Goal: Book appointment/travel/reservation

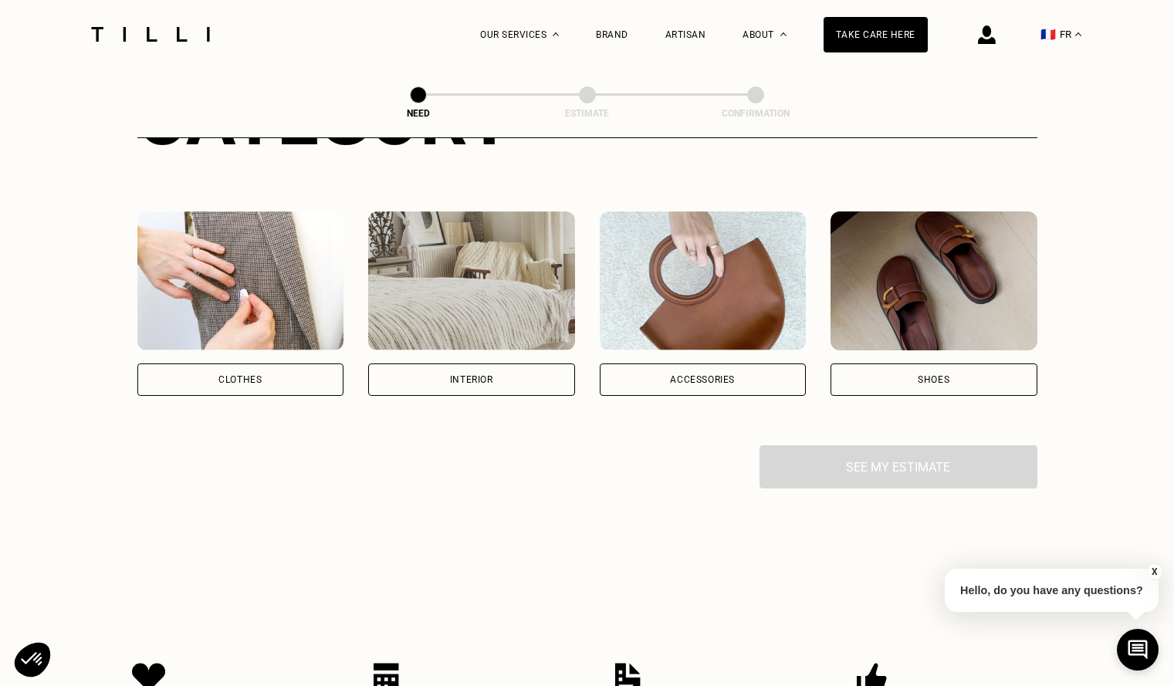
scroll to position [232, 0]
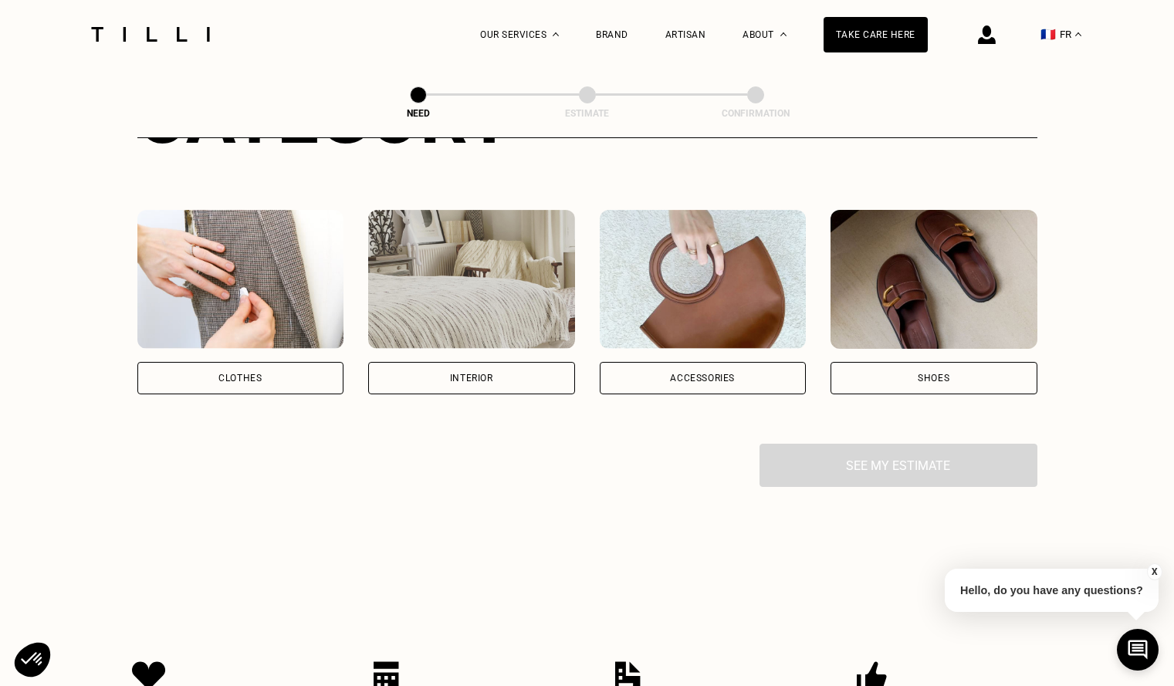
click at [292, 377] on div "Clothes" at bounding box center [240, 378] width 207 height 32
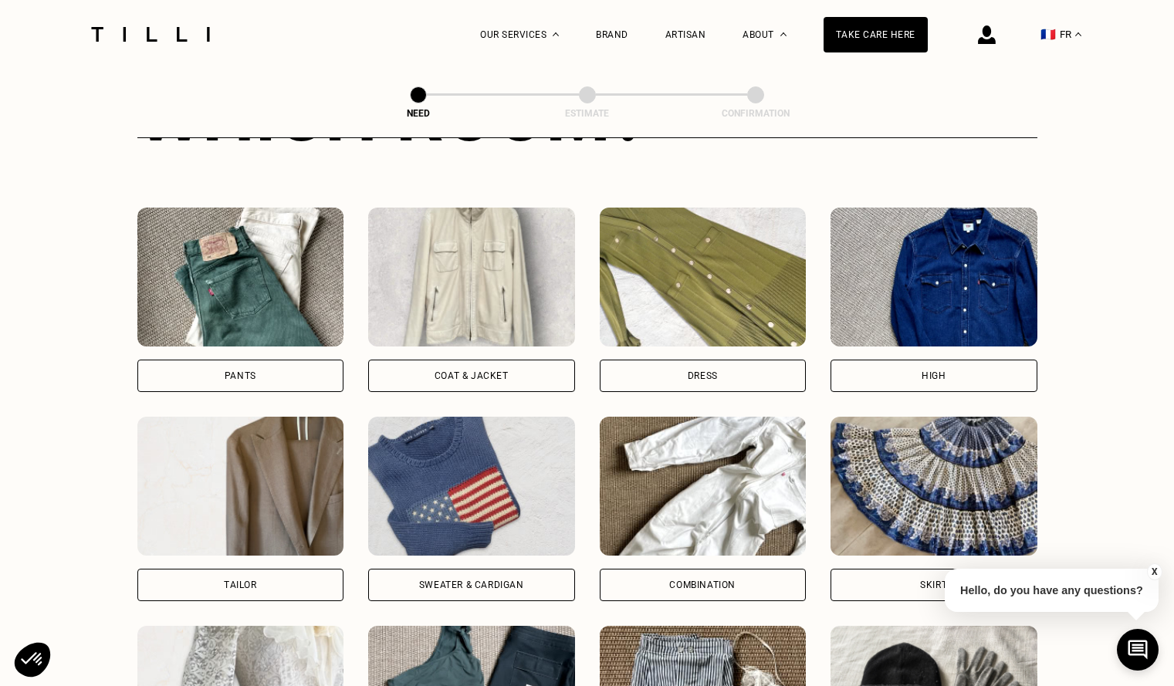
scroll to position [659, 0]
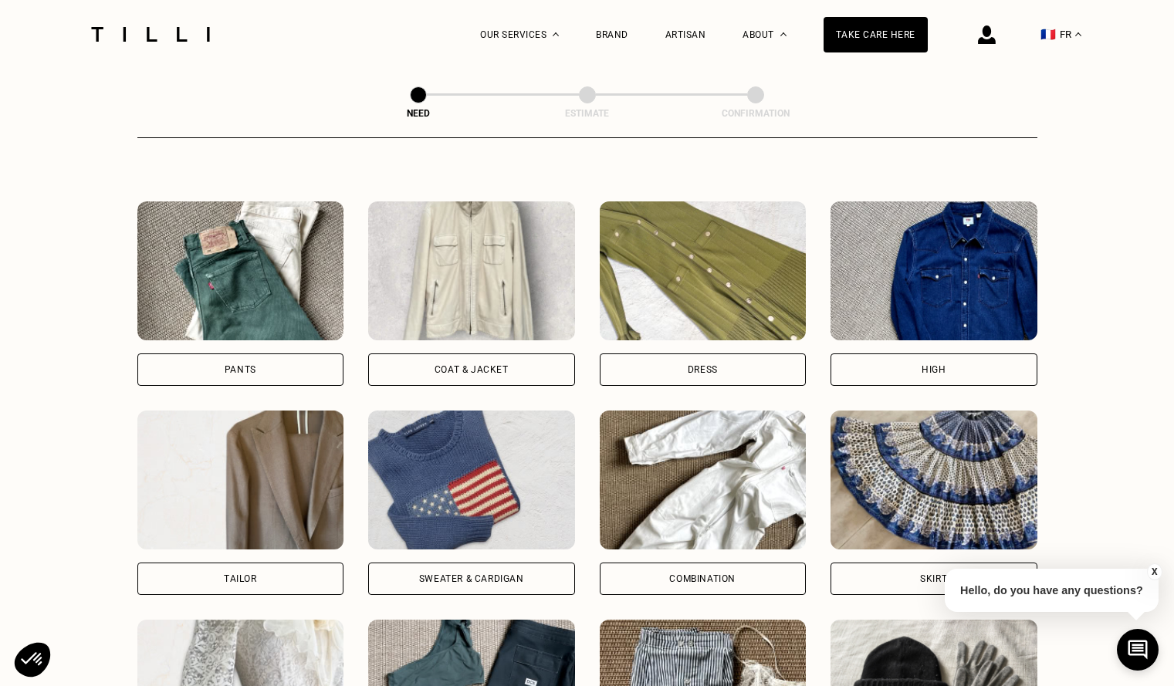
click at [293, 367] on div "Pants" at bounding box center [240, 369] width 207 height 32
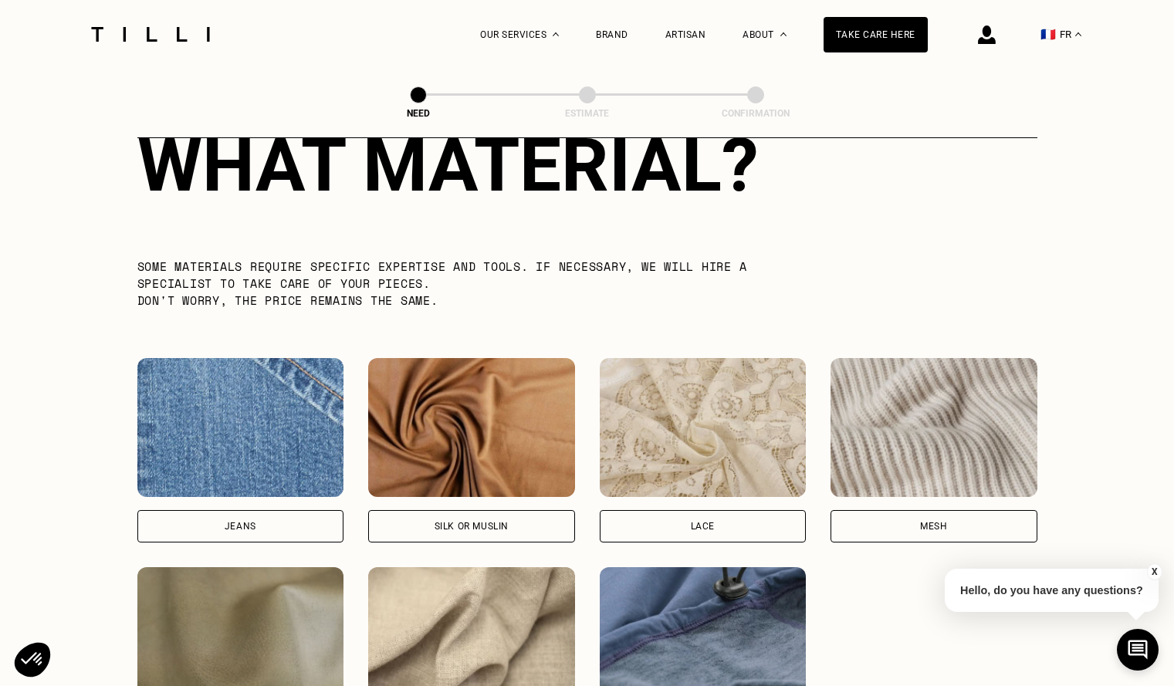
scroll to position [1576, 0]
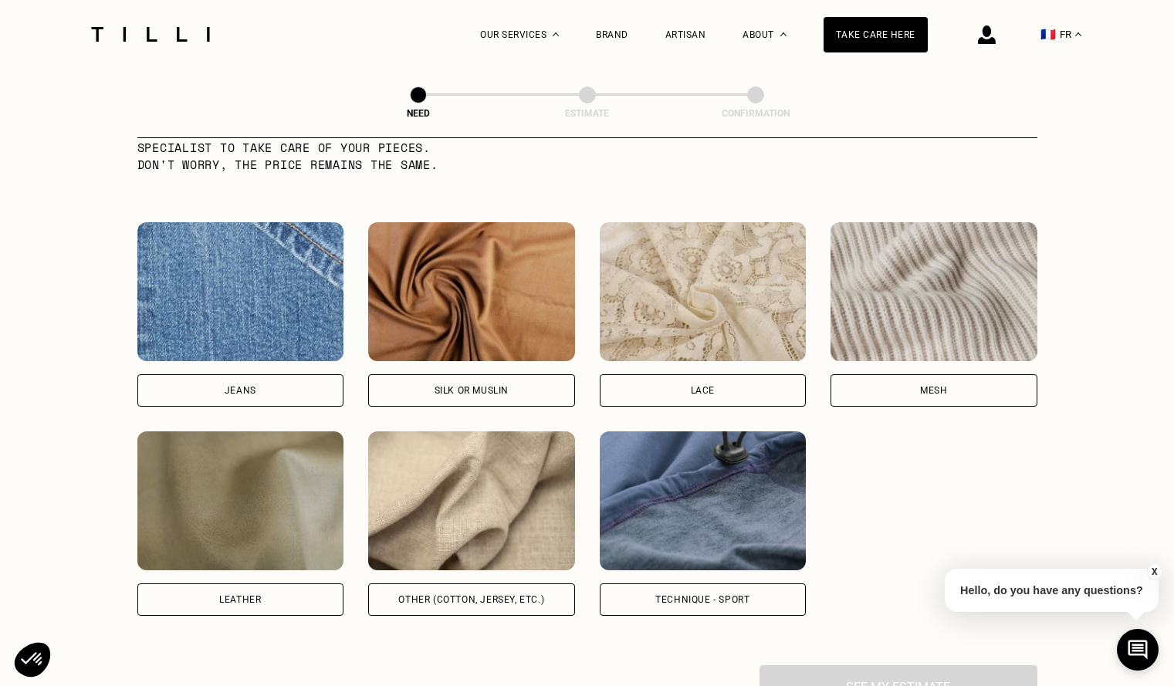
click at [245, 394] on font "Jeans" at bounding box center [241, 390] width 32 height 11
select select "FR"
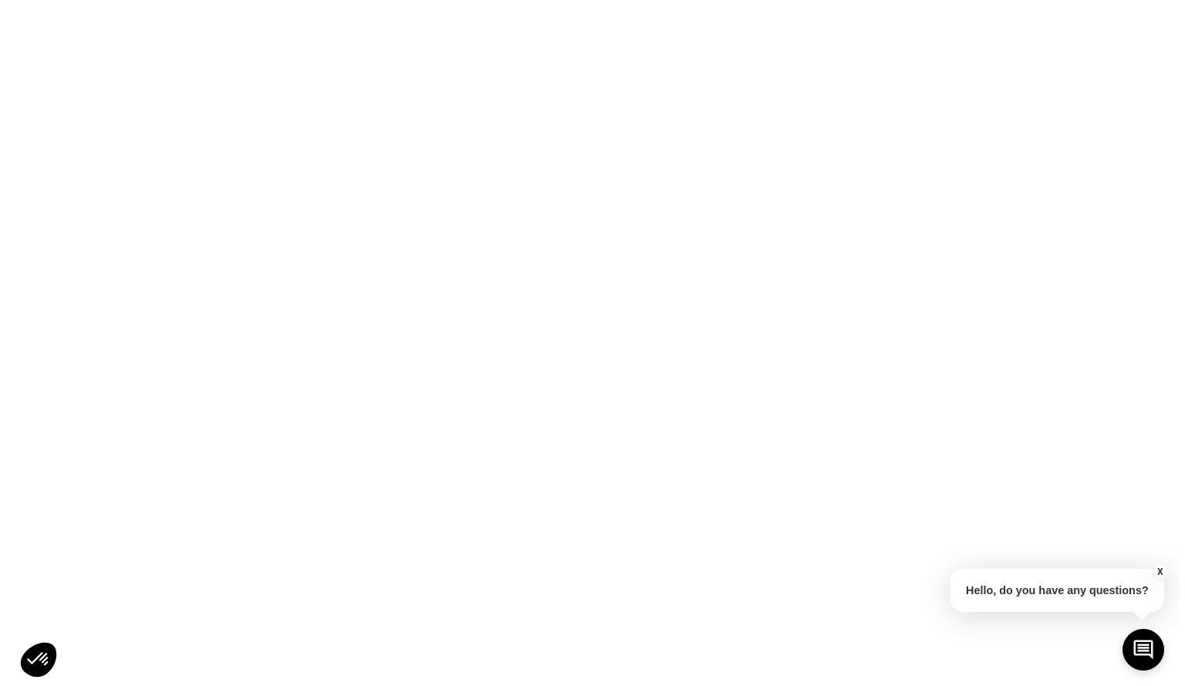
scroll to position [0, 0]
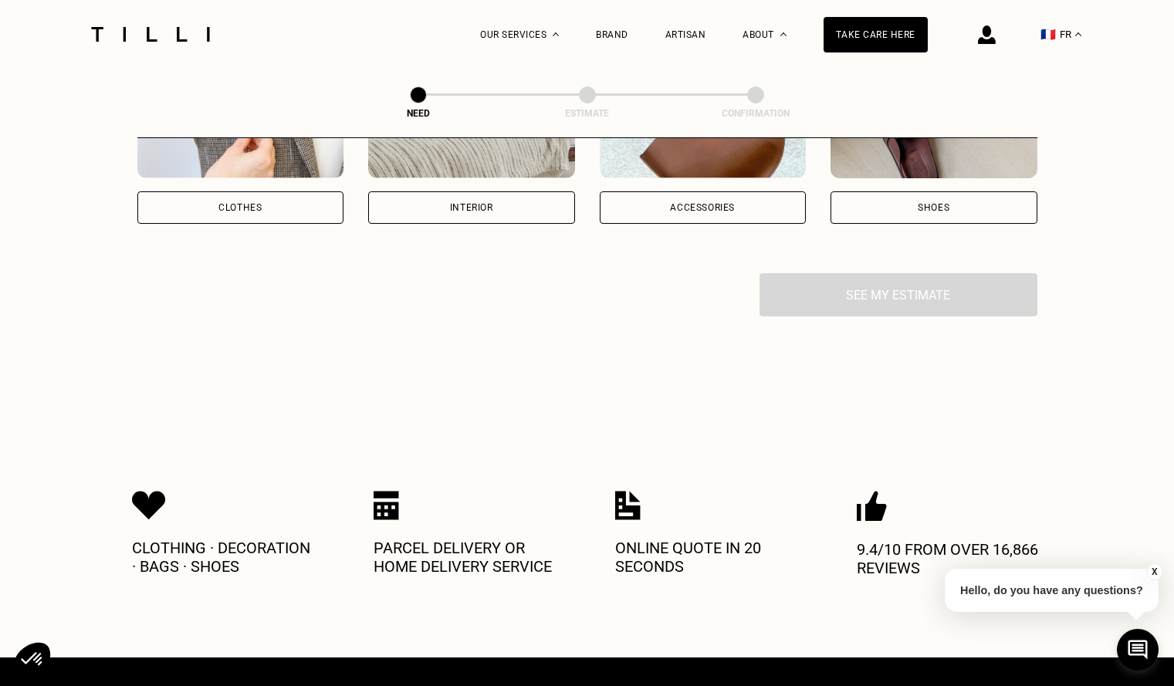
scroll to position [183, 0]
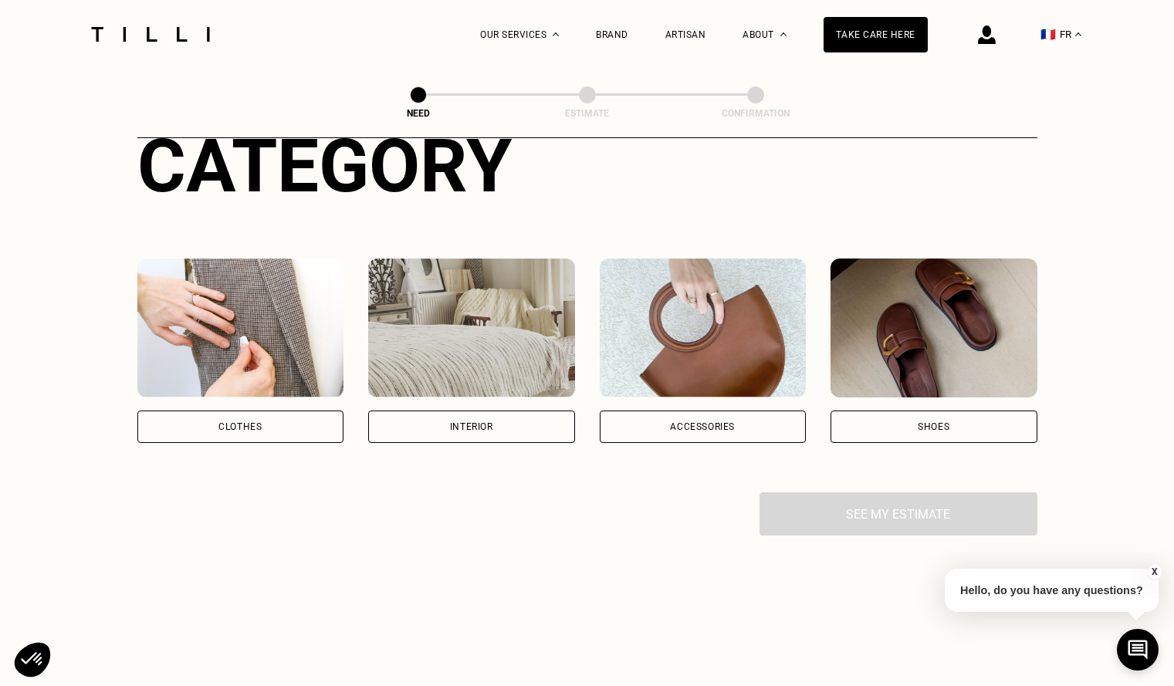
click at [266, 434] on div "Clothes" at bounding box center [240, 427] width 207 height 32
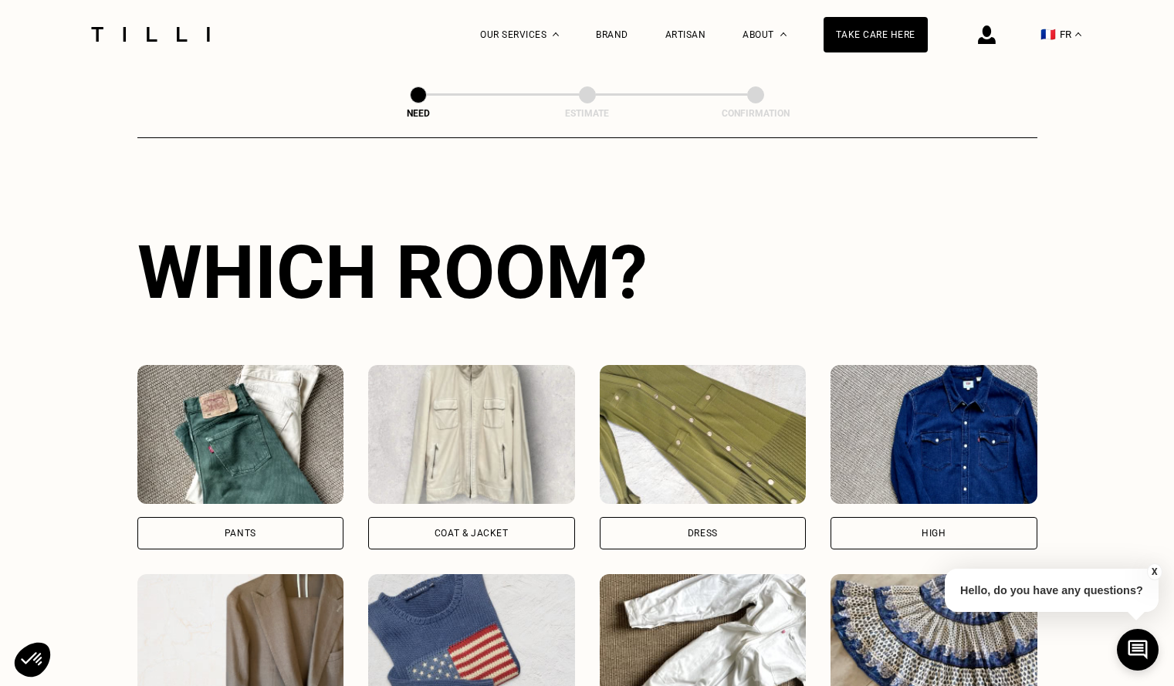
scroll to position [505, 0]
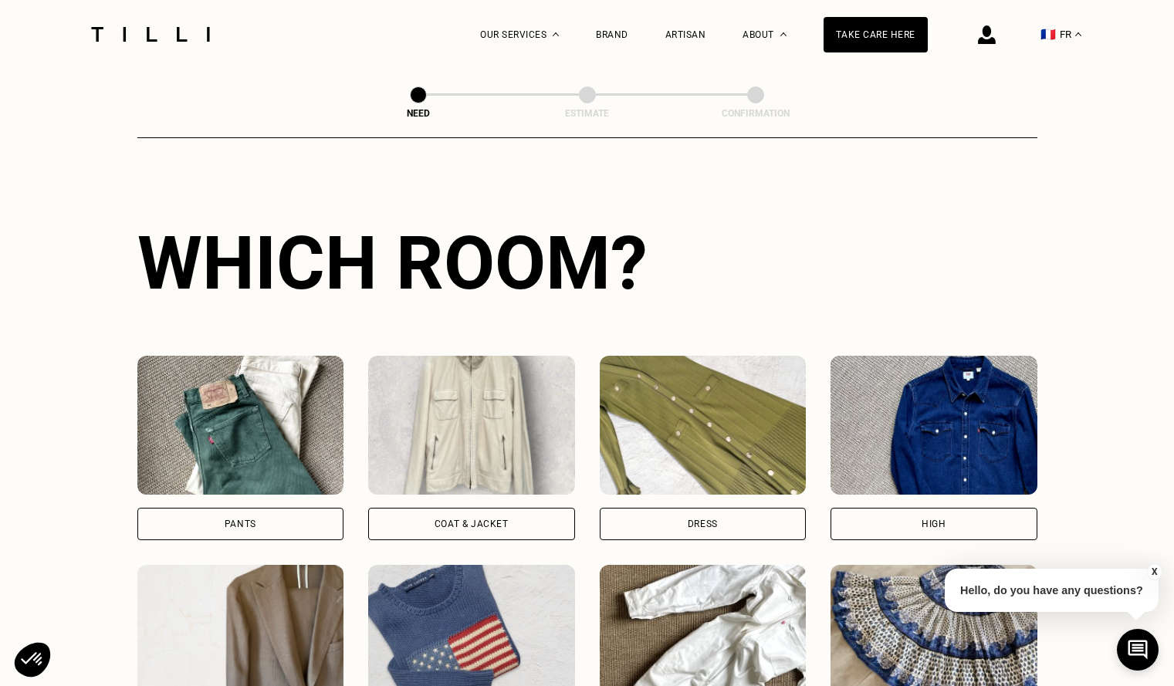
click at [268, 524] on div "Pants" at bounding box center [240, 524] width 207 height 32
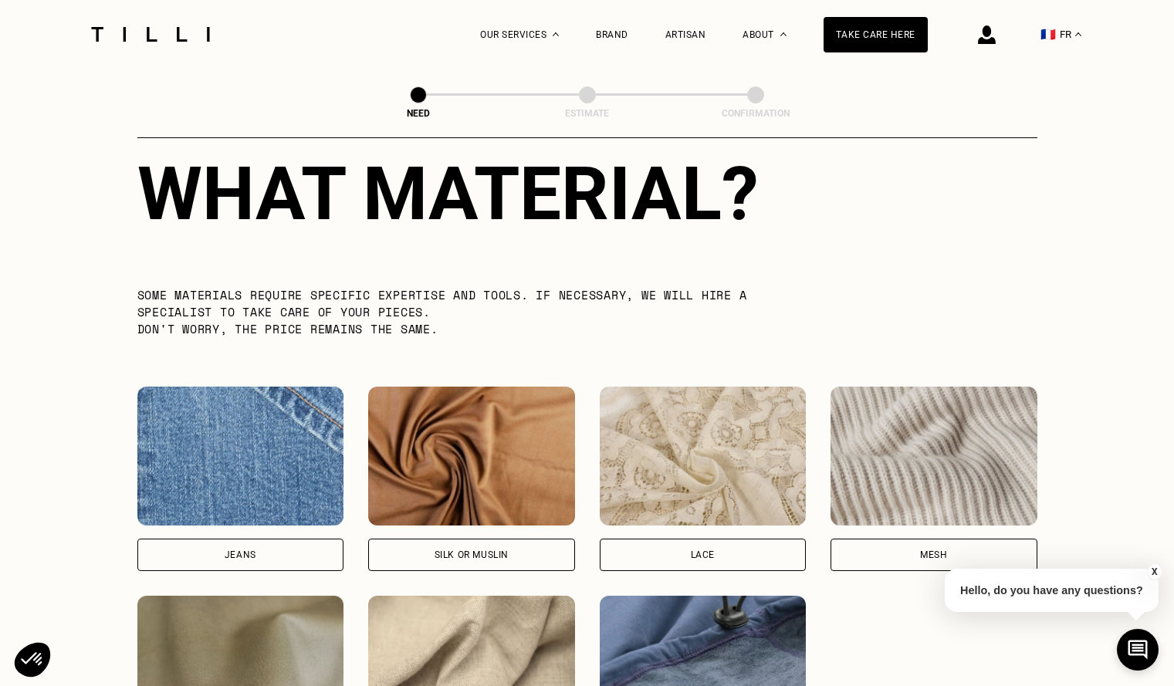
scroll to position [1499, 0]
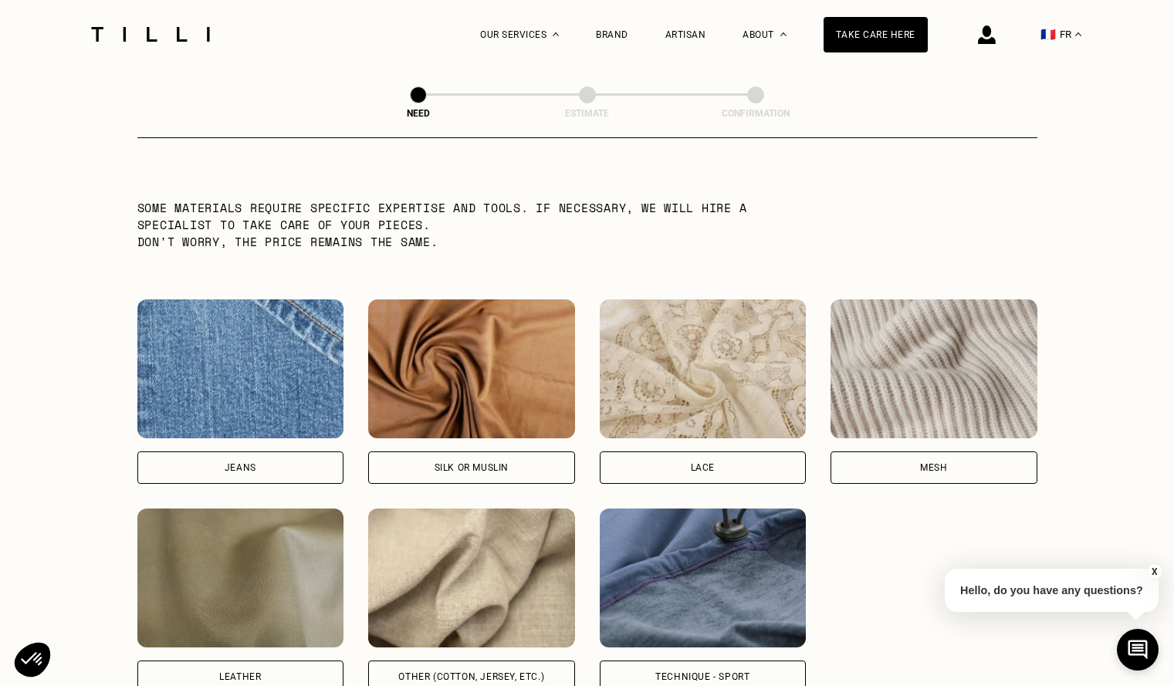
click at [249, 482] on div "Jeans" at bounding box center [240, 467] width 207 height 32
select select "FR"
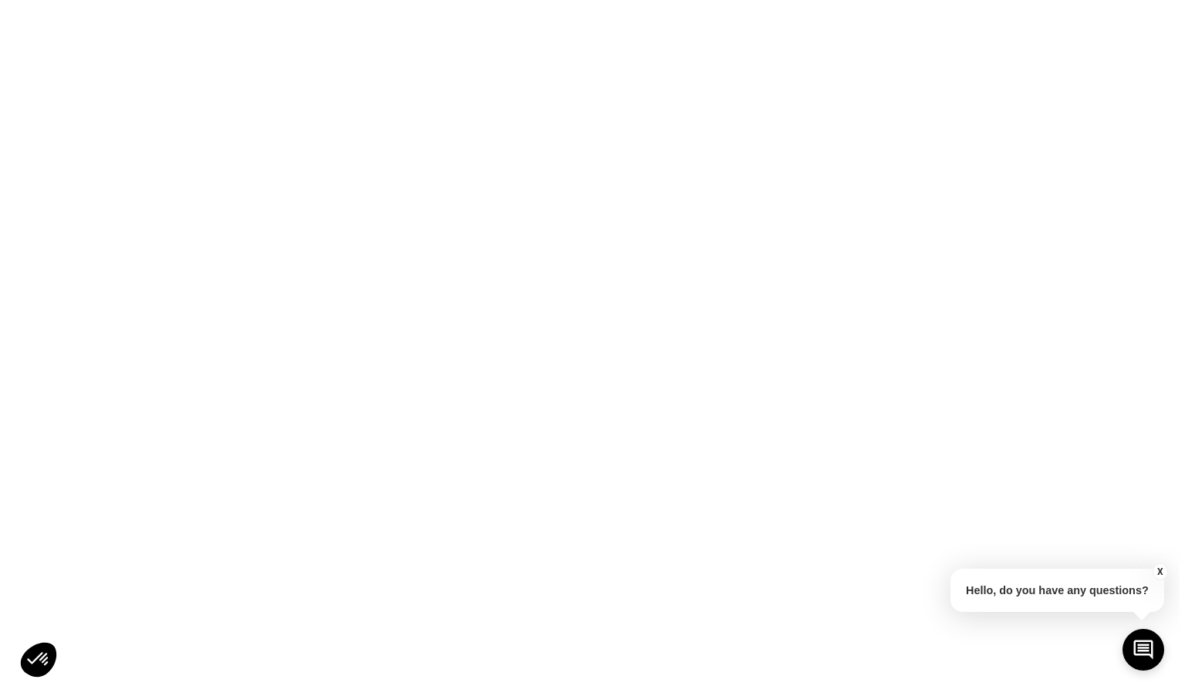
scroll to position [0, 0]
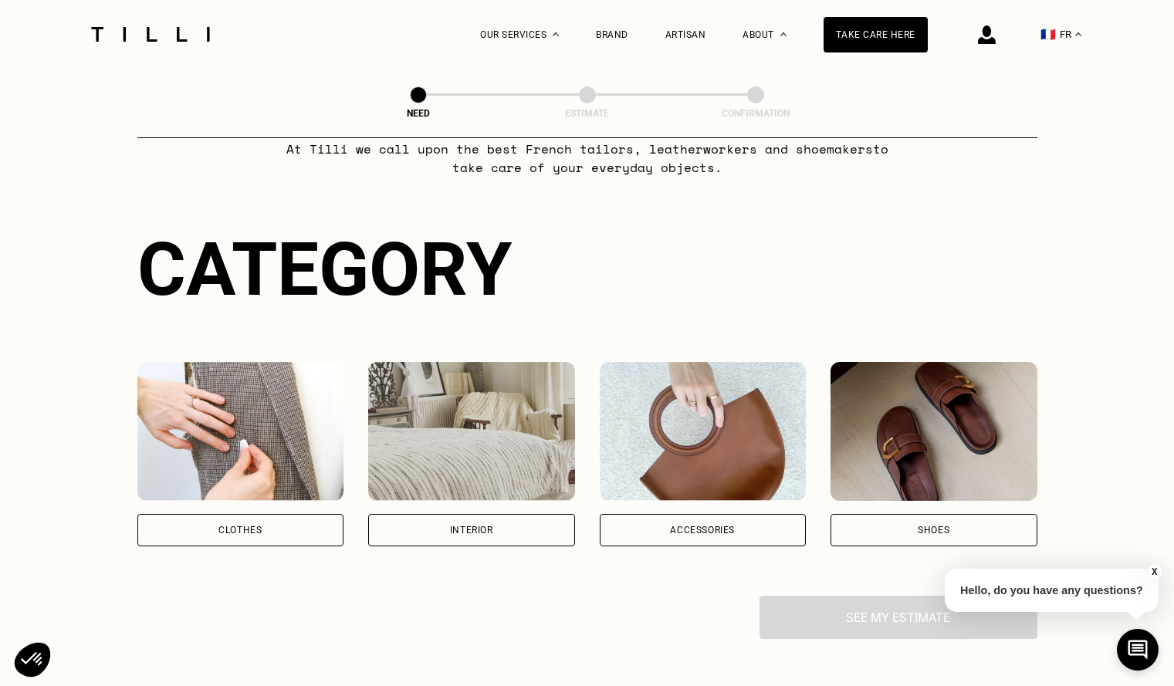
scroll to position [232, 0]
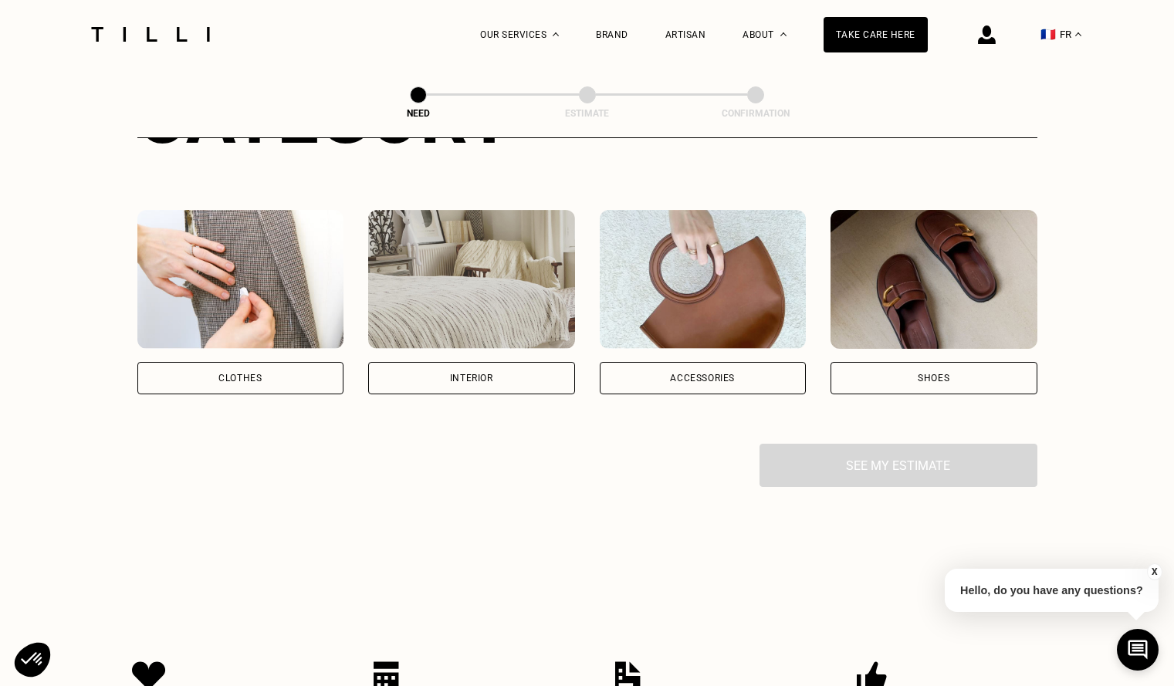
click at [268, 375] on div "Clothes" at bounding box center [240, 378] width 207 height 32
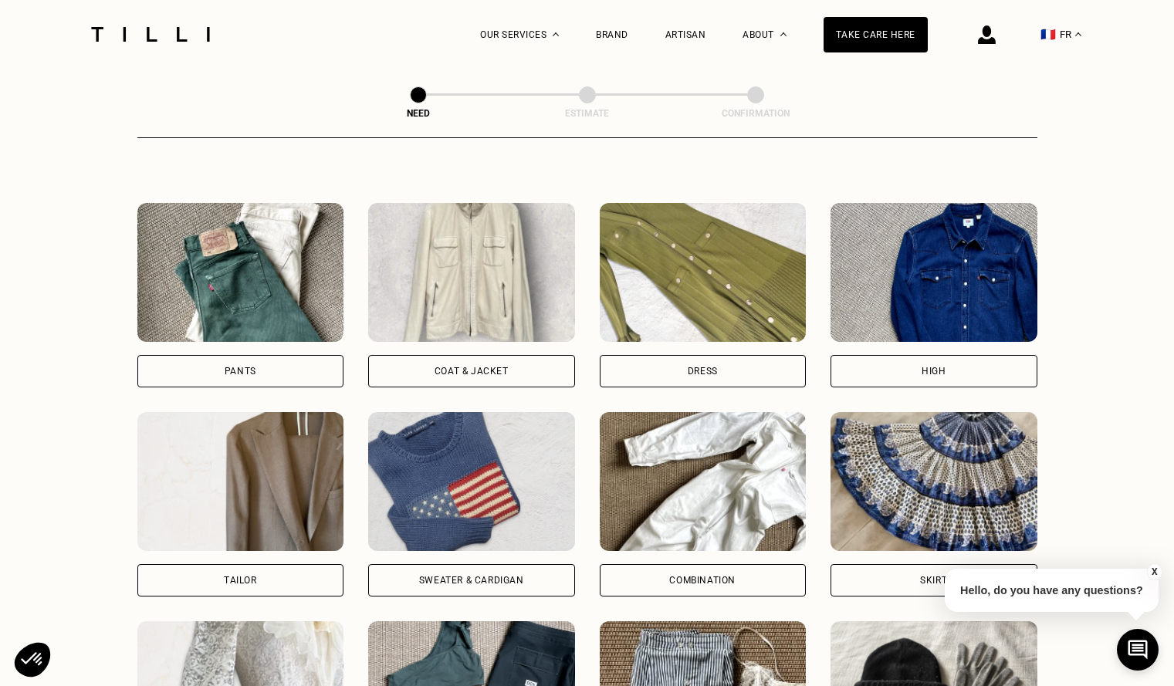
scroll to position [659, 0]
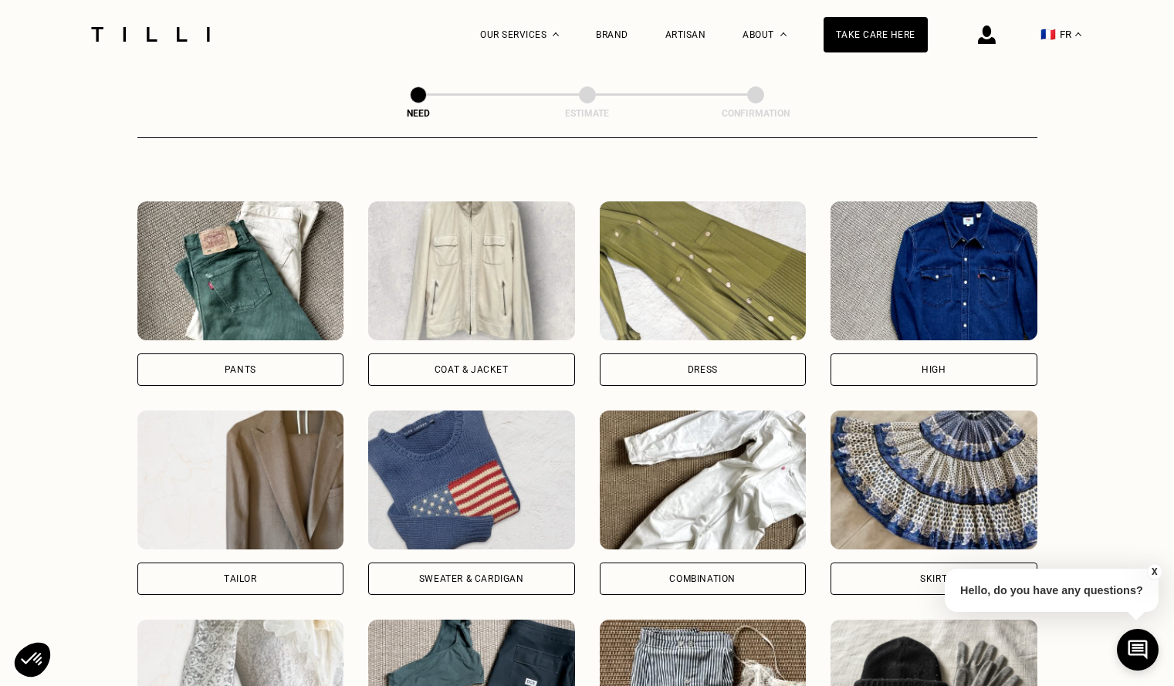
click at [283, 366] on div "Pants" at bounding box center [240, 369] width 207 height 32
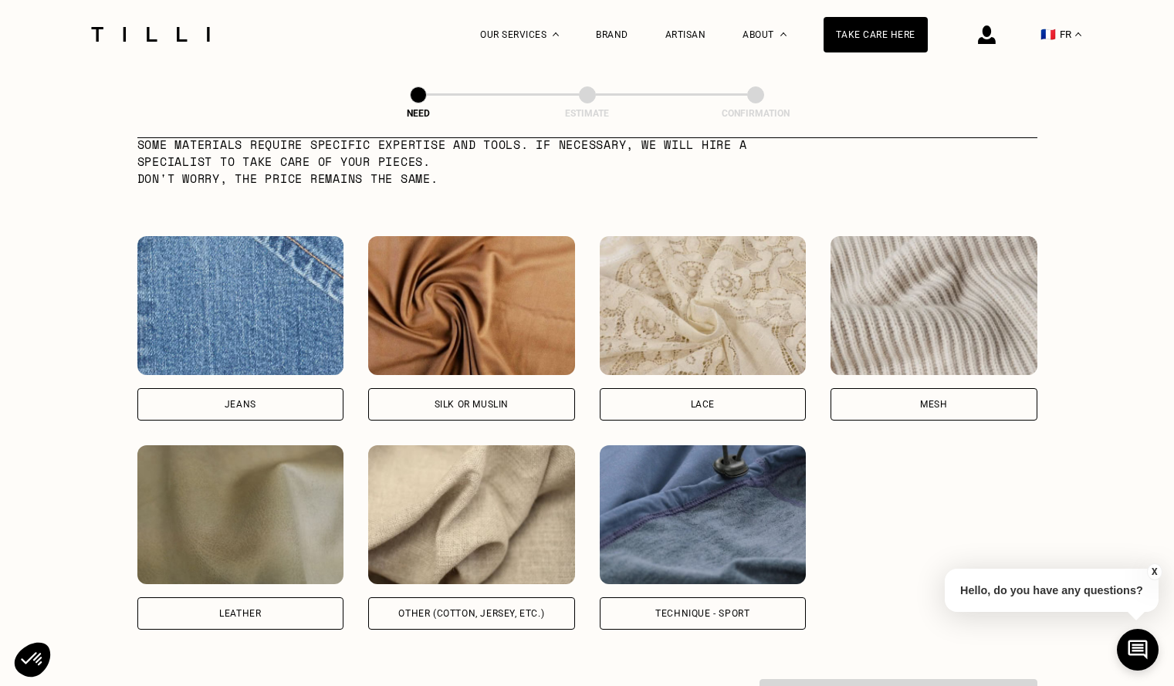
scroll to position [1576, 0]
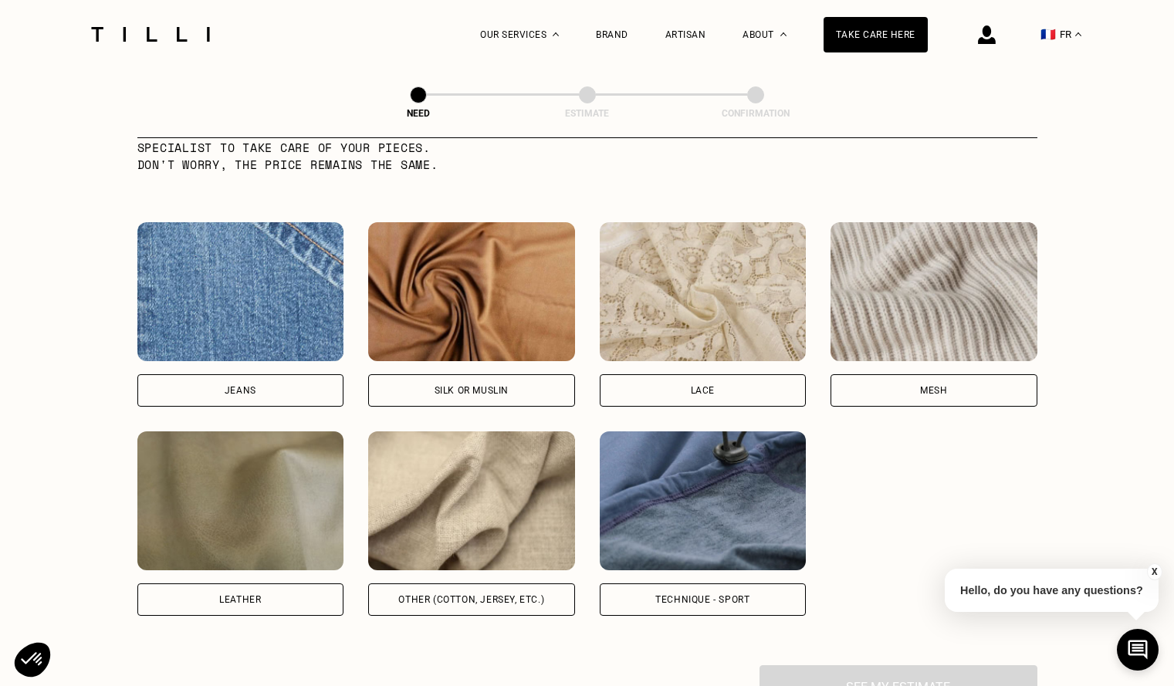
click at [202, 407] on div "Jeans" at bounding box center [240, 390] width 207 height 32
select select "FR"
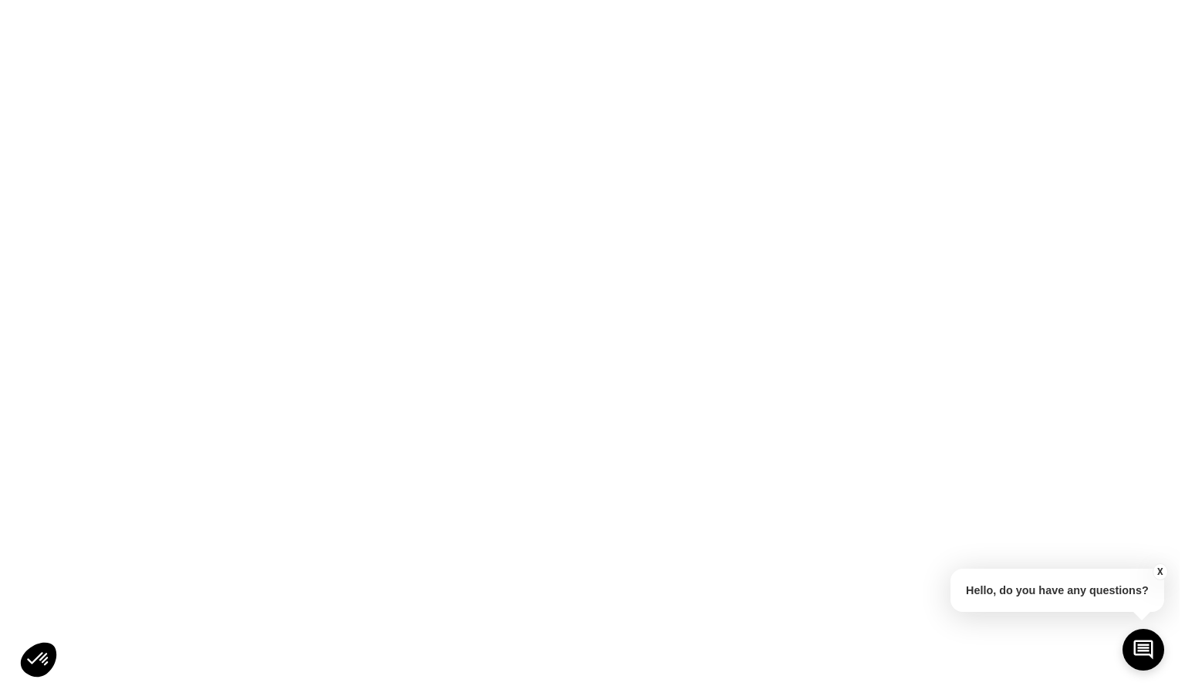
scroll to position [0, 0]
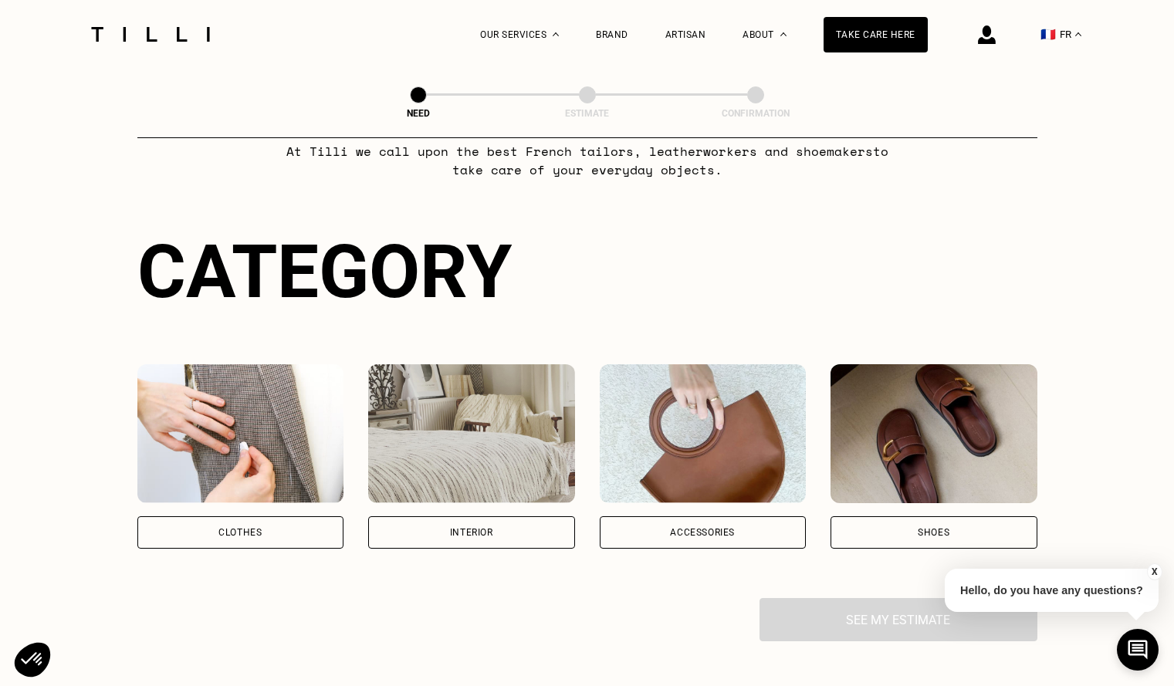
scroll to position [309, 0]
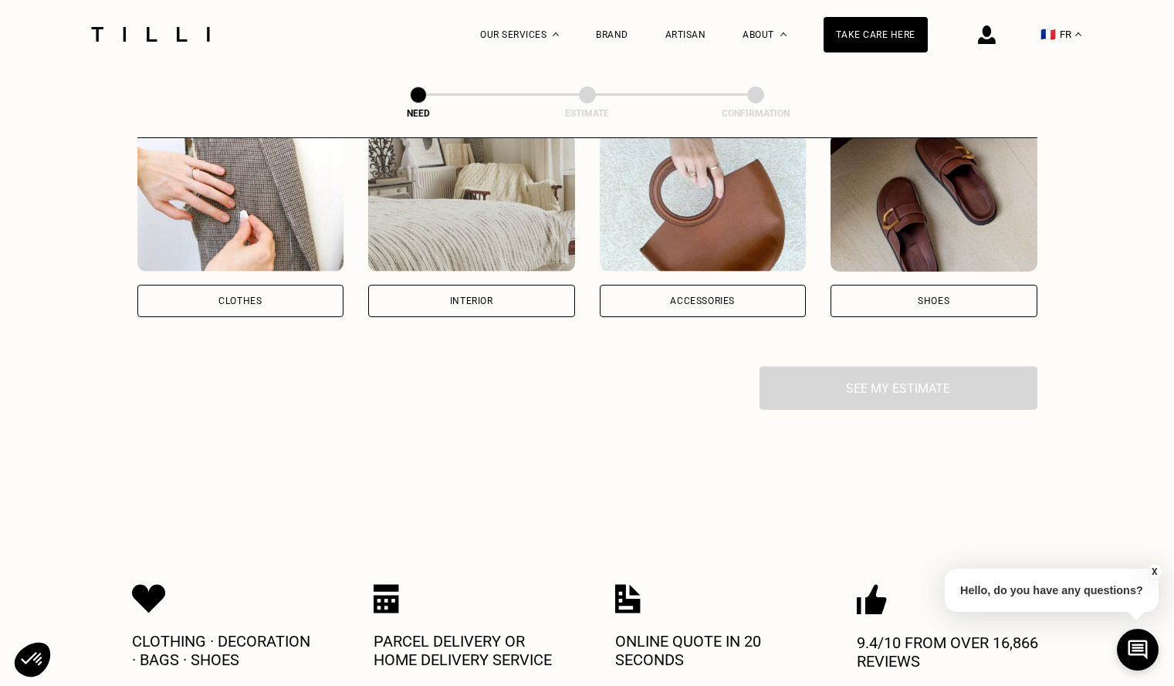
click at [264, 296] on div "Clothes" at bounding box center [240, 301] width 207 height 32
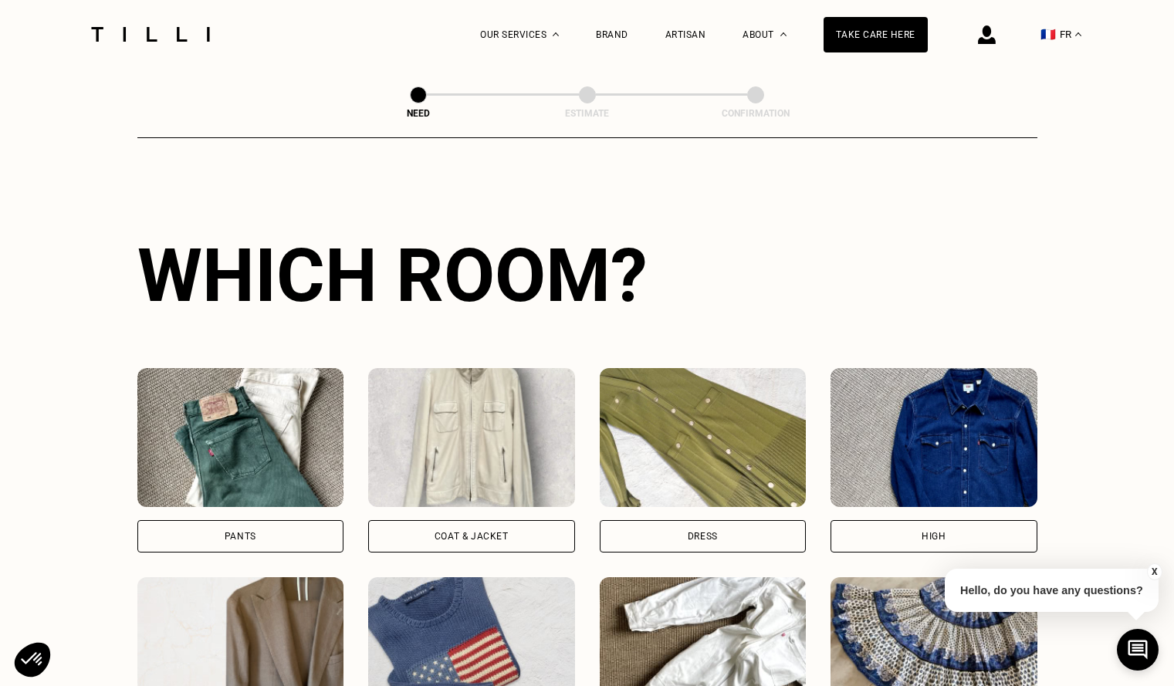
scroll to position [505, 0]
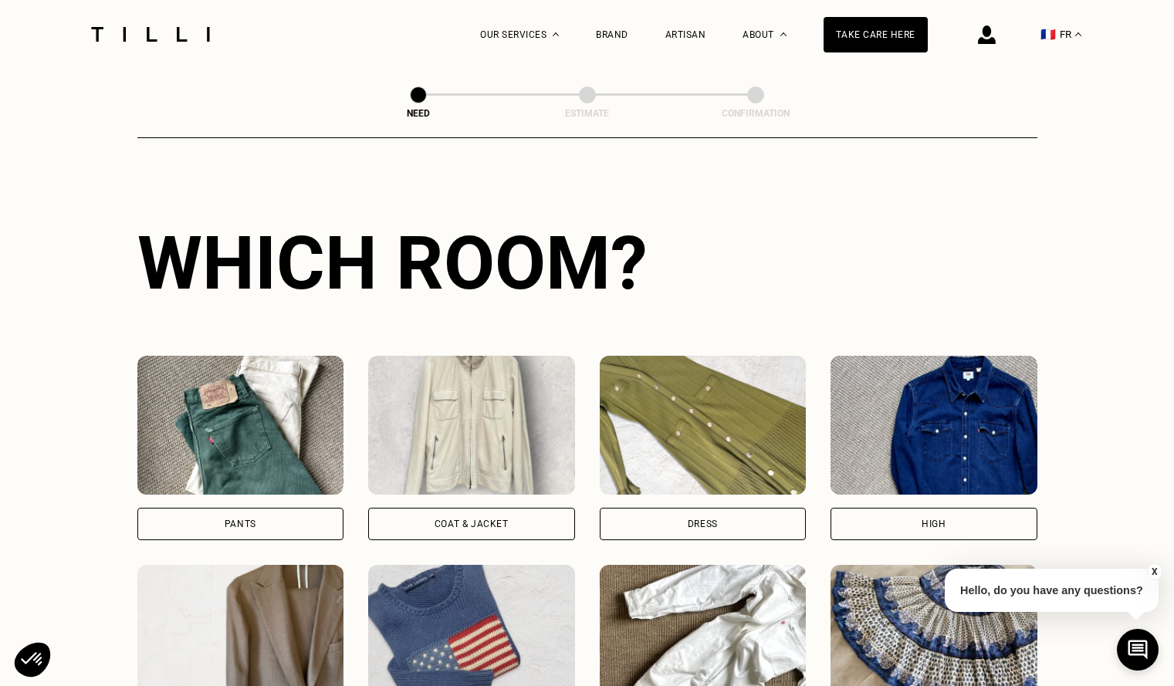
click at [283, 522] on div "Pants" at bounding box center [240, 524] width 207 height 32
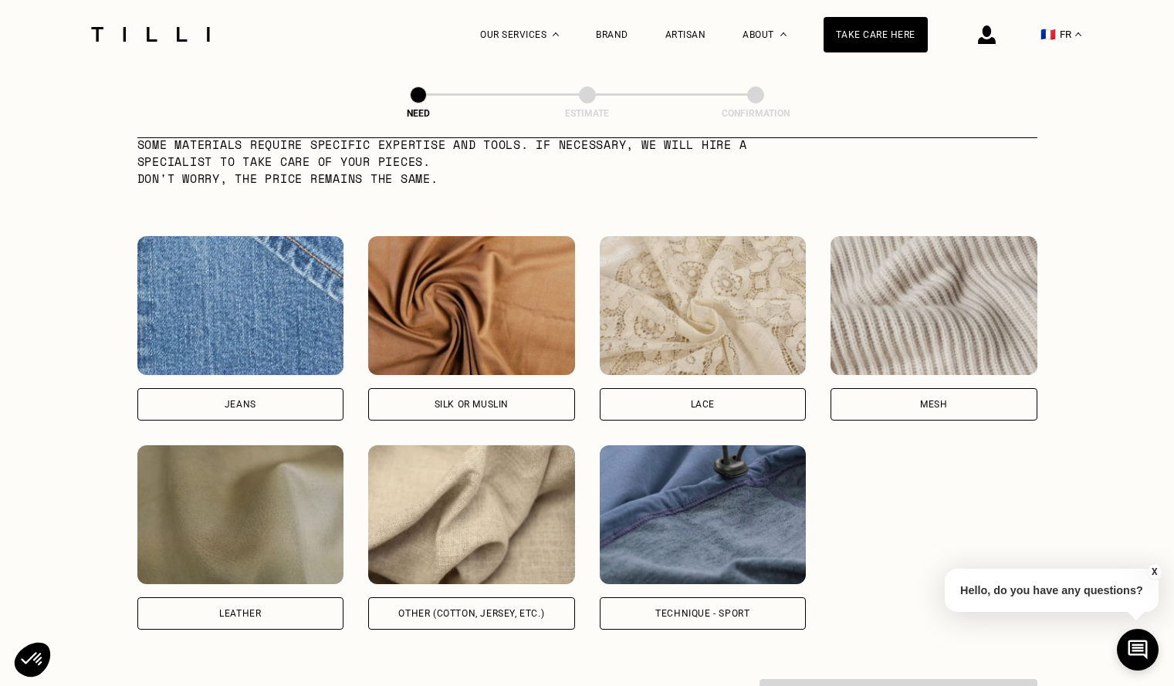
scroll to position [1576, 0]
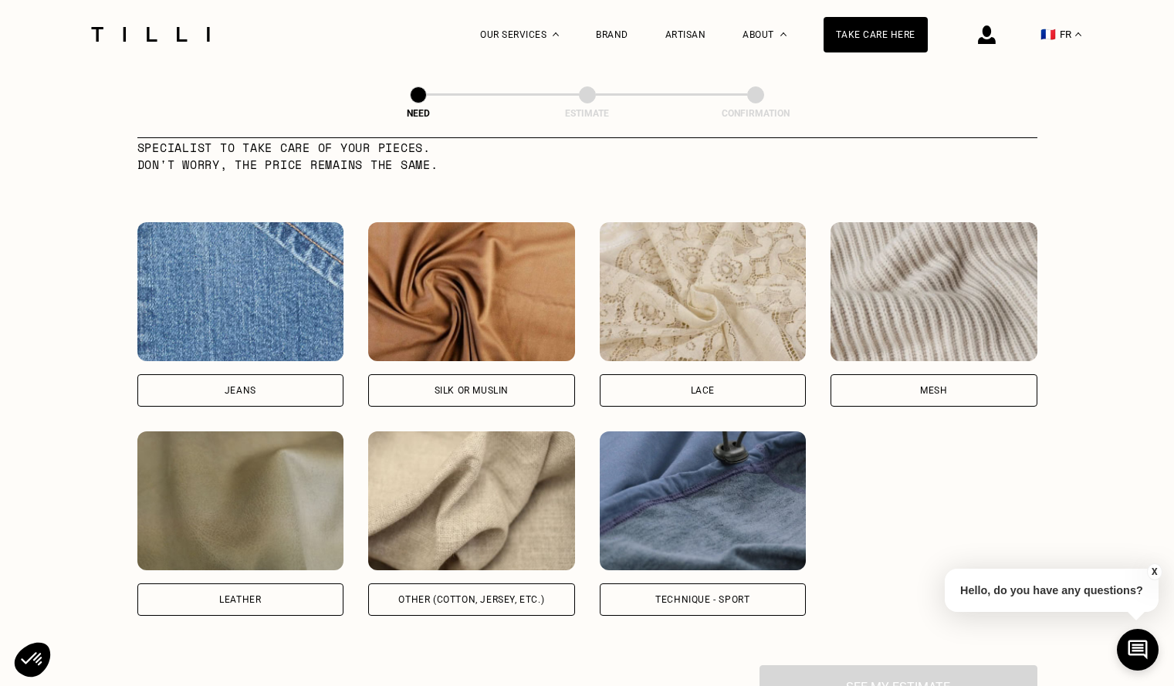
click at [241, 396] on font "Jeans" at bounding box center [241, 390] width 32 height 11
select select "FR"
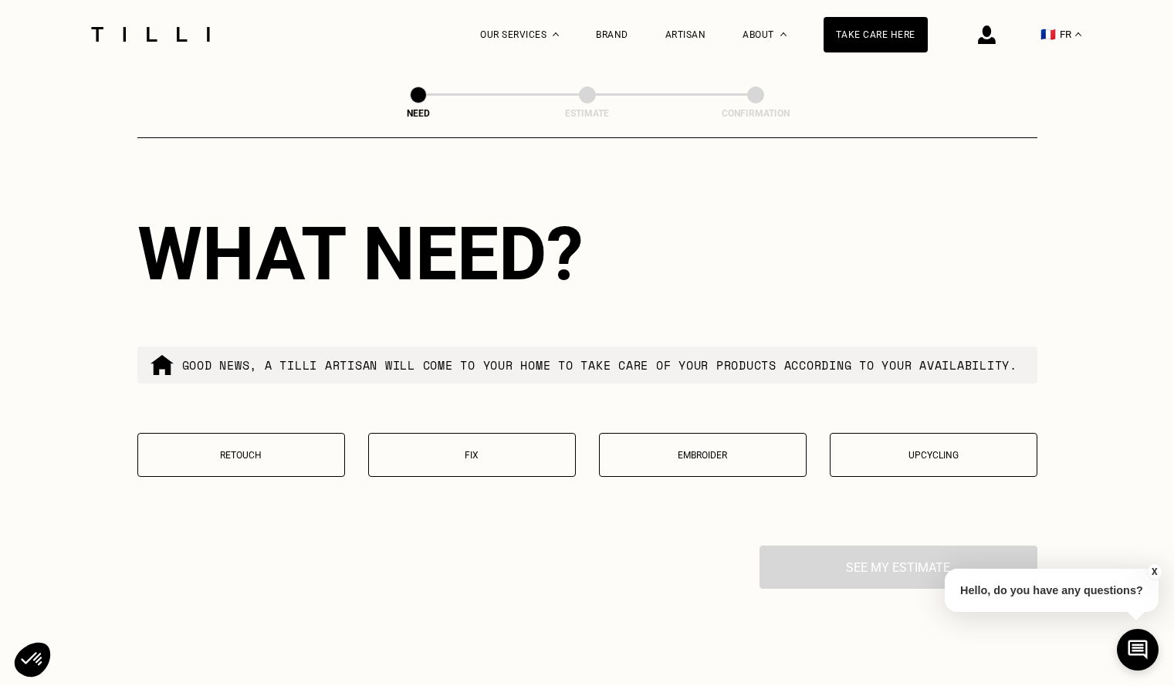
scroll to position [2538, 0]
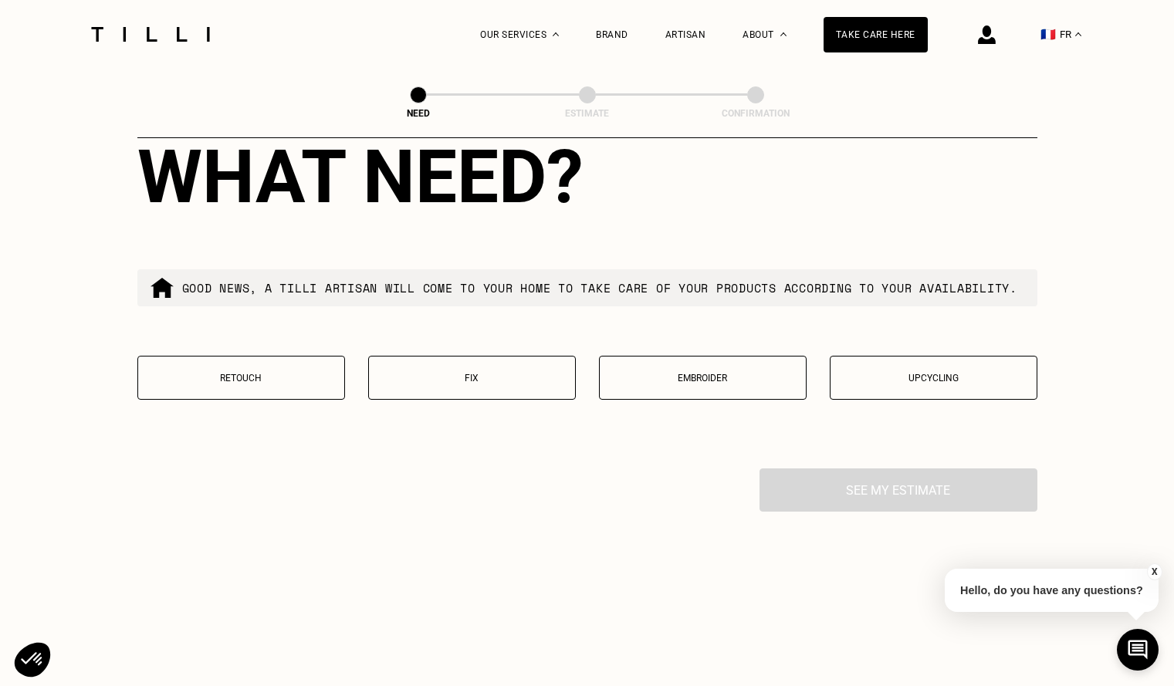
click at [292, 400] on button "Retouch" at bounding box center [241, 378] width 208 height 44
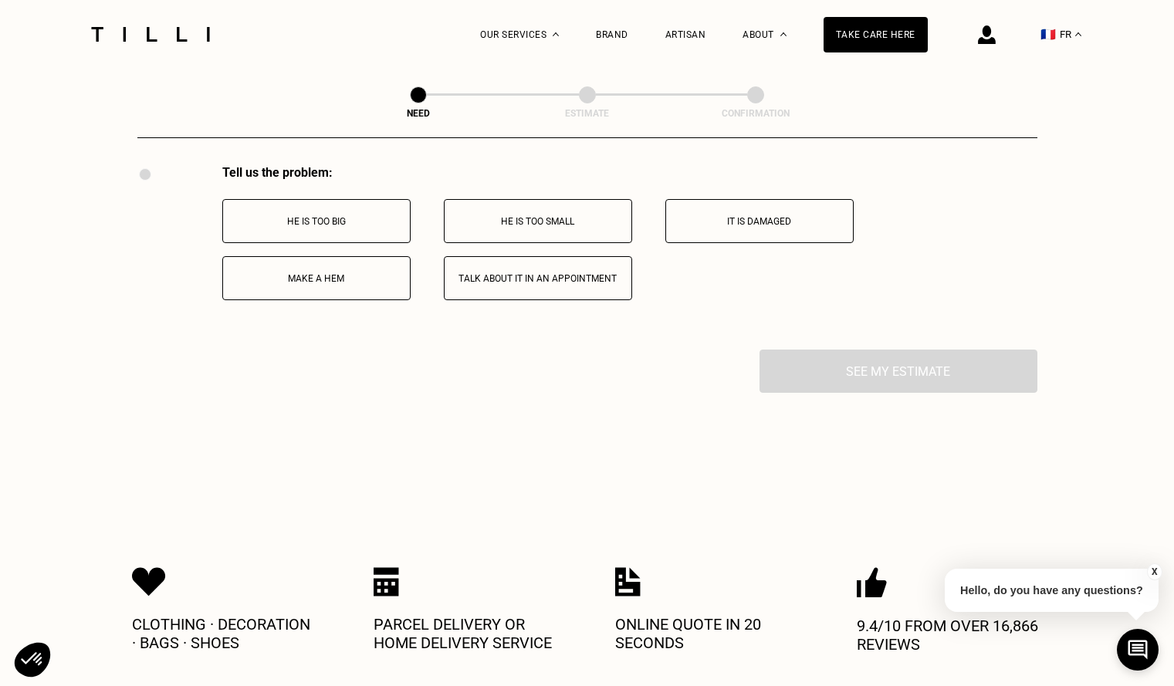
scroll to position [2855, 0]
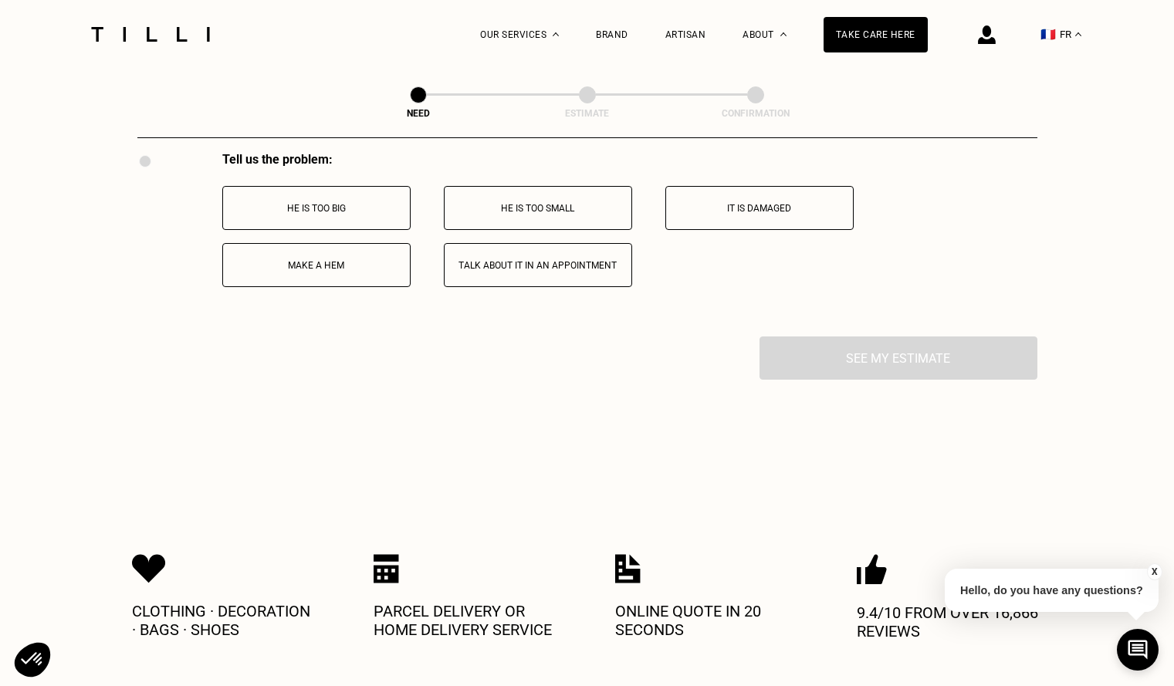
click at [340, 287] on button "Make a hem" at bounding box center [316, 265] width 188 height 44
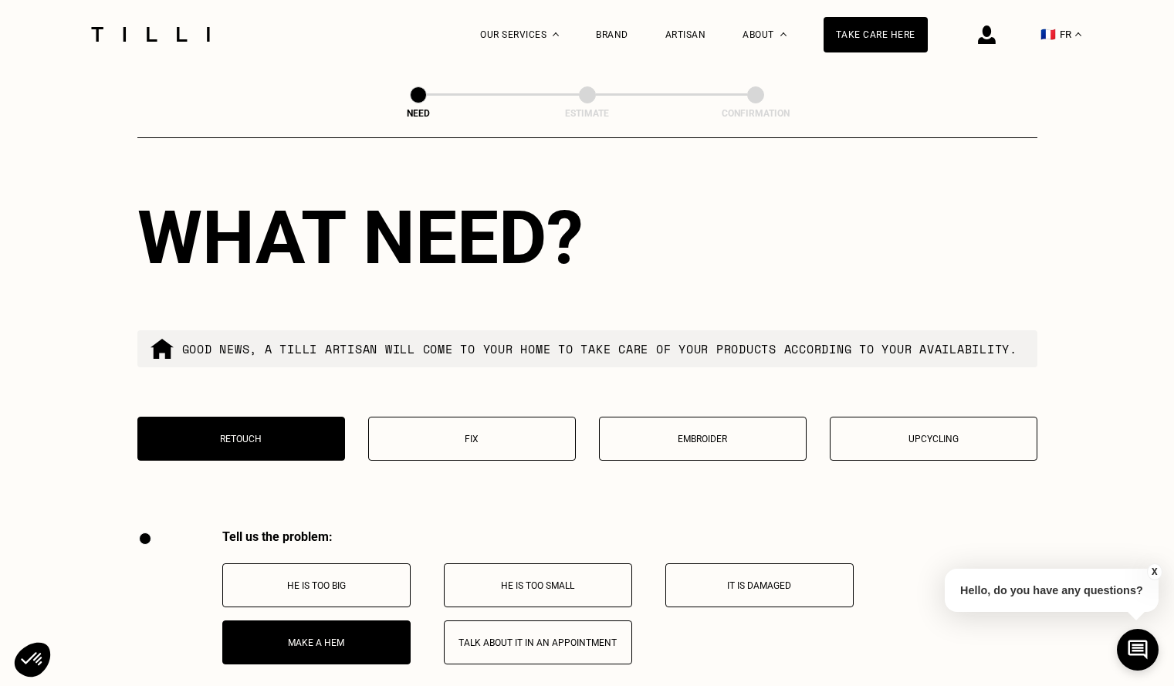
scroll to position [2730, 0]
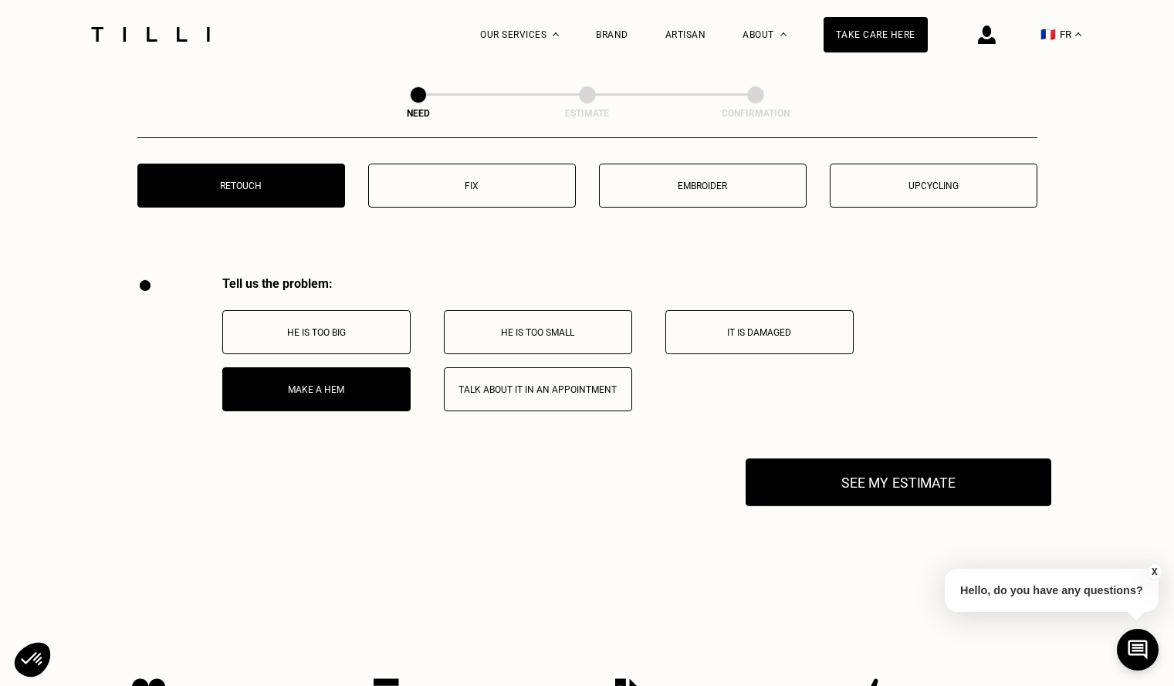
click at [830, 502] on button "See my estimate" at bounding box center [898, 482] width 306 height 48
click at [875, 491] on font "See my estimate" at bounding box center [897, 483] width 115 height 16
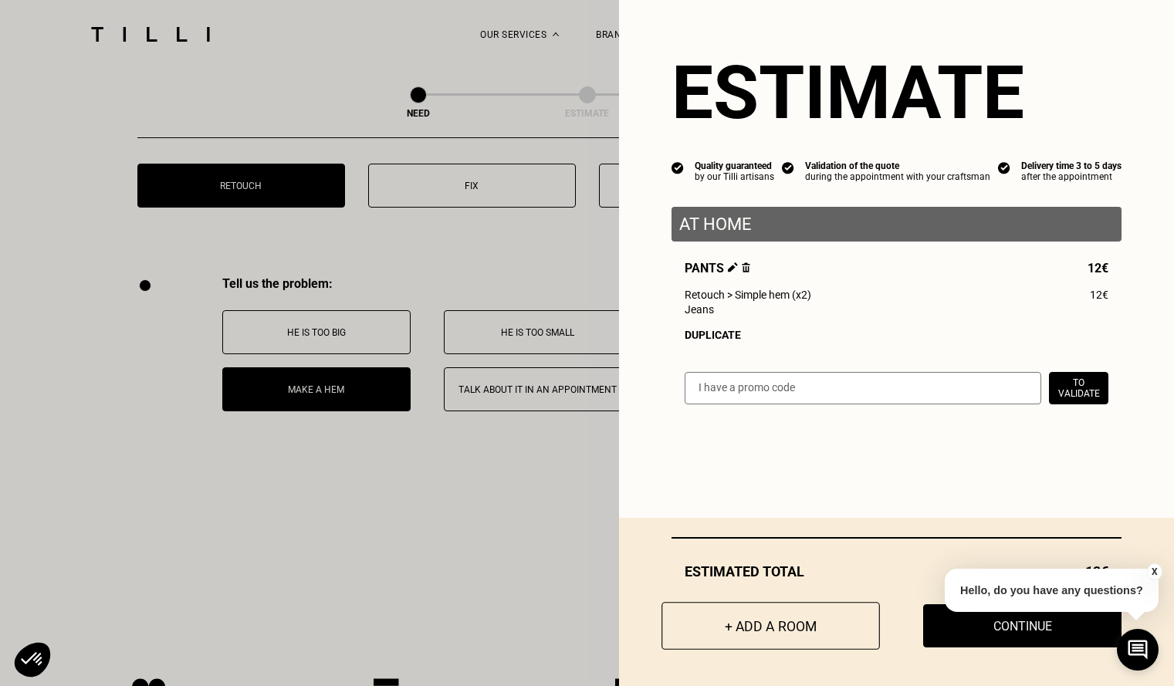
click at [759, 618] on font "+ Add a room" at bounding box center [771, 626] width 93 height 16
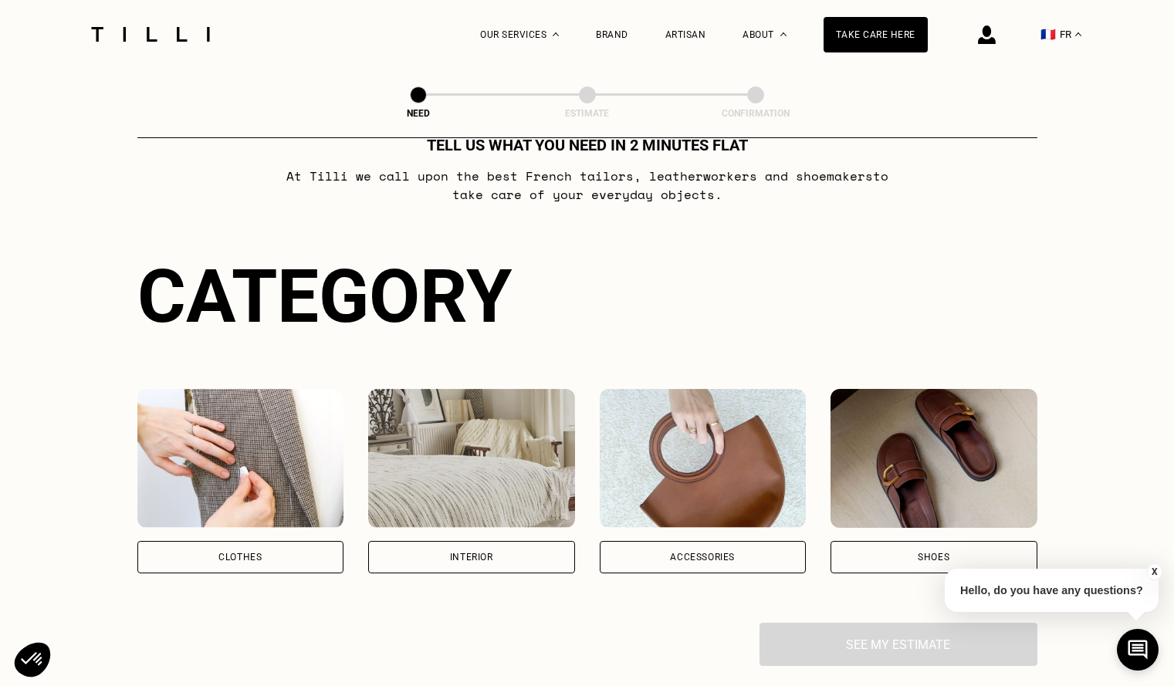
scroll to position [154, 0]
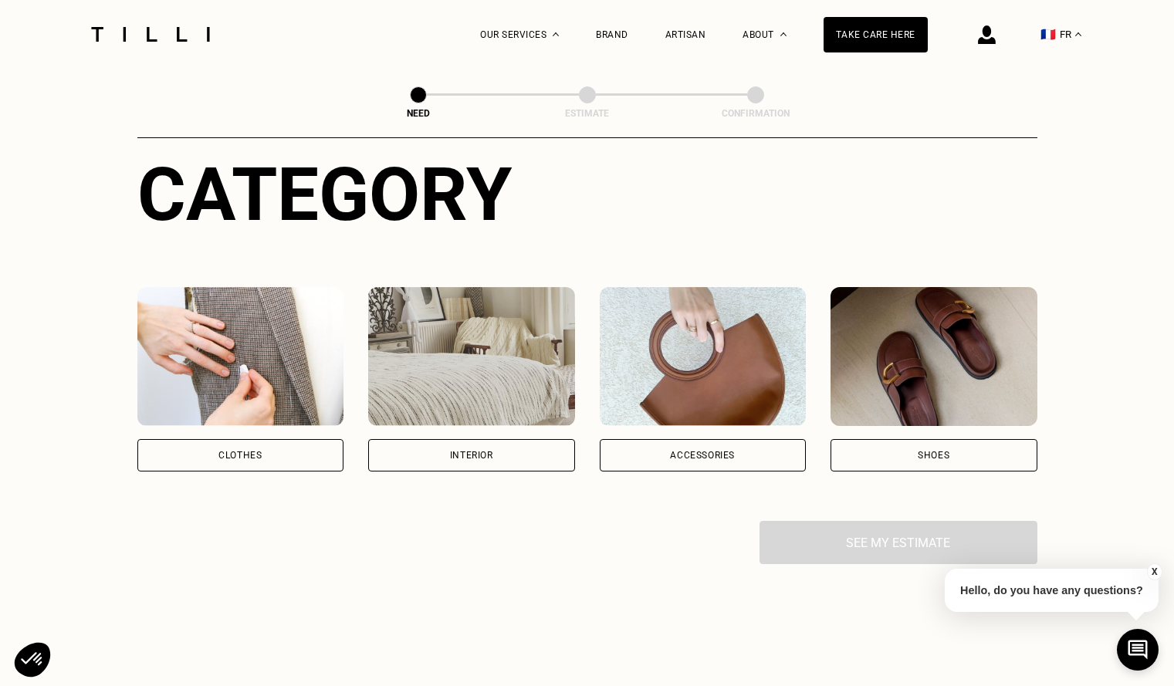
click at [289, 452] on div "Clothes" at bounding box center [240, 455] width 207 height 32
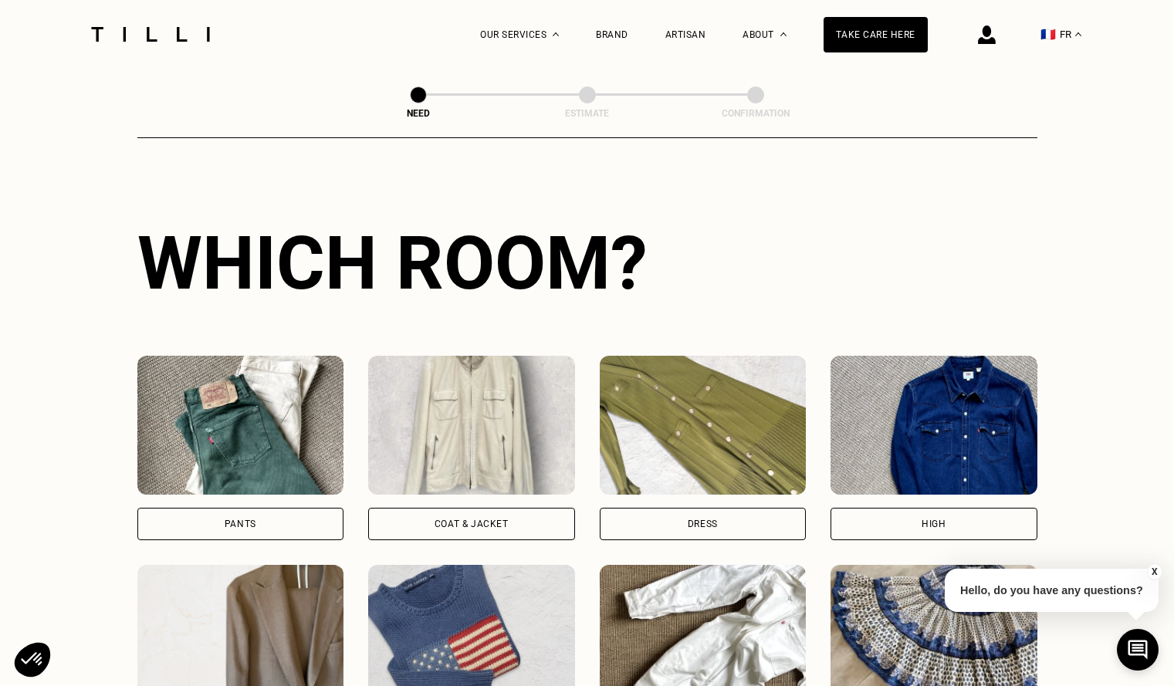
scroll to position [795, 0]
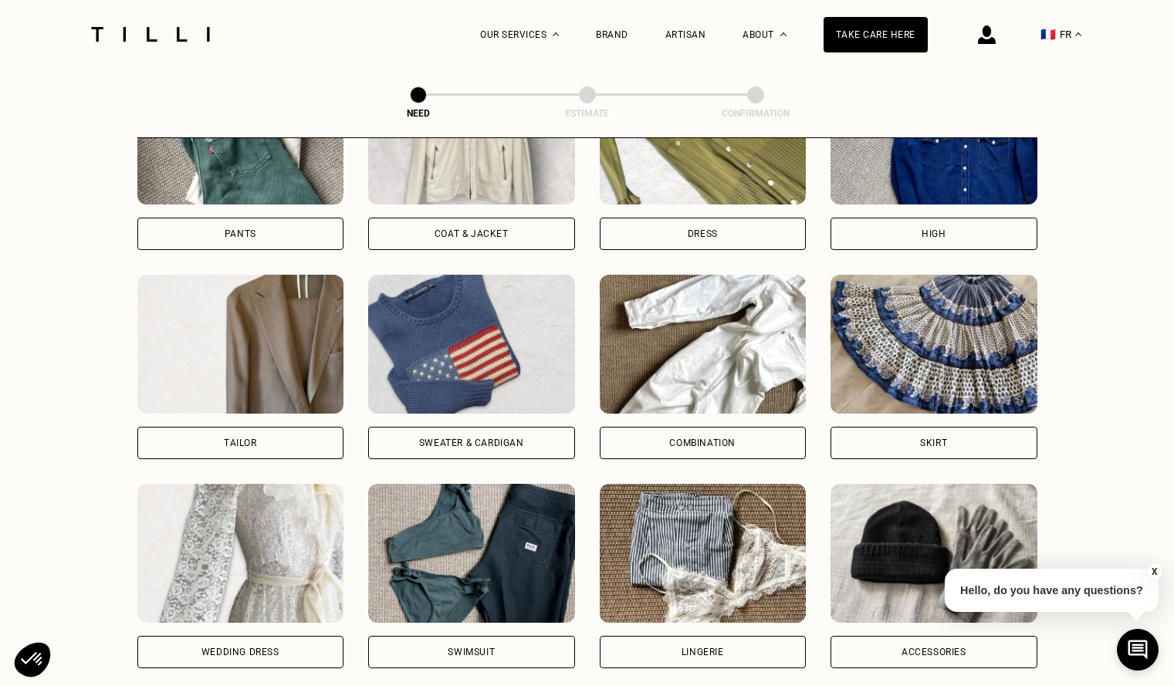
click at [270, 245] on div "Pants" at bounding box center [240, 234] width 207 height 32
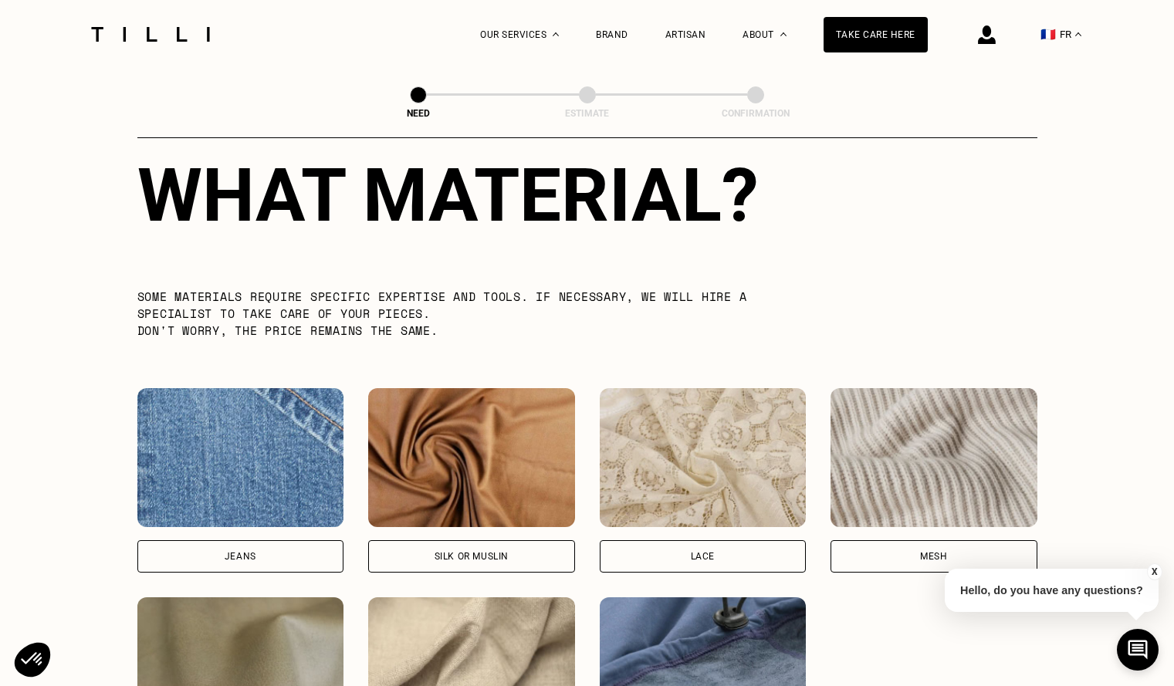
scroll to position [1499, 0]
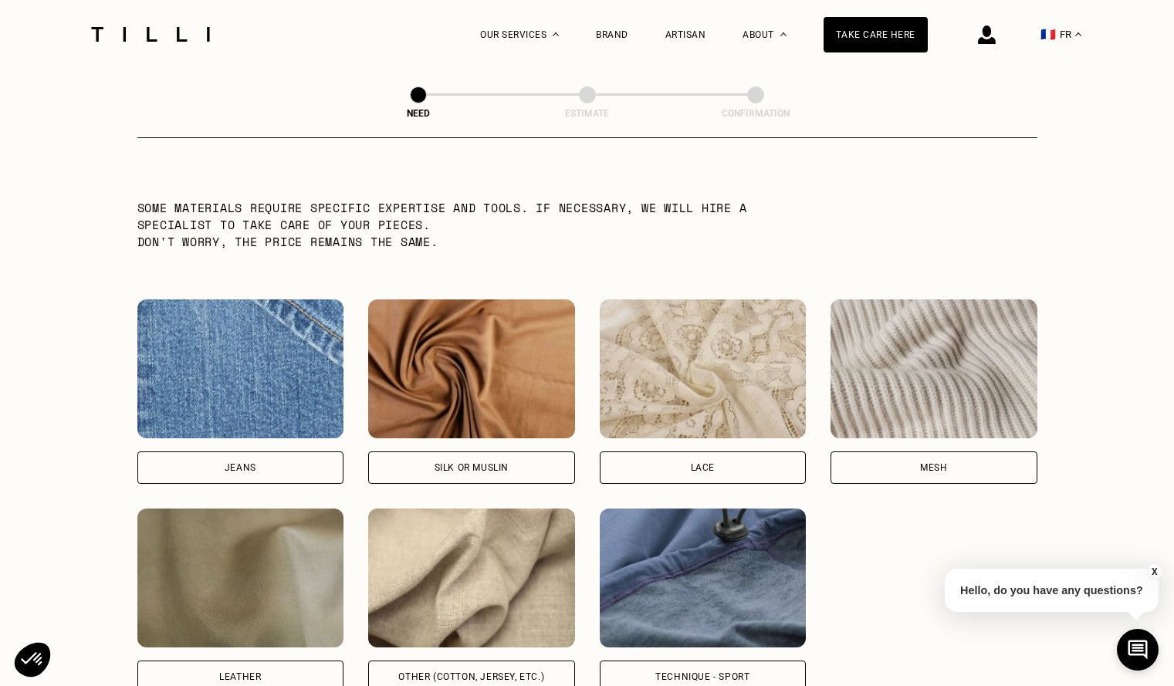
click at [225, 470] on font "Jeans" at bounding box center [241, 467] width 32 height 11
select select "FR"
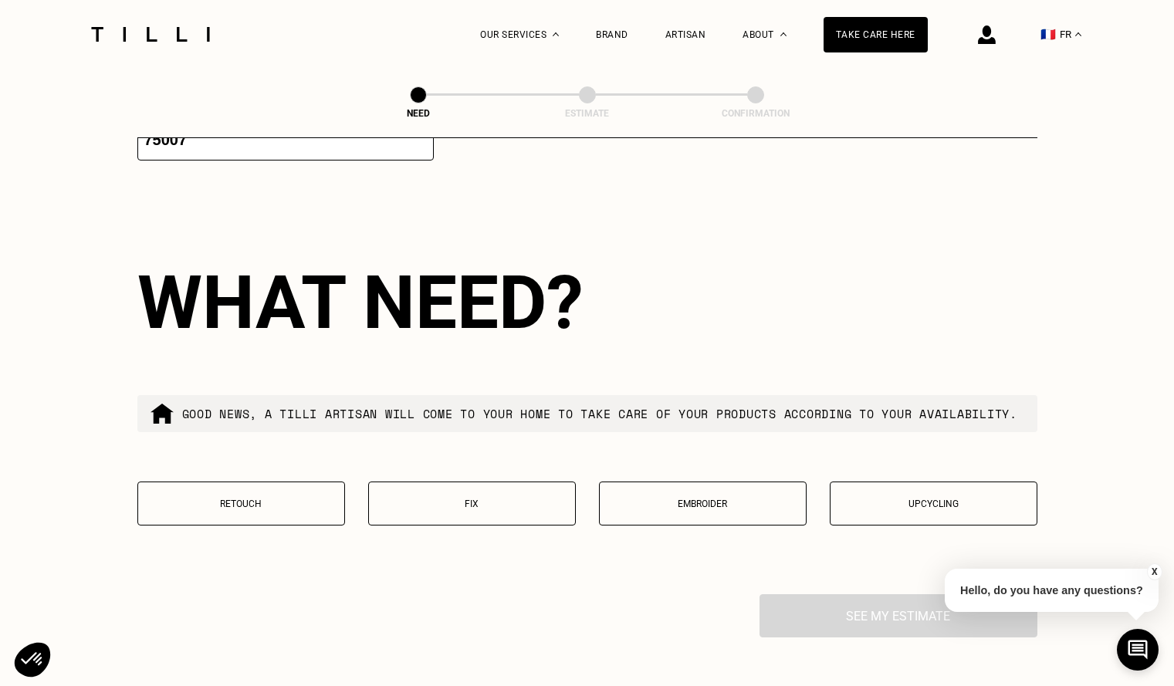
scroll to position [2461, 0]
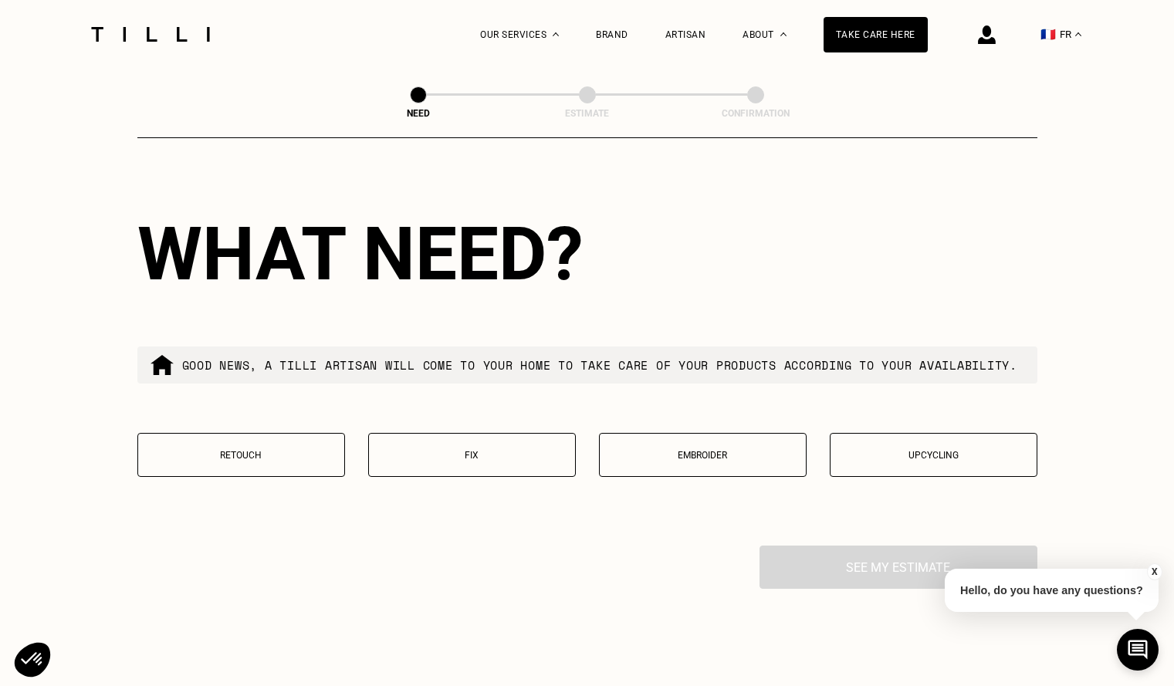
click at [265, 461] on p "Retouch" at bounding box center [241, 455] width 191 height 11
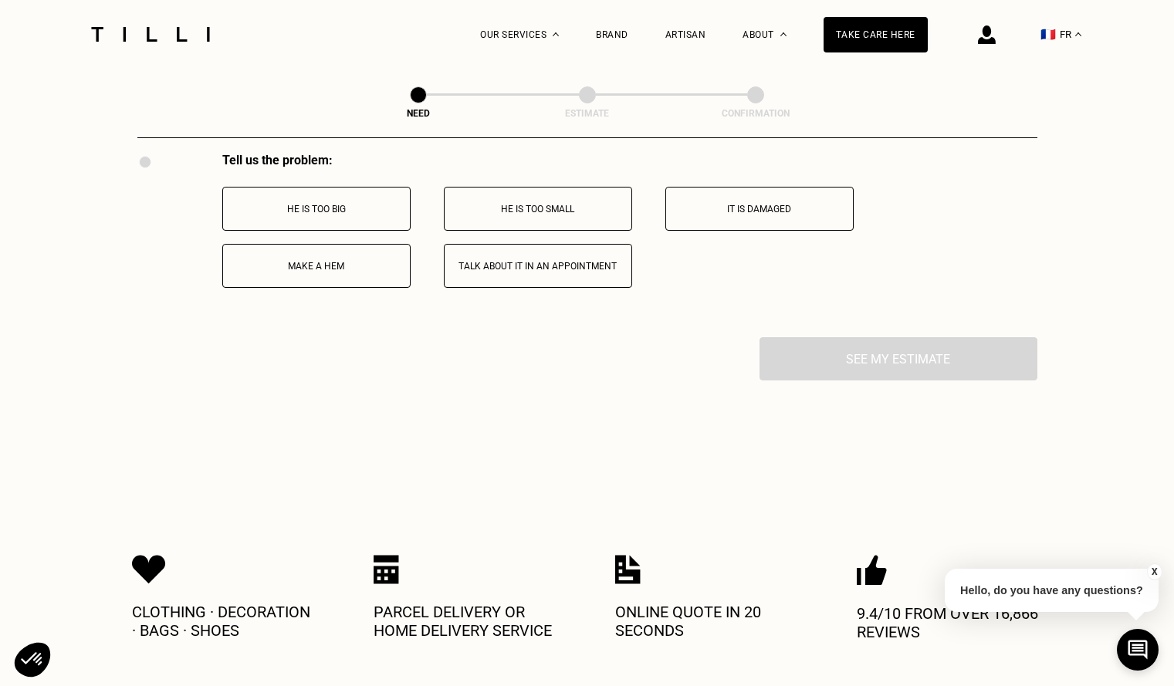
scroll to position [2855, 0]
click at [348, 287] on button "Make a hem" at bounding box center [316, 265] width 188 height 44
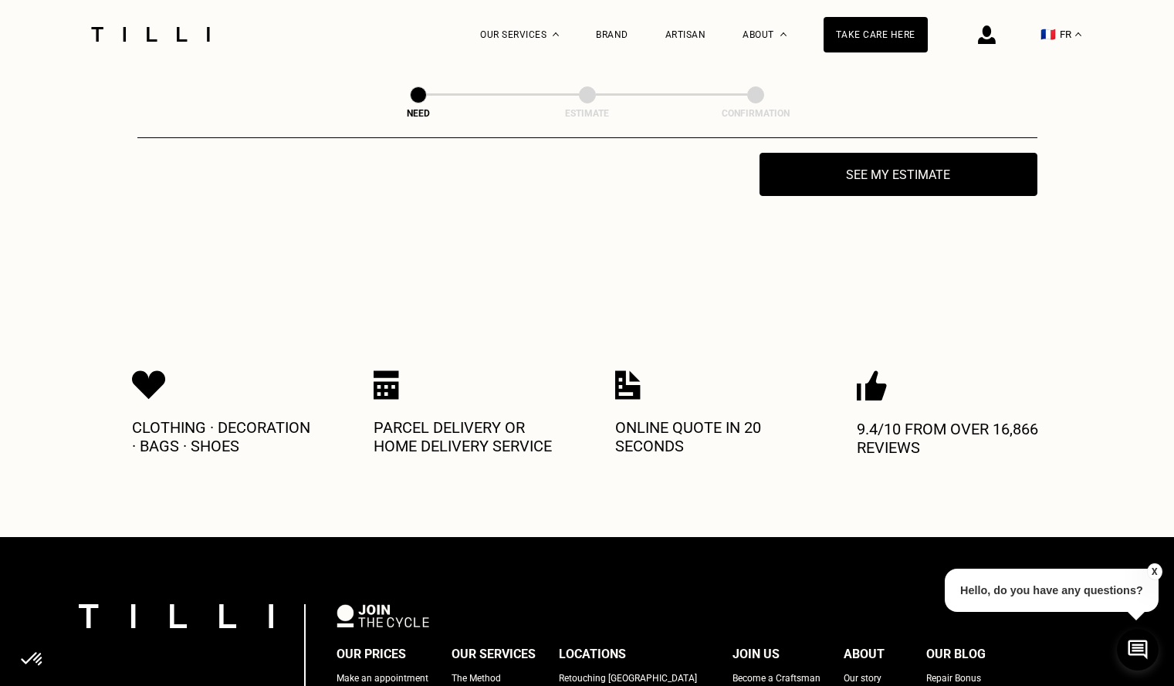
scroll to position [3039, 0]
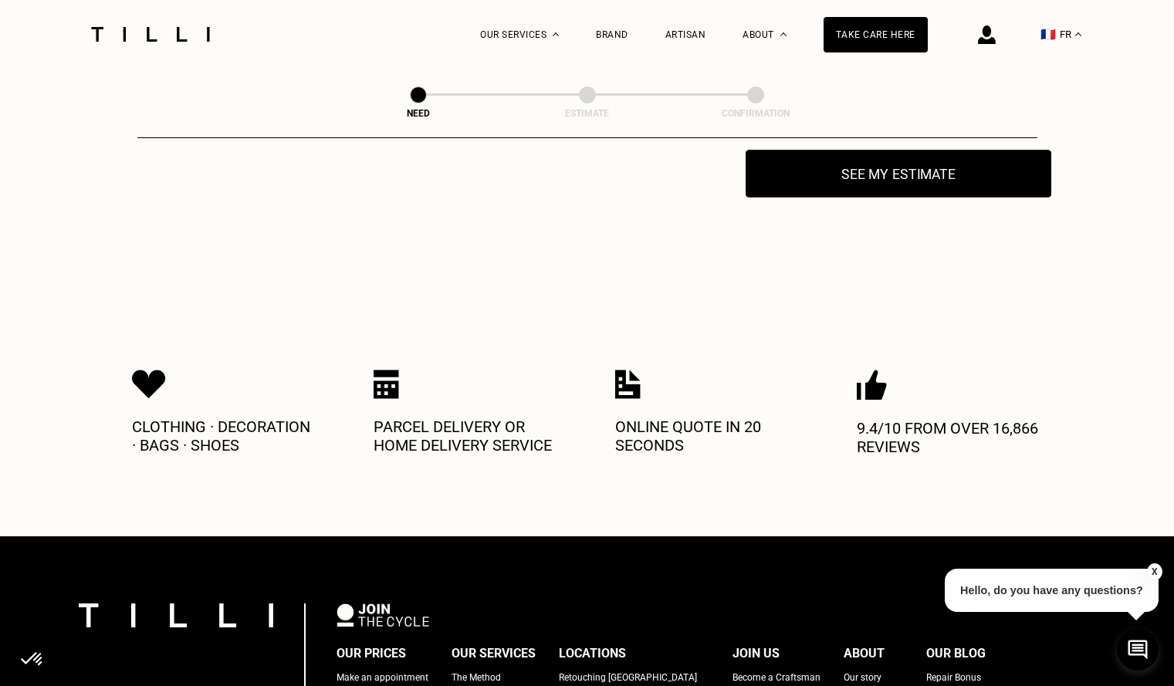
click at [831, 198] on button "See my estimate" at bounding box center [898, 174] width 306 height 48
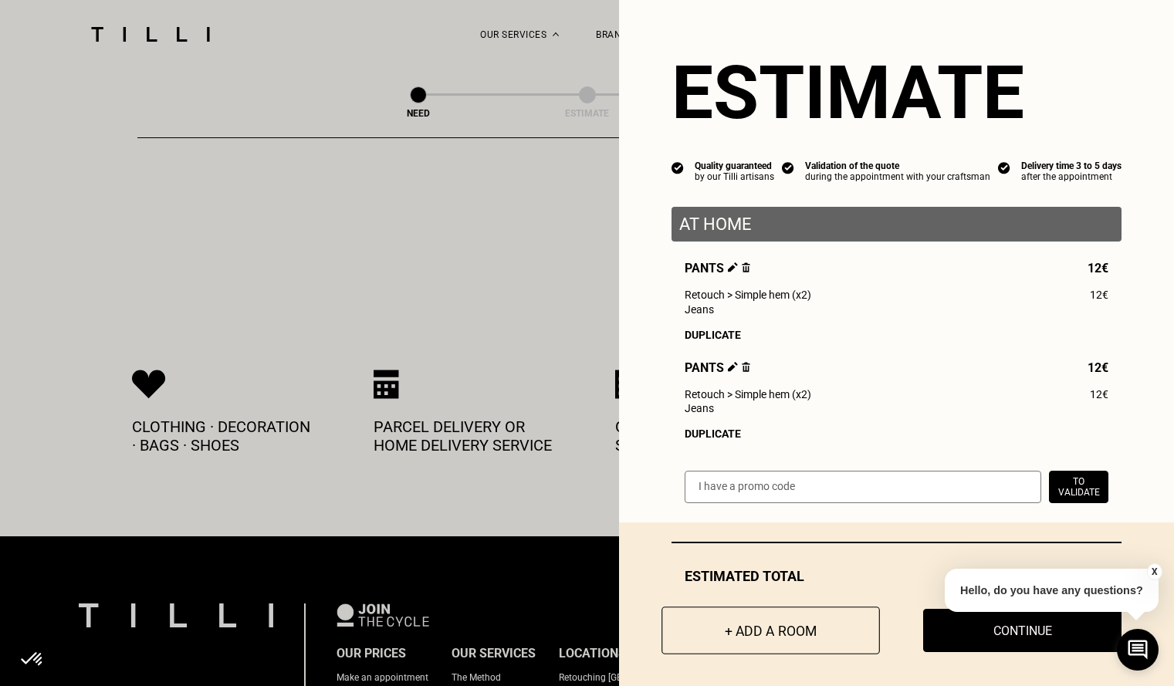
click at [705, 641] on button "+ Add a room" at bounding box center [770, 631] width 218 height 48
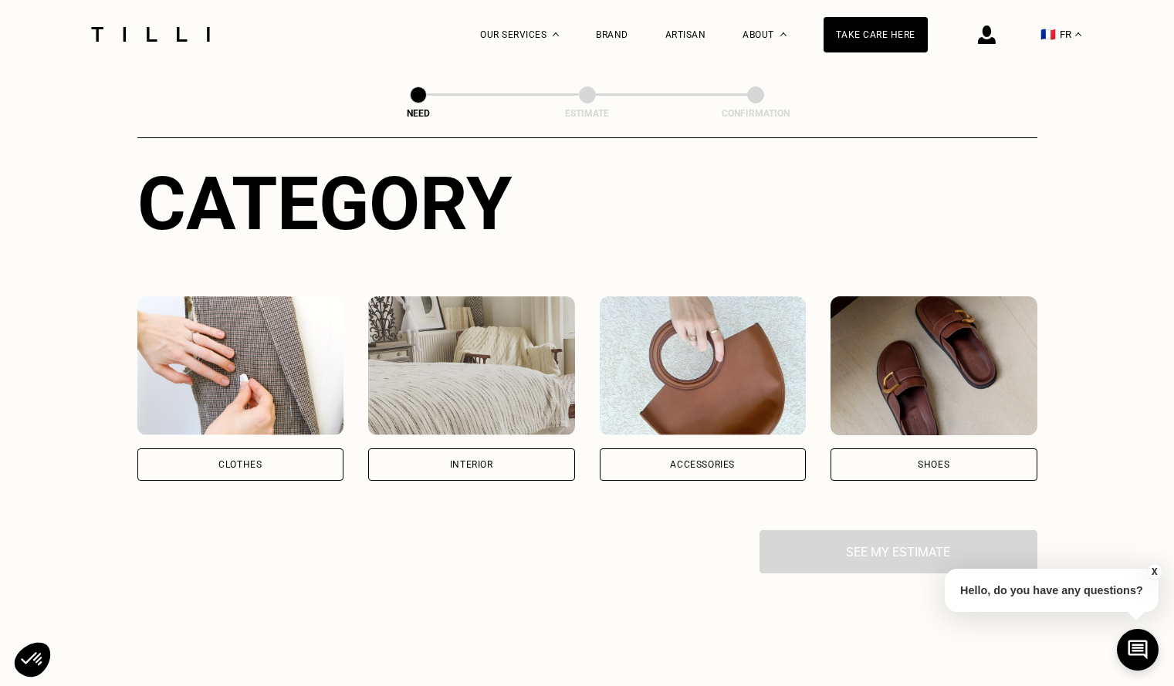
scroll to position [154, 0]
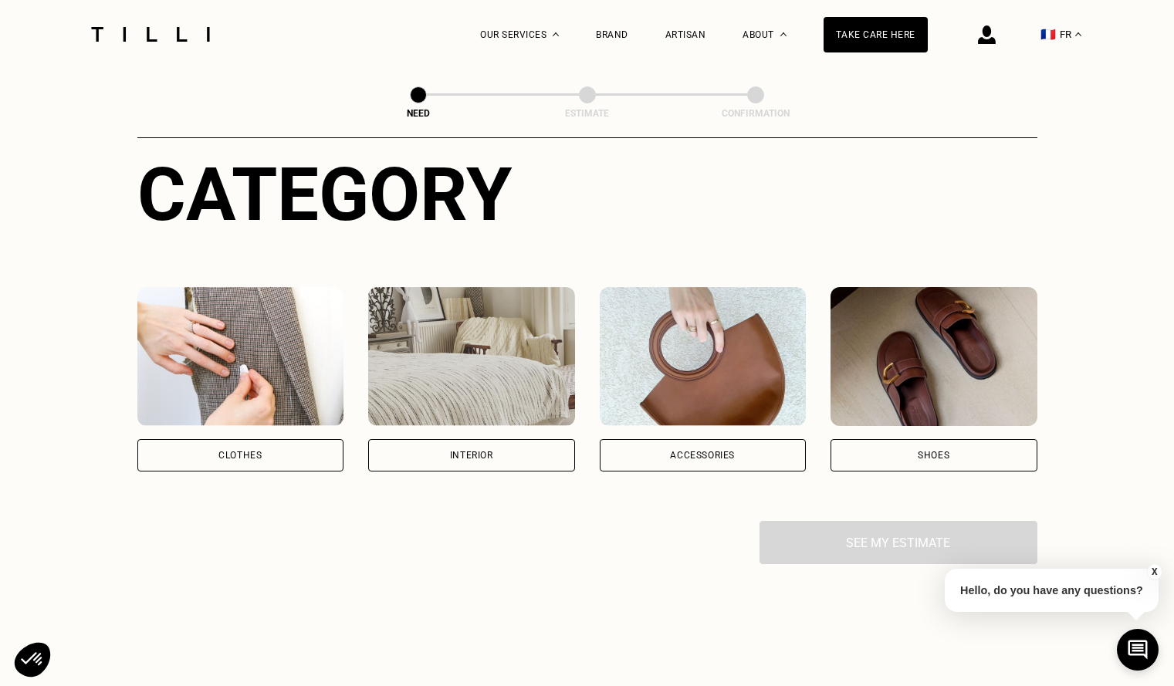
click at [277, 448] on div "Clothes" at bounding box center [240, 455] width 207 height 32
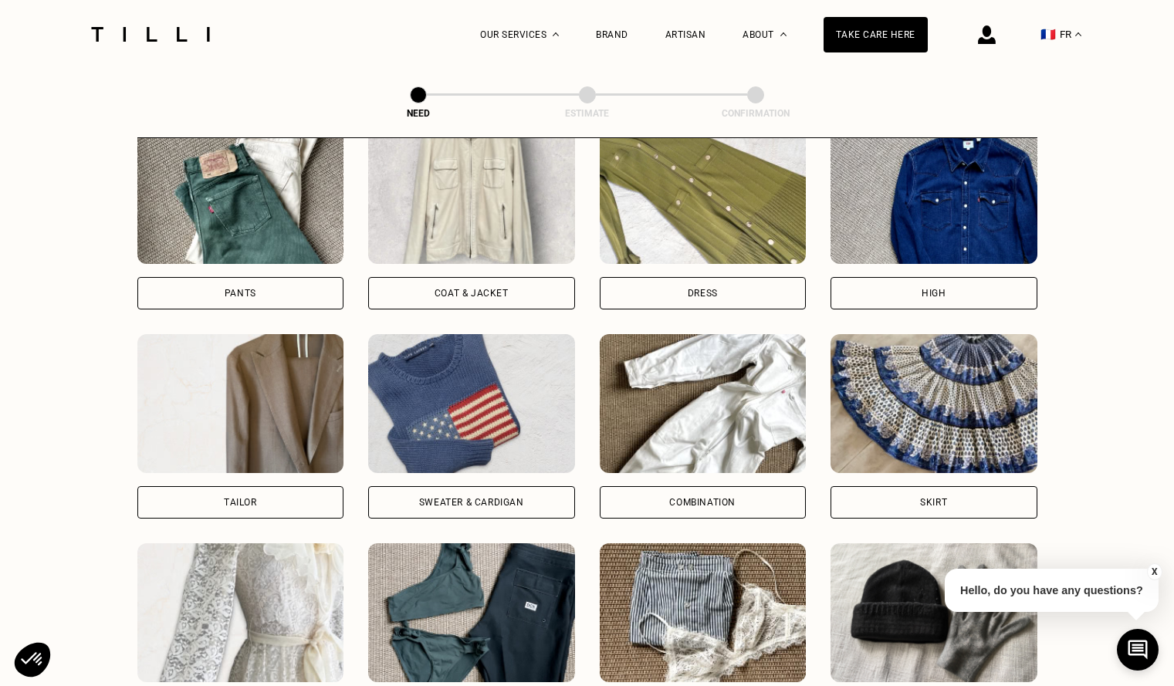
scroll to position [736, 0]
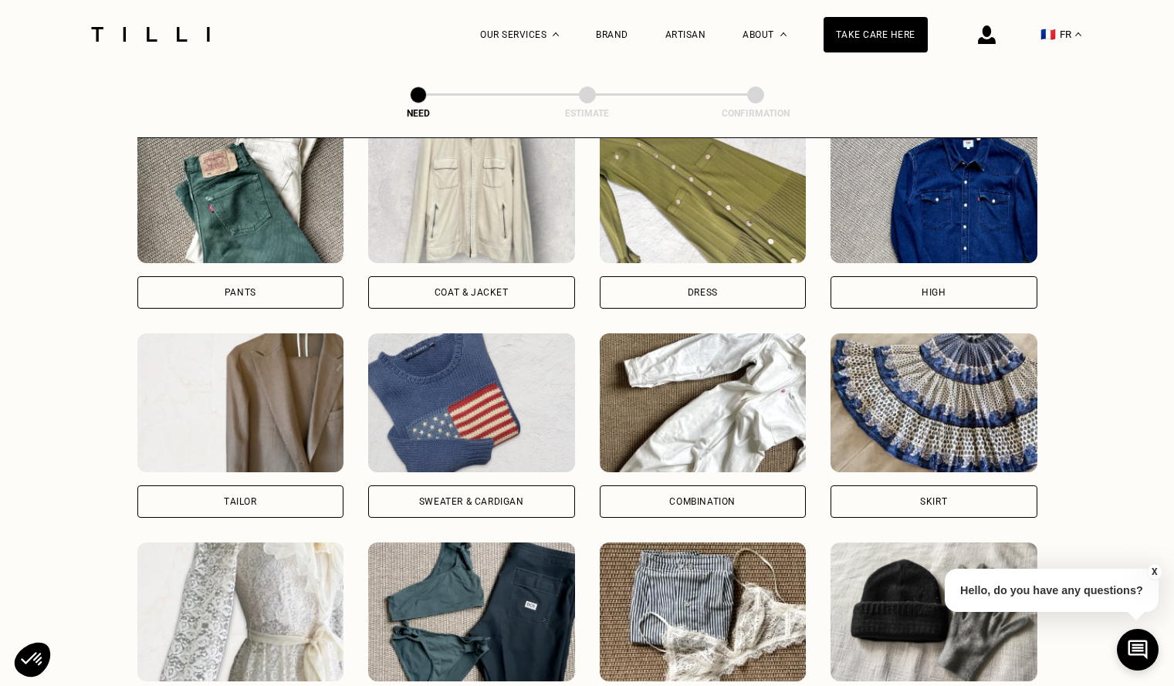
click at [858, 296] on div "High" at bounding box center [933, 292] width 207 height 32
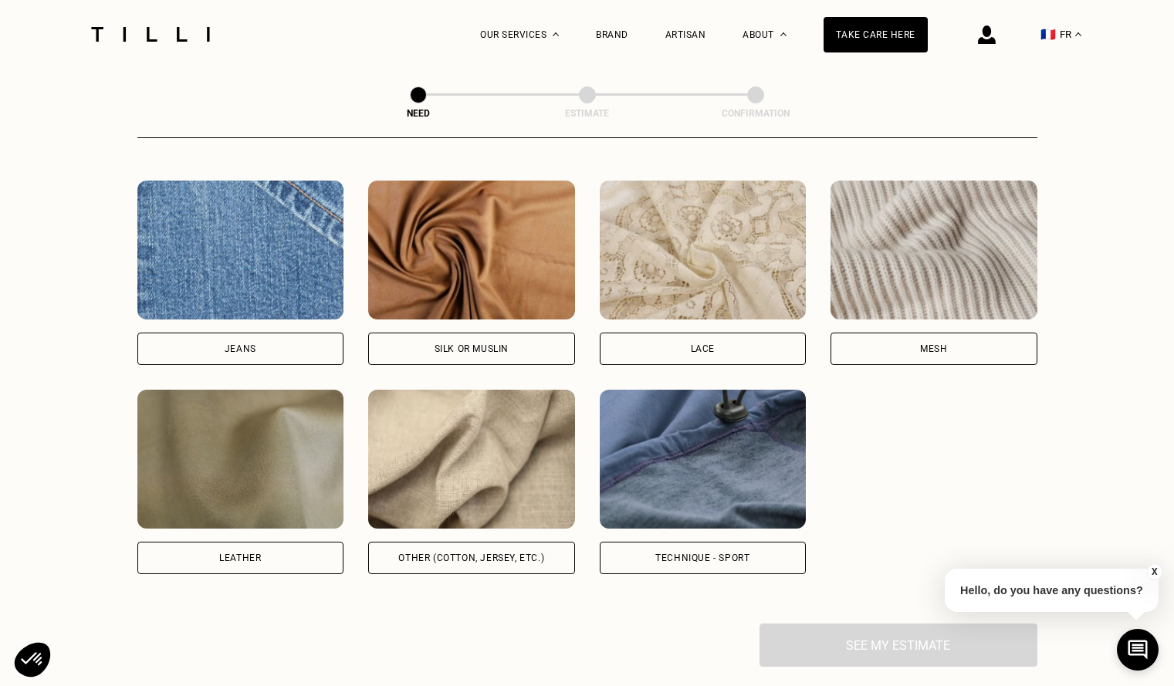
scroll to position [1653, 0]
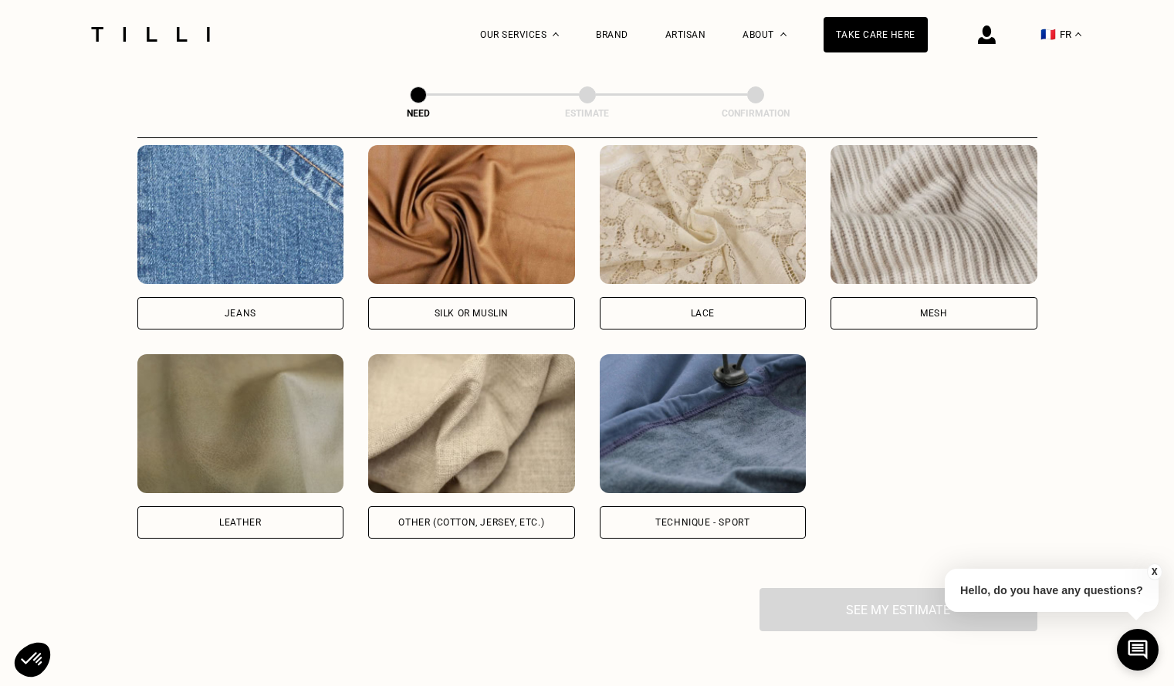
click at [408, 528] on font "Other (cotton, jersey, etc.)" at bounding box center [471, 522] width 146 height 11
select select "FR"
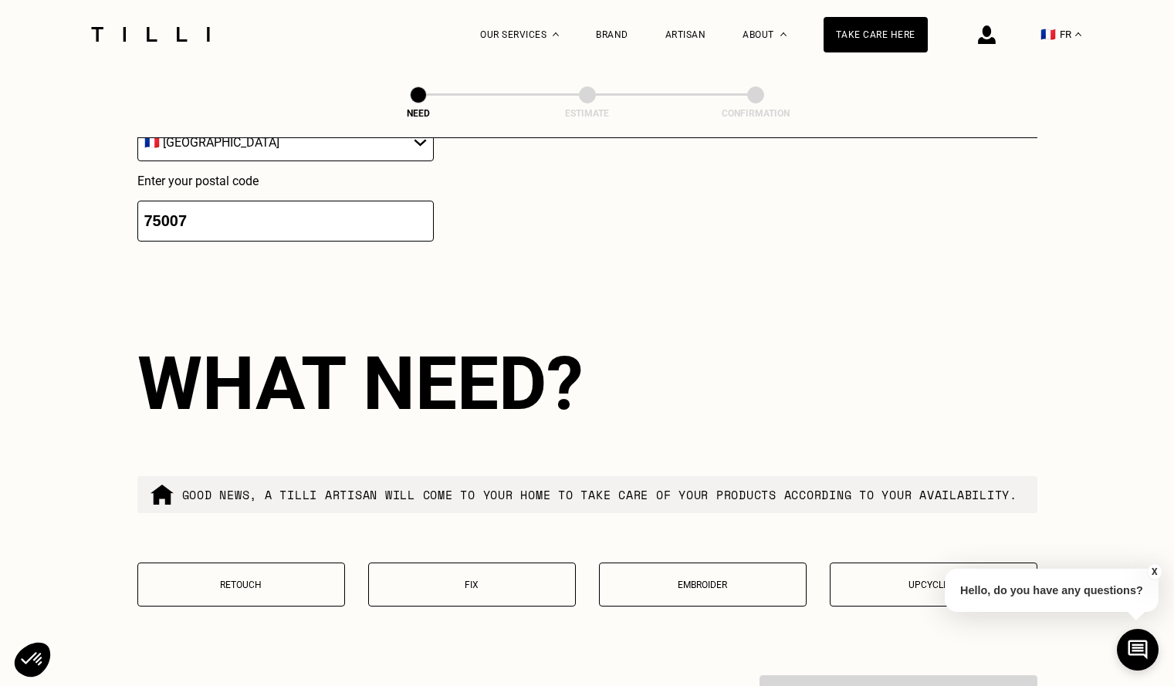
scroll to position [2461, 0]
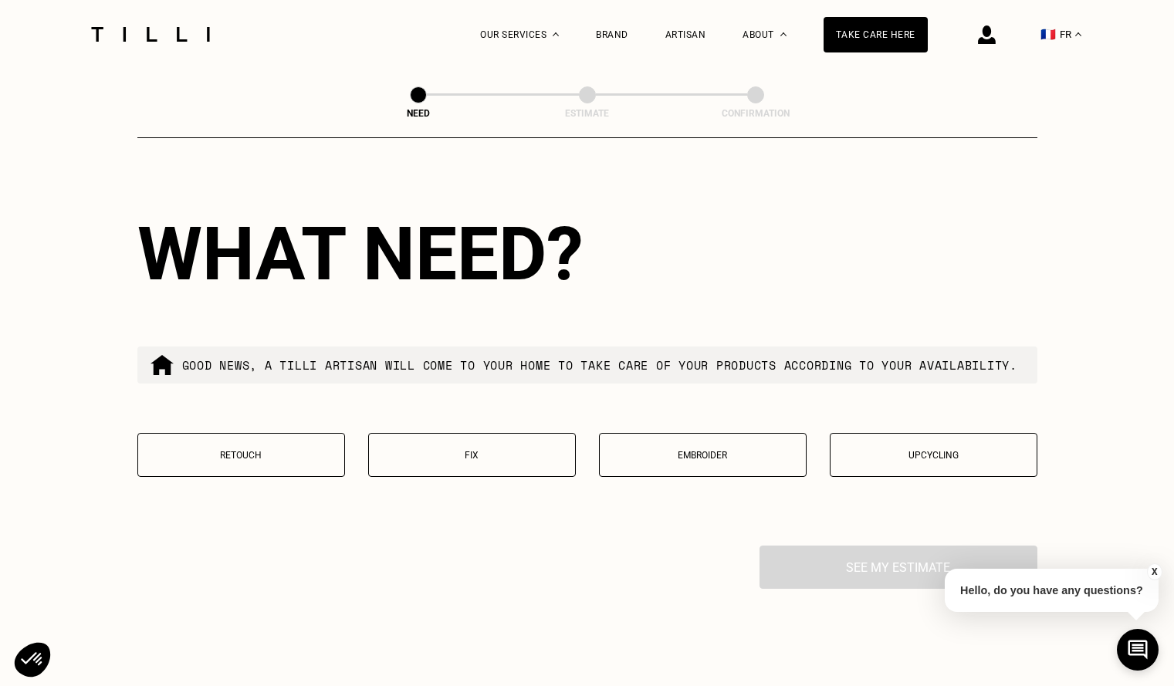
click at [280, 477] on button "Retouch" at bounding box center [241, 455] width 208 height 44
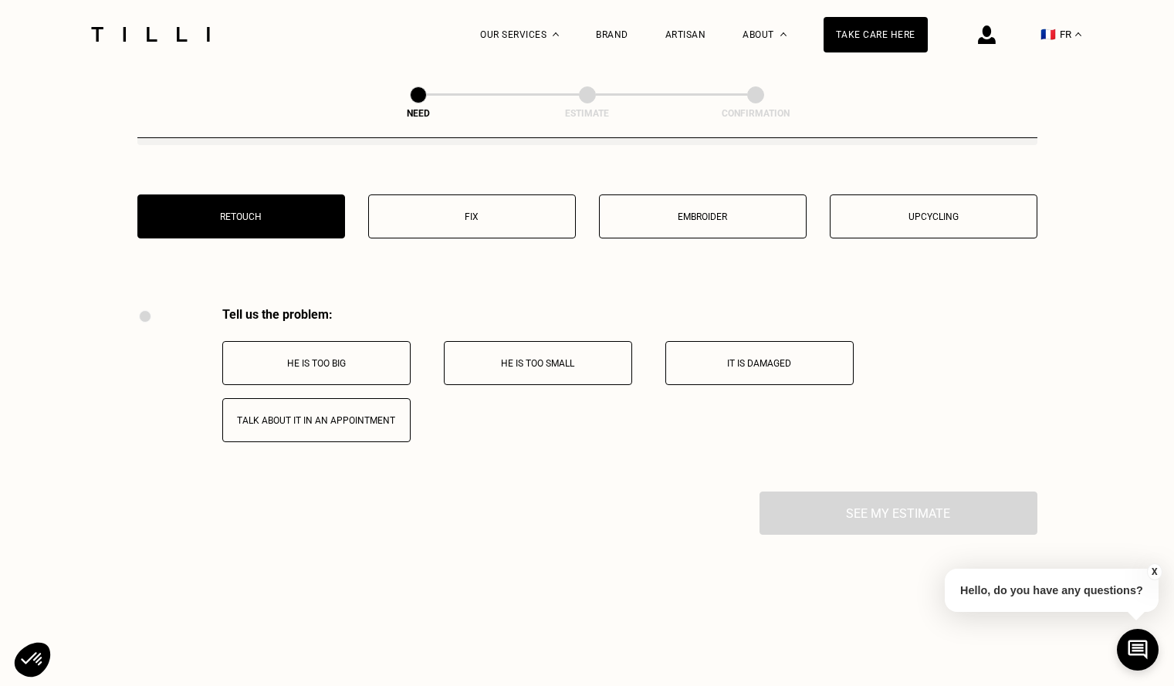
scroll to position [2700, 0]
click at [309, 425] on font "Talk about it in an appointment" at bounding box center [316, 419] width 158 height 11
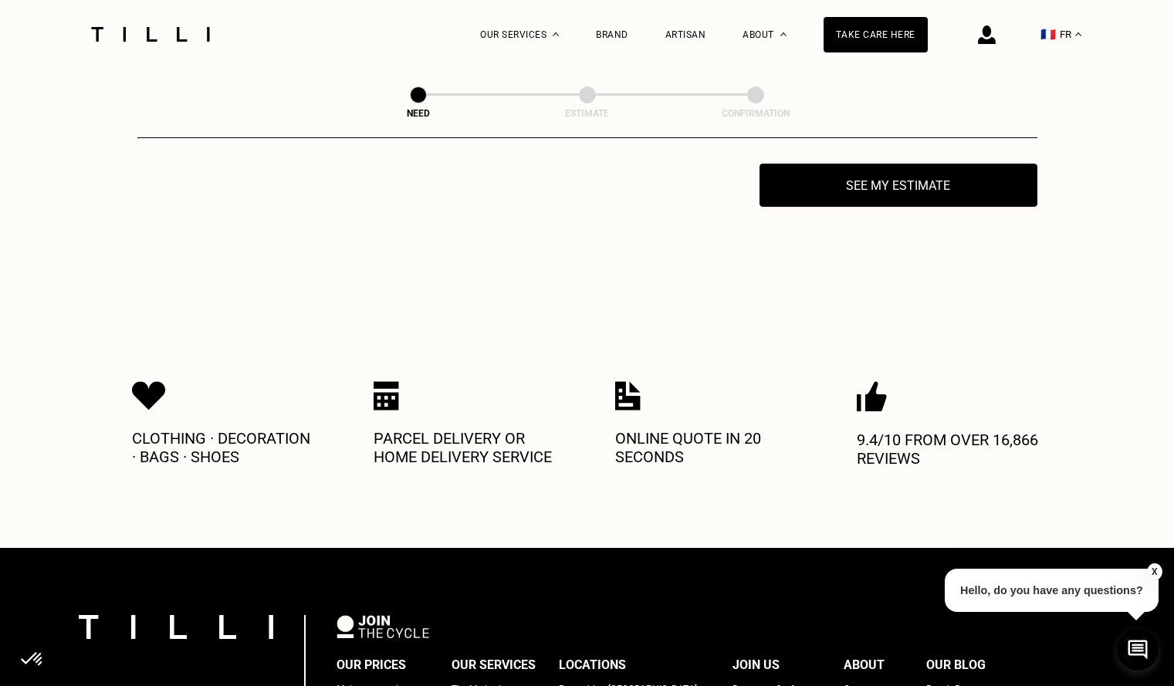
scroll to position [3039, 0]
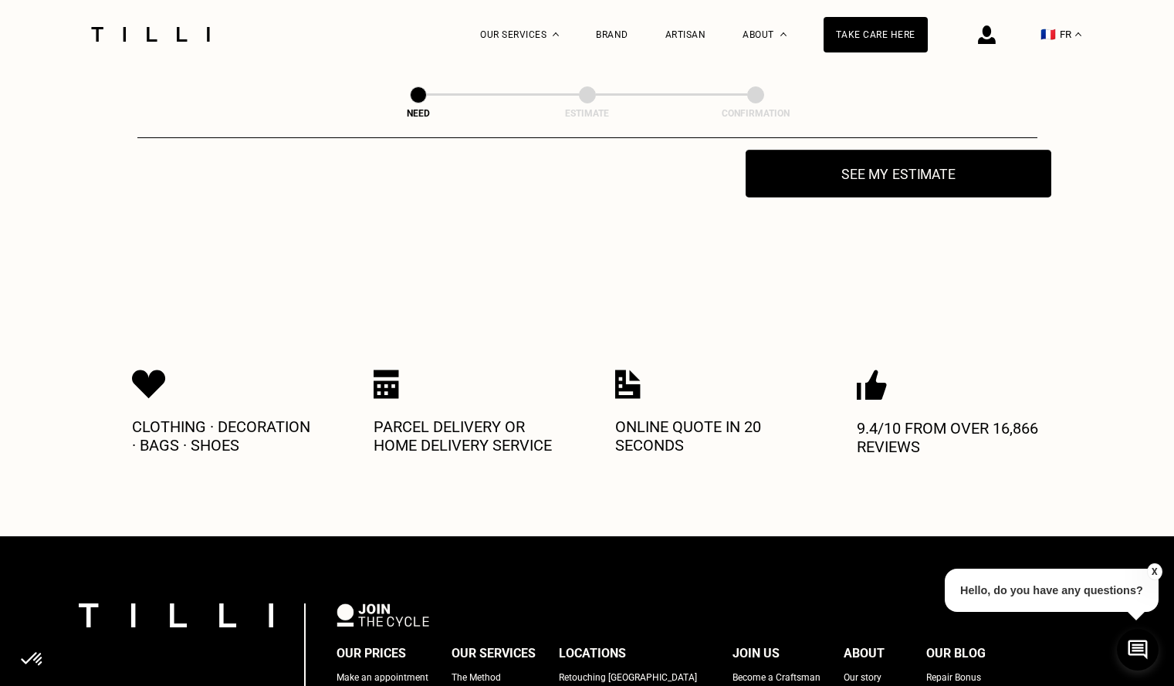
click at [820, 189] on button "See my estimate" at bounding box center [898, 174] width 306 height 48
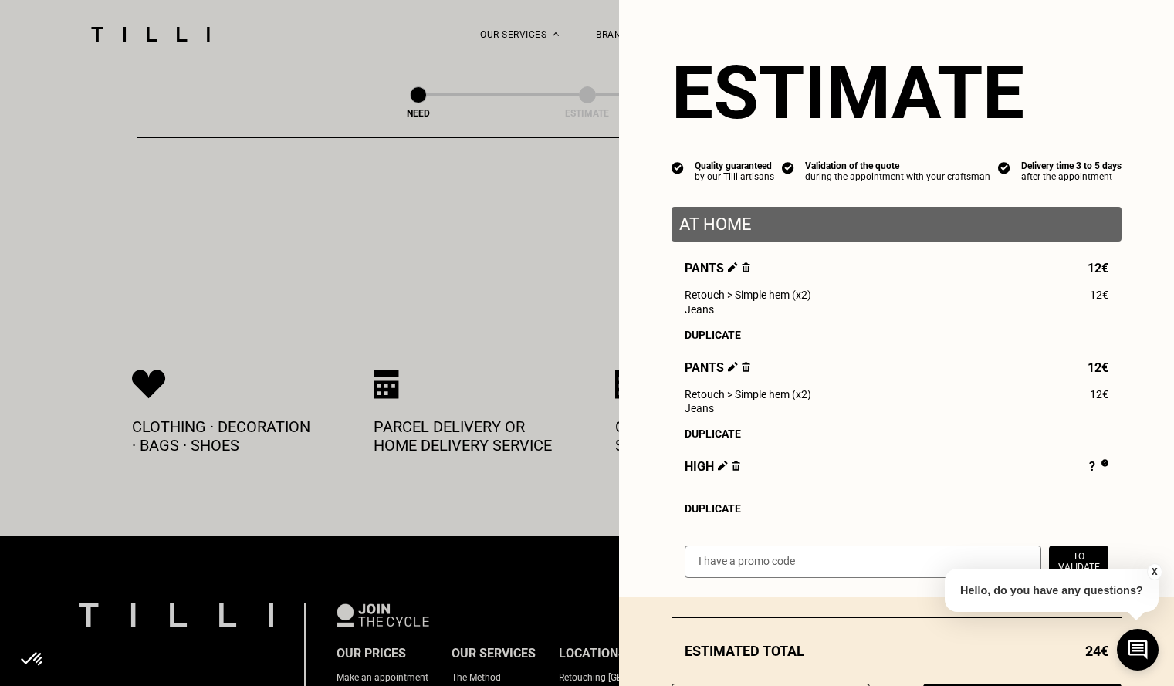
scroll to position [77, 0]
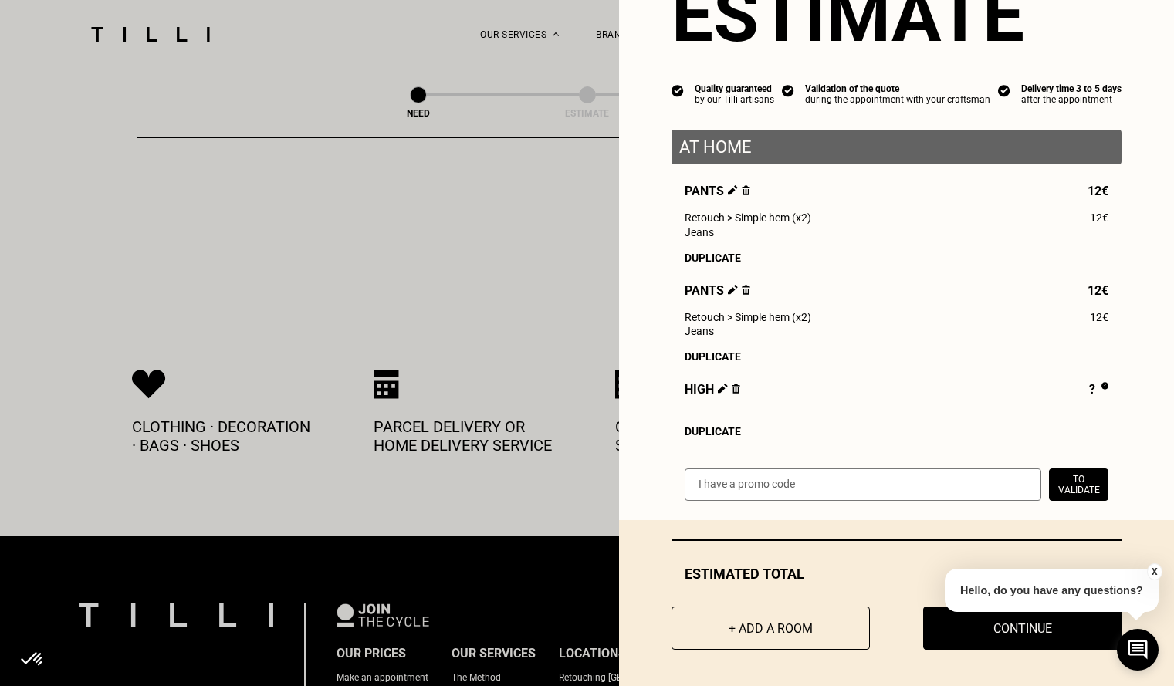
click at [717, 363] on font "Duplicate" at bounding box center [713, 356] width 56 height 12
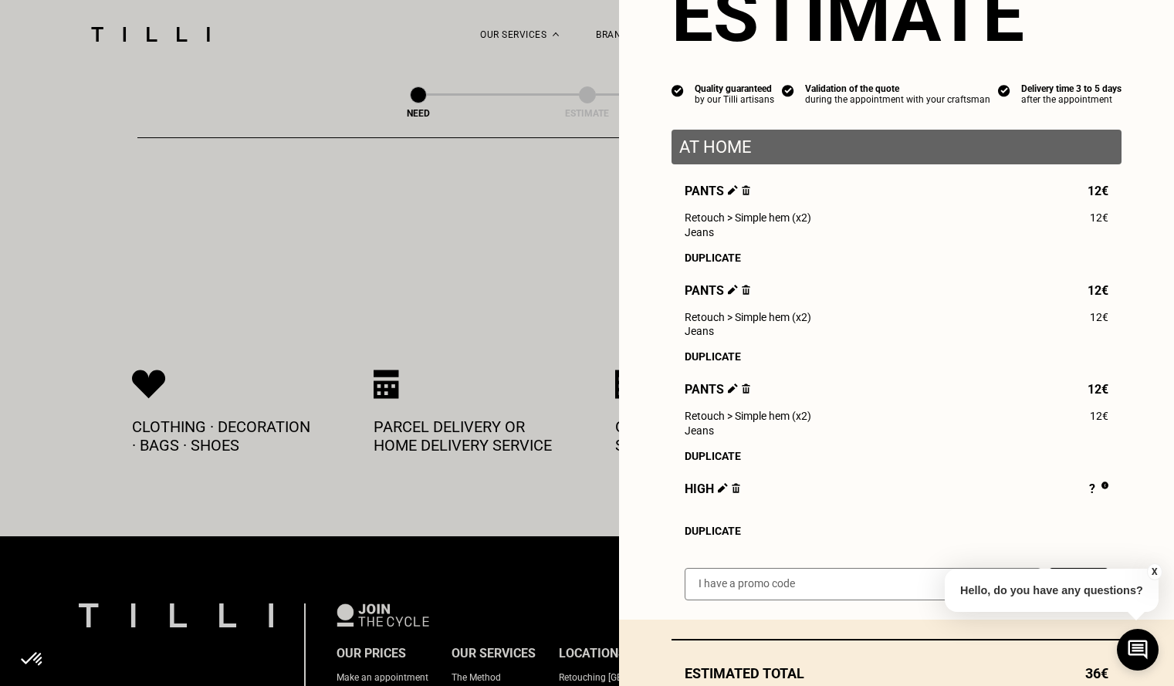
click at [742, 394] on img at bounding box center [746, 389] width 8 height 10
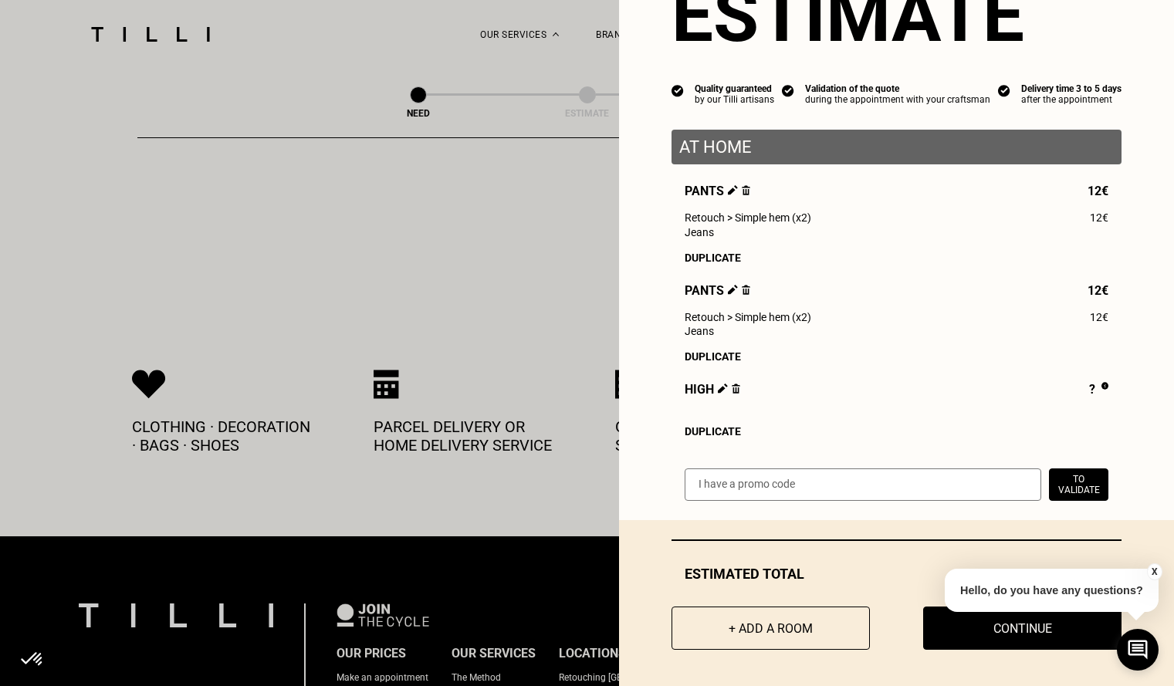
click at [701, 438] on font "Duplicate" at bounding box center [713, 431] width 56 height 12
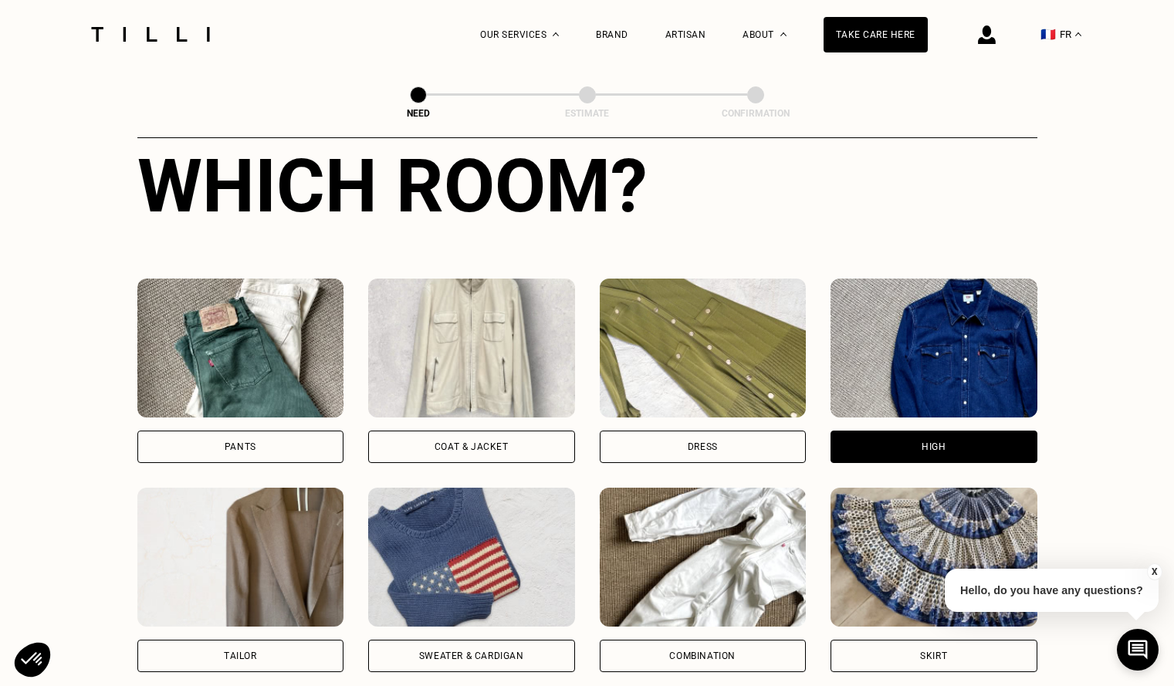
scroll to position [801, 0]
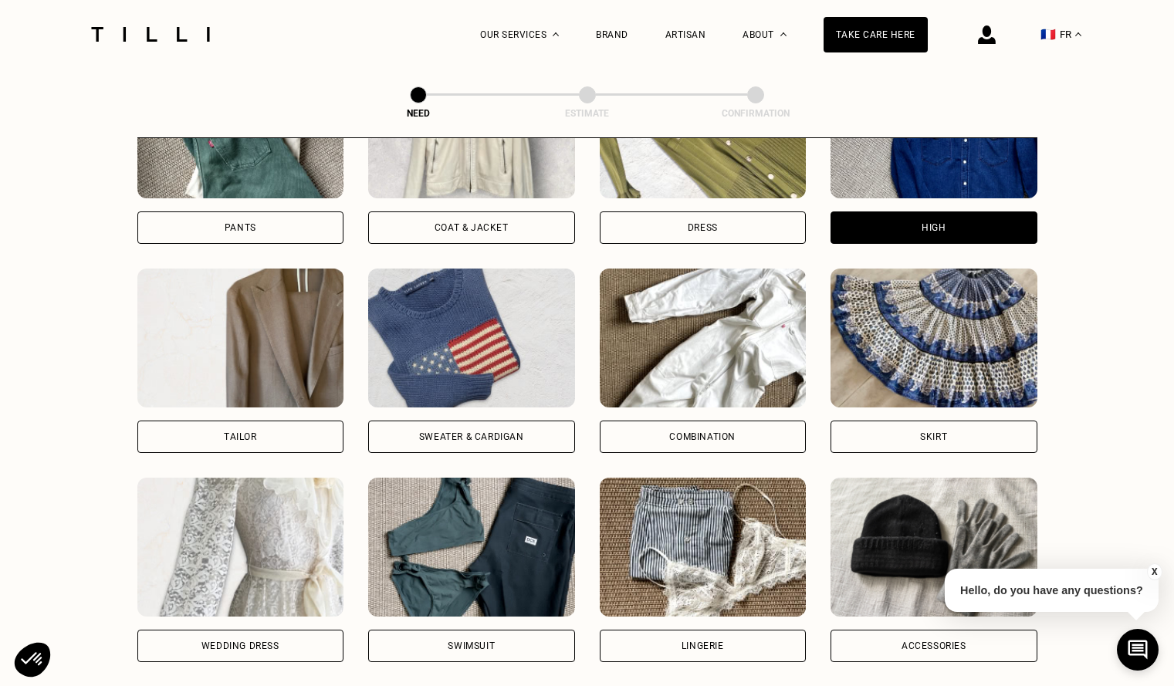
click at [311, 446] on div "Tailor" at bounding box center [240, 437] width 207 height 32
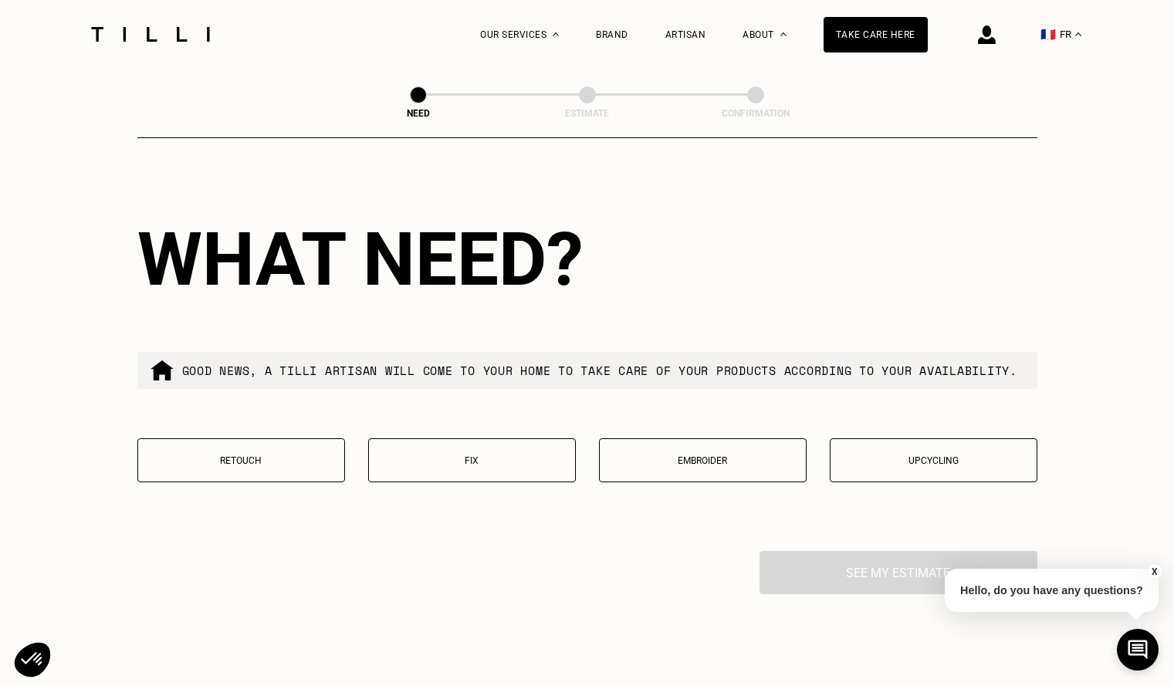
scroll to position [1807, 0]
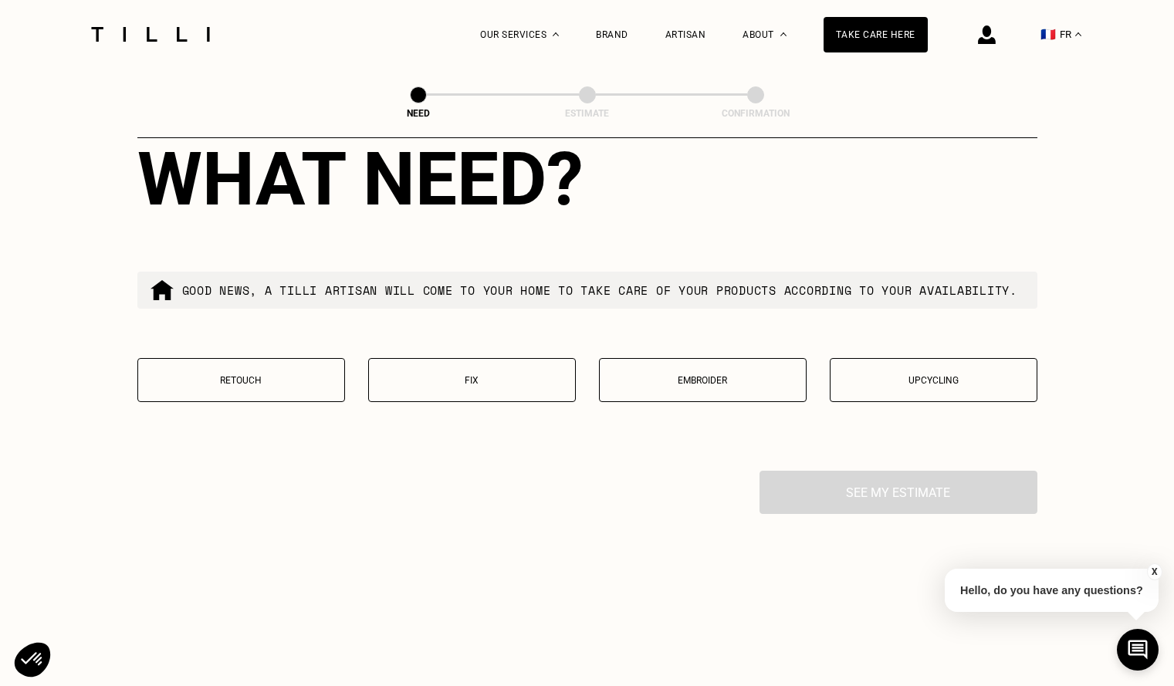
click at [285, 390] on button "Retouch" at bounding box center [241, 380] width 208 height 44
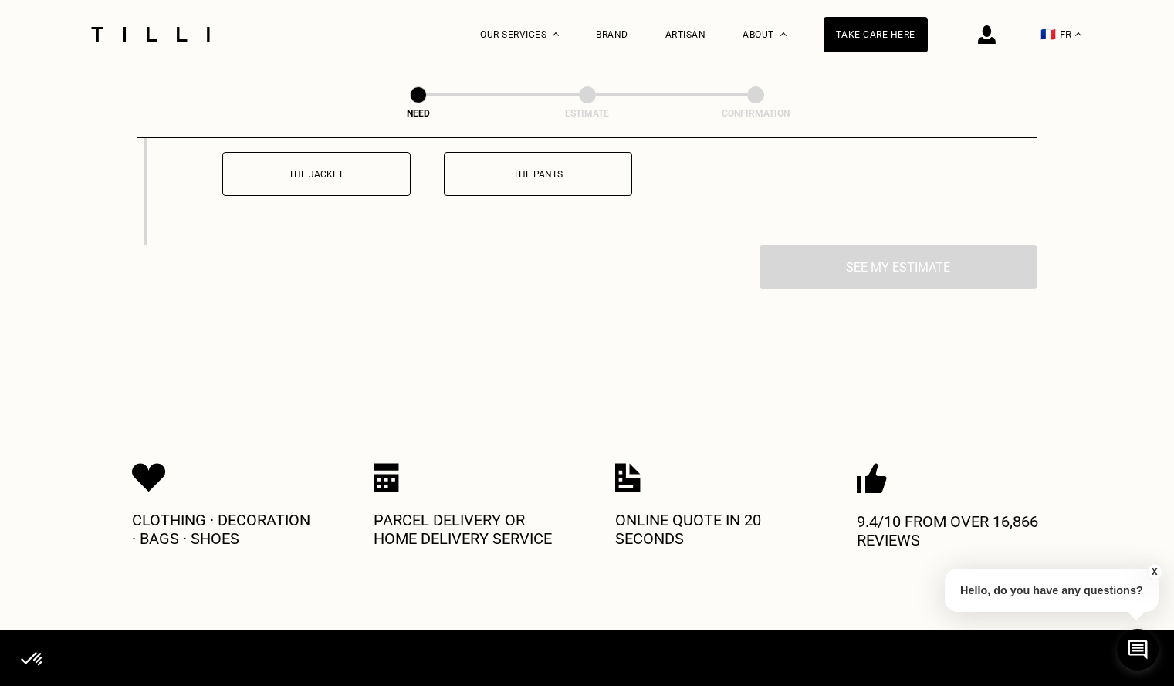
scroll to position [2432, 0]
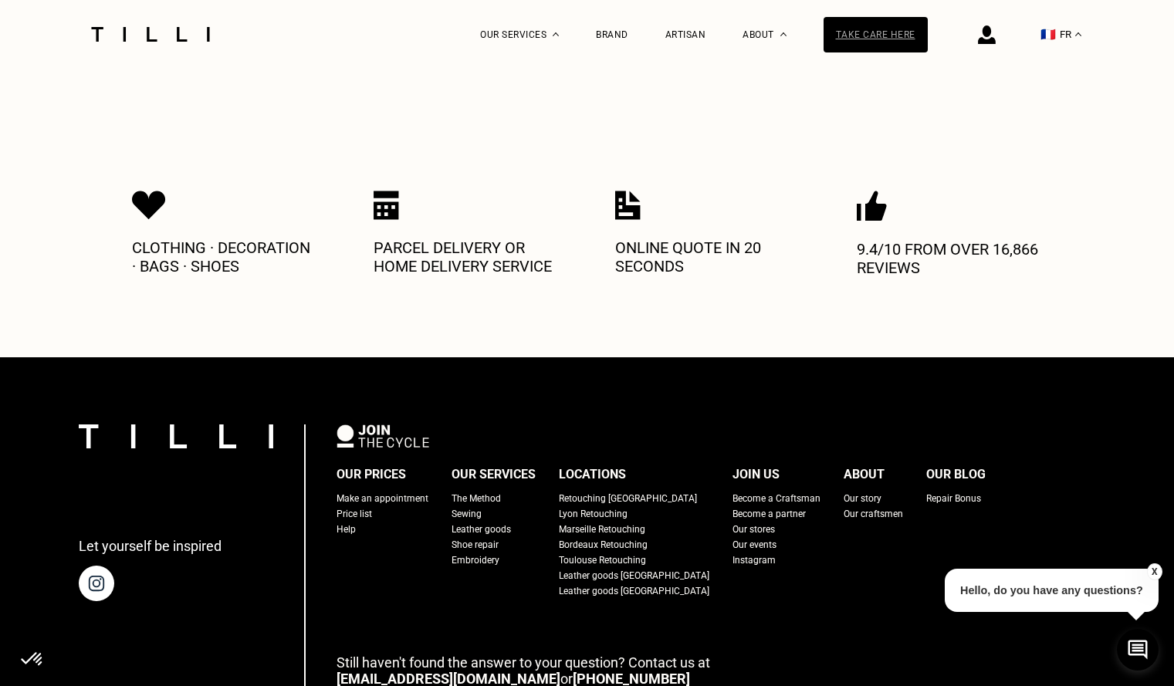
click at [891, 32] on font "Take care here" at bounding box center [875, 34] width 79 height 11
select select "FR"
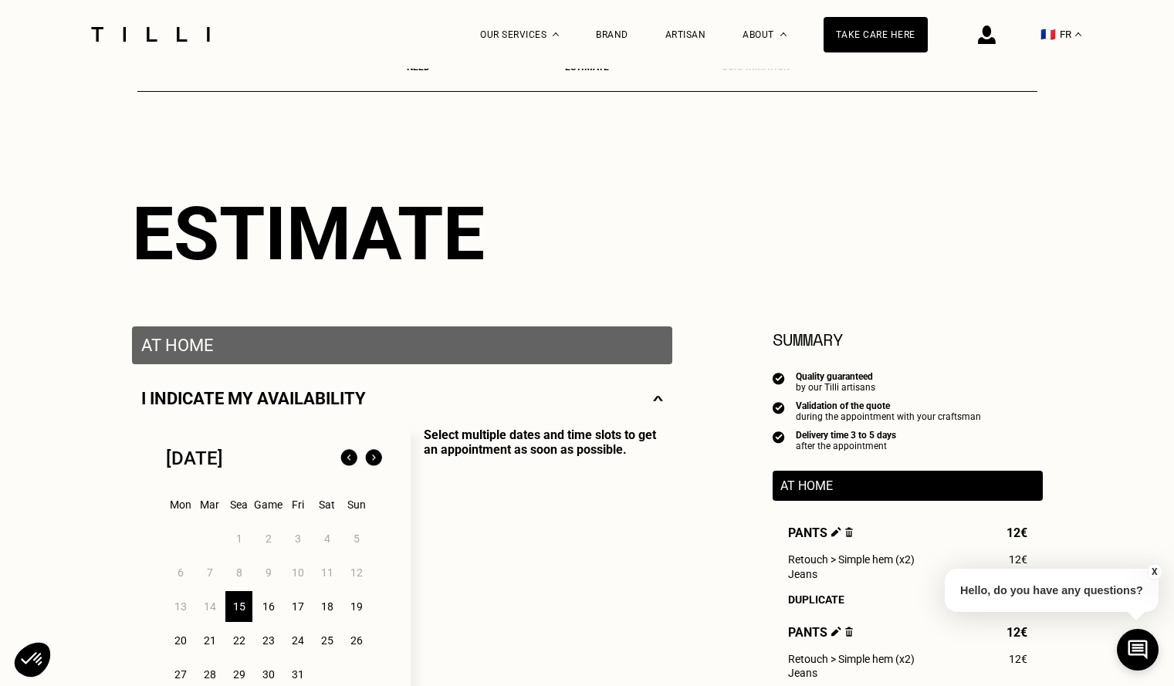
scroll to position [309, 0]
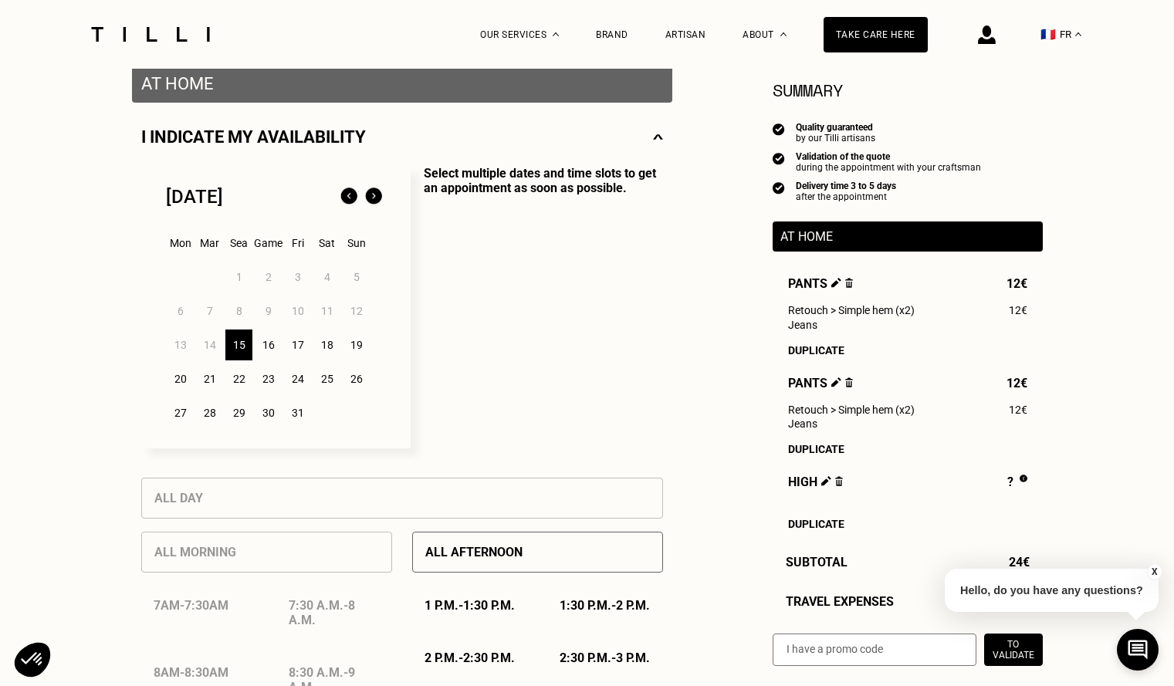
click at [265, 350] on font "16" at bounding box center [268, 345] width 12 height 12
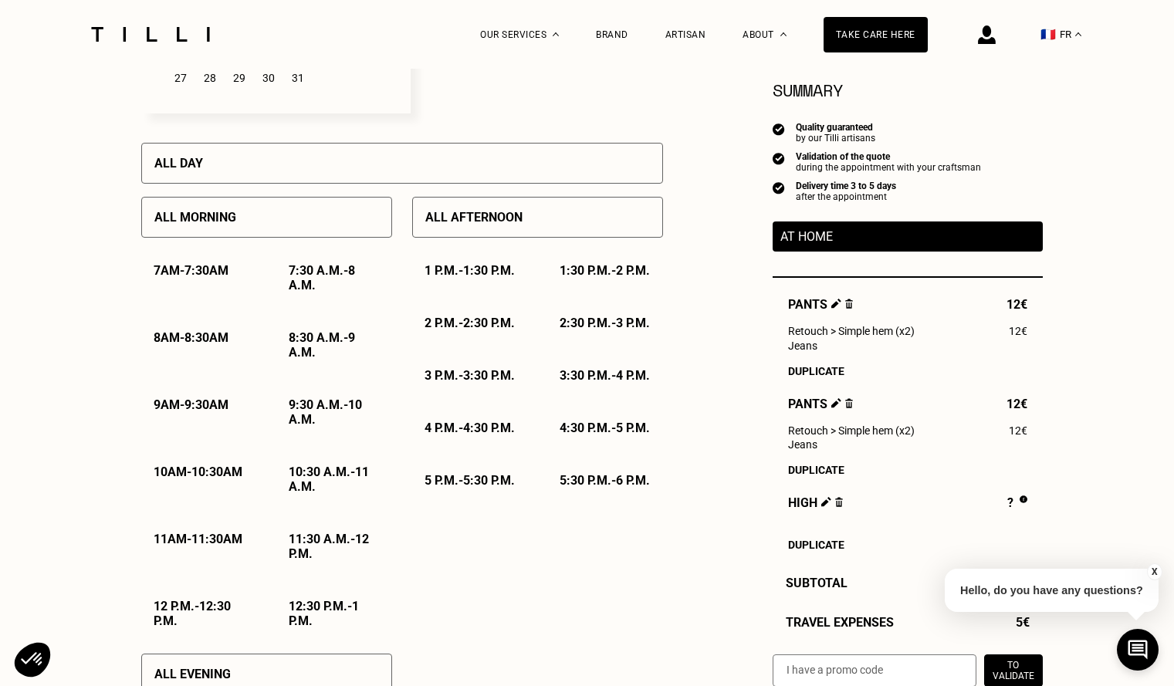
scroll to position [695, 0]
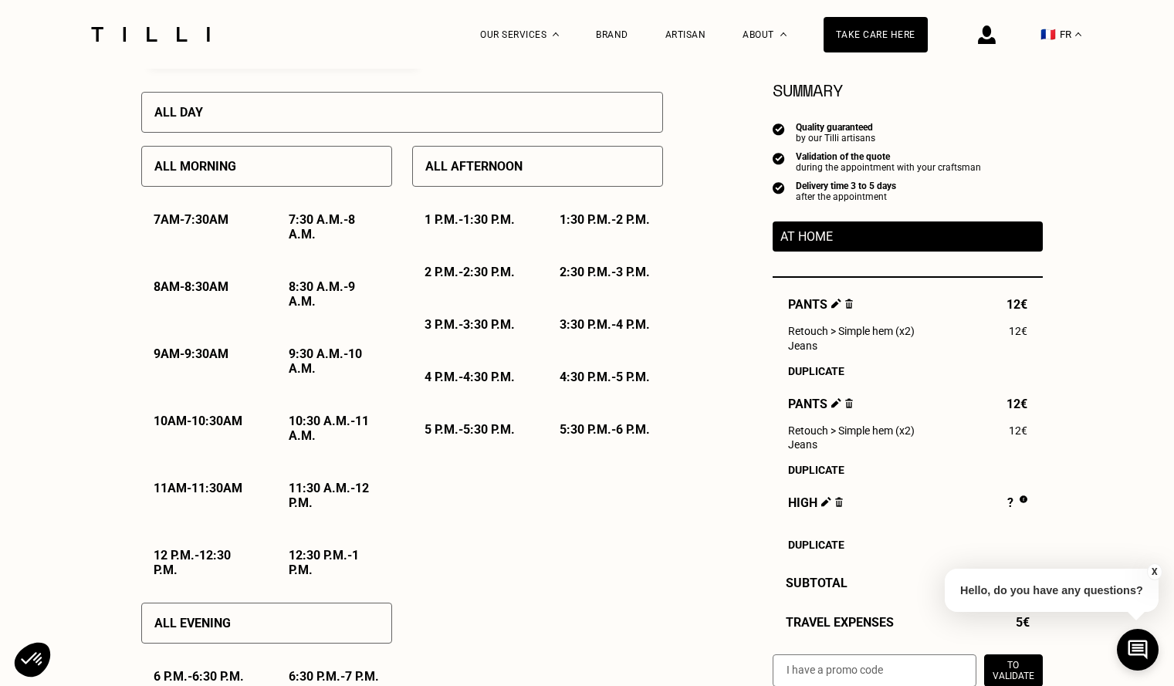
click at [463, 437] on font "-" at bounding box center [460, 429] width 5 height 15
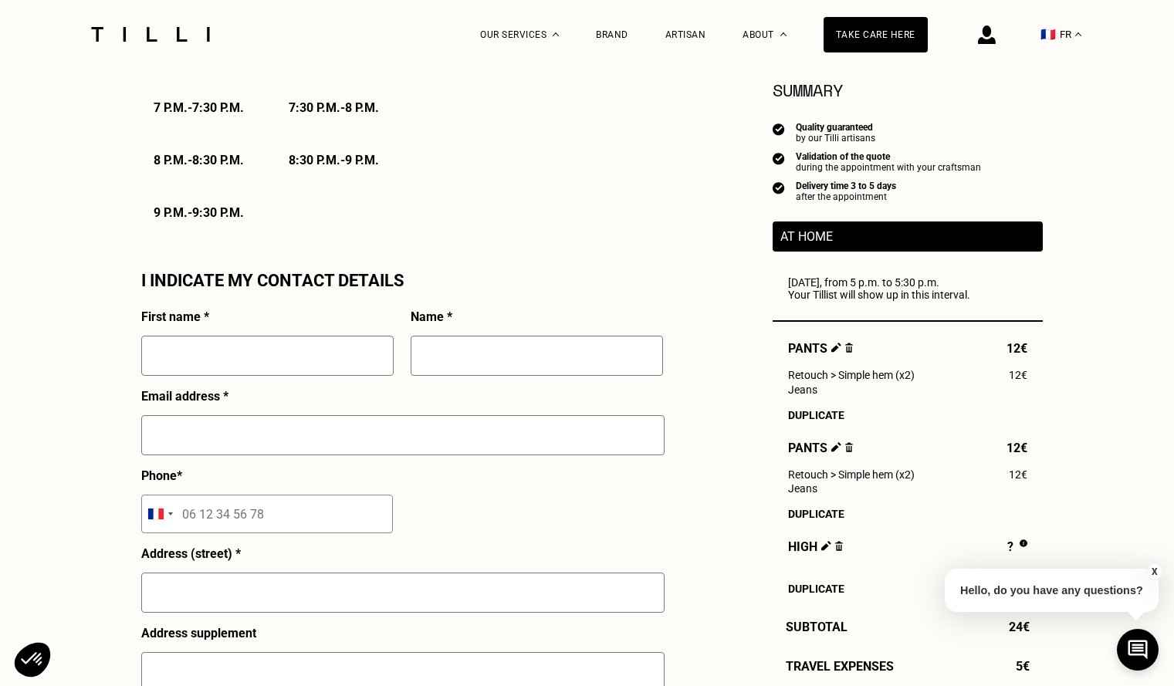
scroll to position [1389, 0]
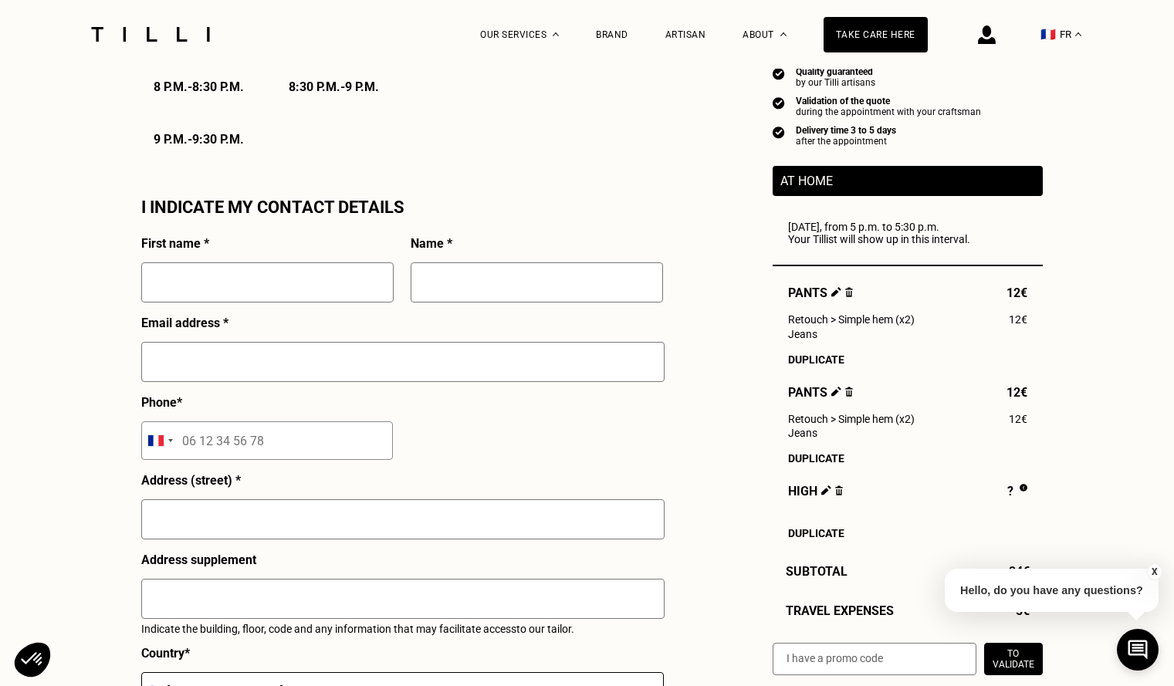
click at [316, 303] on input "text" at bounding box center [267, 282] width 252 height 40
type input "Salvador"
type input "[PERSON_NAME]"
click at [398, 382] on input "text" at bounding box center [402, 362] width 523 height 40
type input "[EMAIL_ADDRESS][DOMAIN_NAME]"
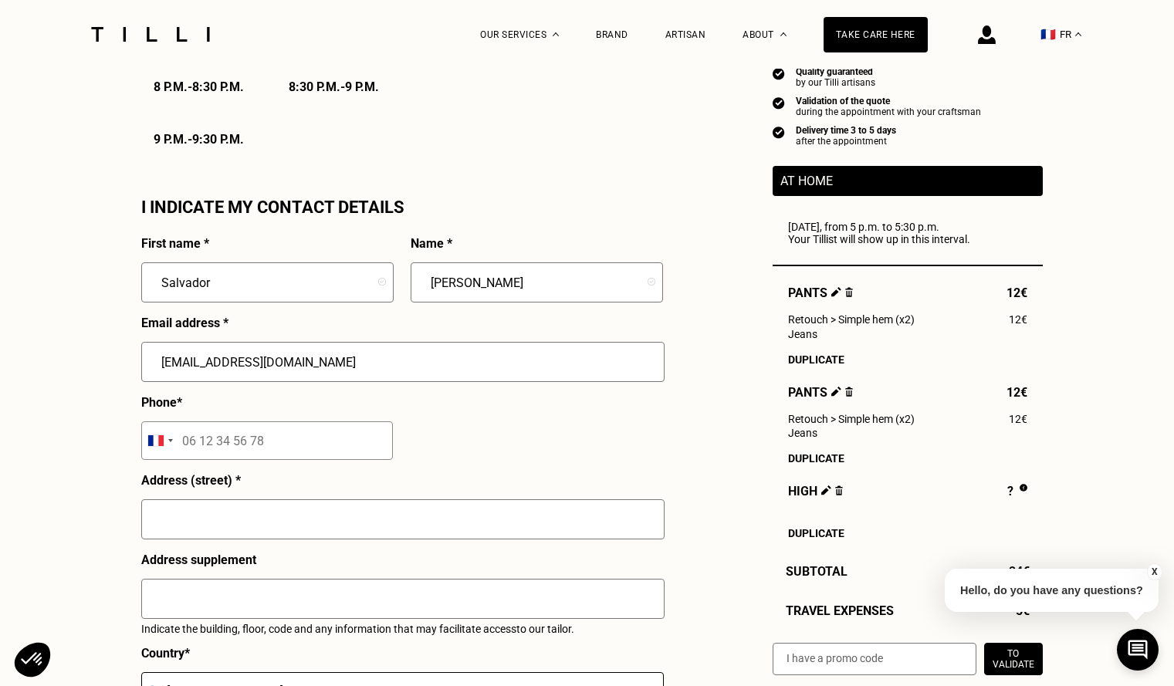
click at [236, 460] on input "tel" at bounding box center [267, 440] width 252 height 39
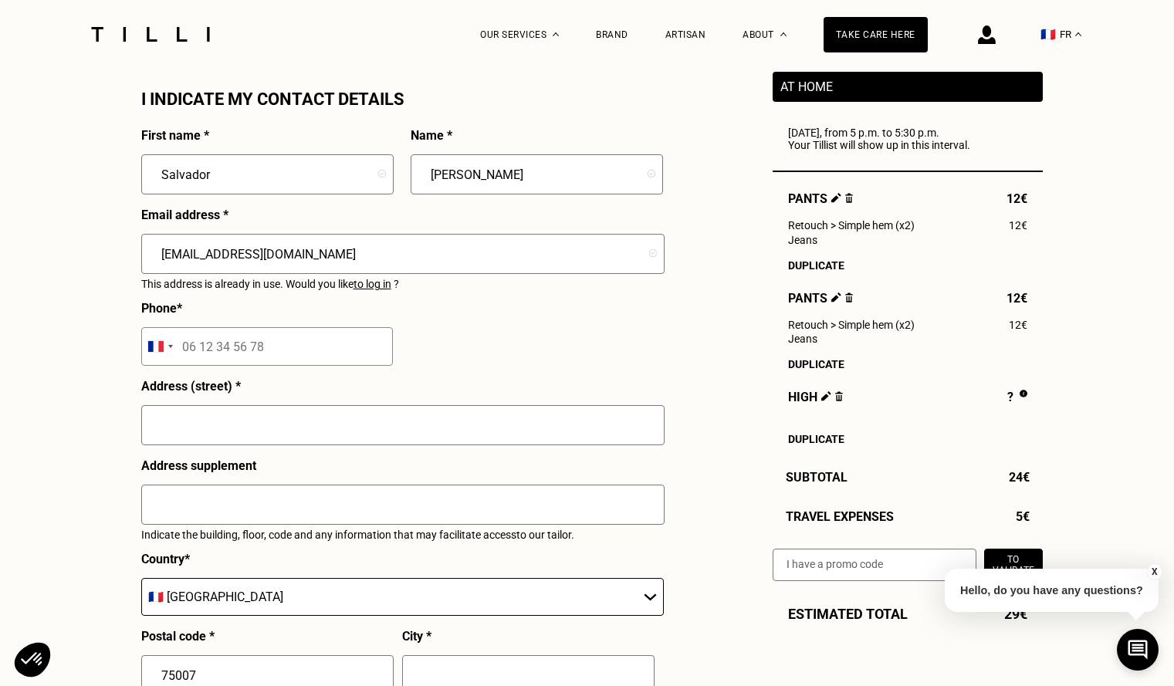
scroll to position [1543, 0]
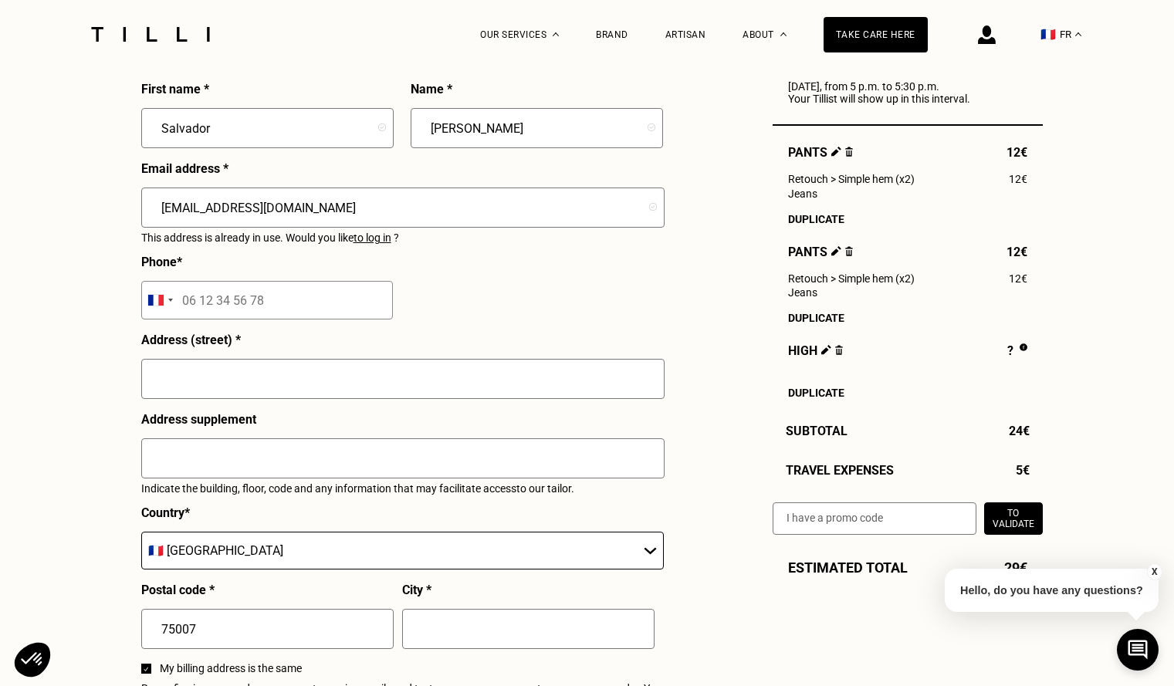
click at [381, 399] on input "text" at bounding box center [402, 379] width 523 height 40
type input "[STREET_ADDRESS][PERSON_NAME]"
click at [296, 478] on input "text" at bounding box center [402, 458] width 523 height 40
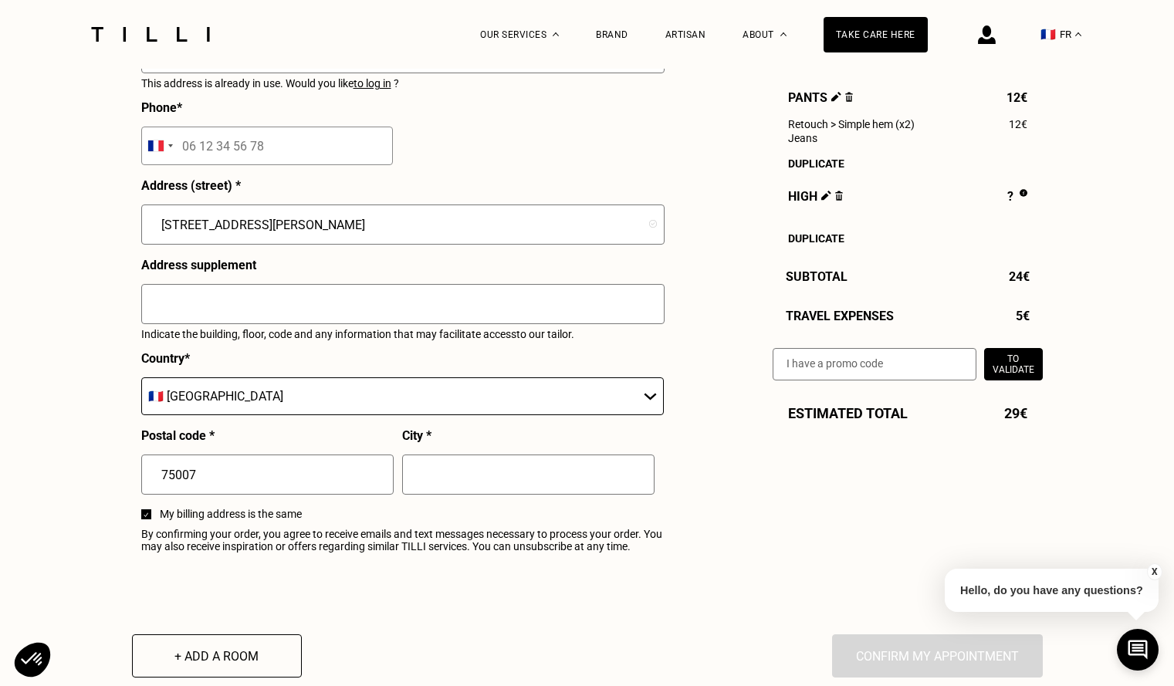
click at [437, 495] on input "text" at bounding box center [528, 475] width 252 height 40
type input "[GEOGRAPHIC_DATA]"
click at [418, 324] on input "text" at bounding box center [402, 304] width 523 height 40
paste input "Digicode: 2804A At the 2nd door: [PERSON_NAME] & [PERSON_NAME]"
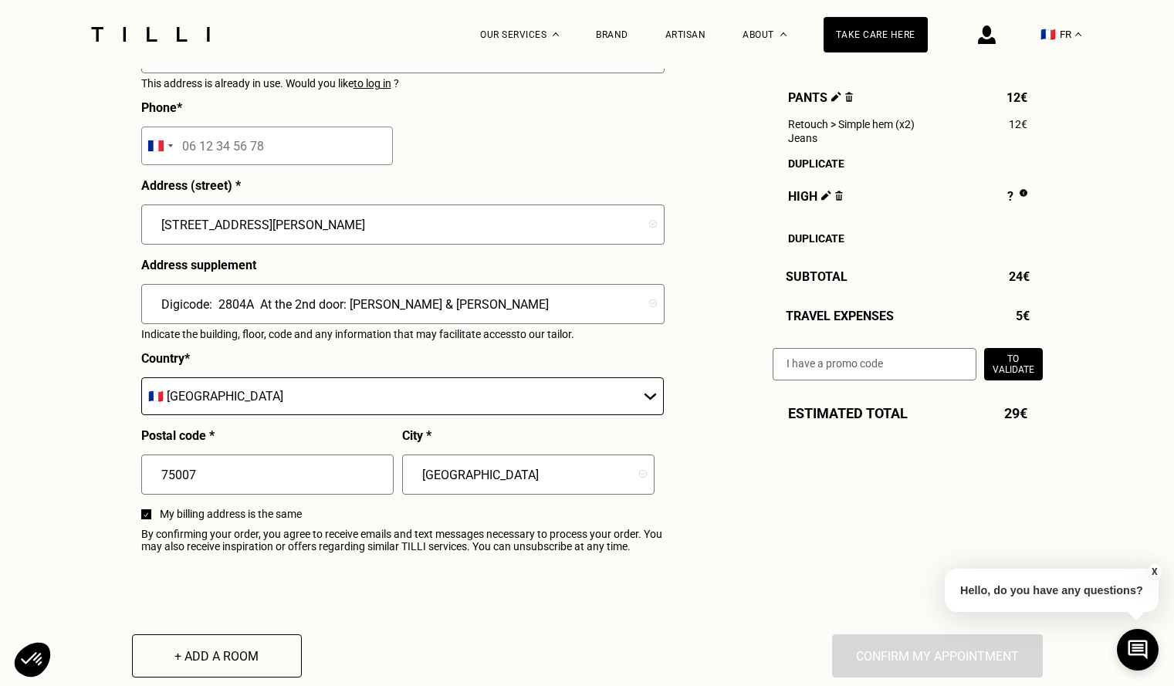
drag, startPoint x: 257, startPoint y: 371, endPoint x: 148, endPoint y: 371, distance: 108.8
click at [148, 324] on input "Digicode: 2804A At the 2nd door: [PERSON_NAME] & [PERSON_NAME]" at bounding box center [402, 304] width 523 height 40
click at [374, 324] on input "At the 2nd door: [PERSON_NAME] & [PERSON_NAME]" at bounding box center [402, 304] width 523 height 40
paste input "Digicode: 2804A"
drag, startPoint x: 163, startPoint y: 369, endPoint x: 144, endPoint y: 369, distance: 18.5
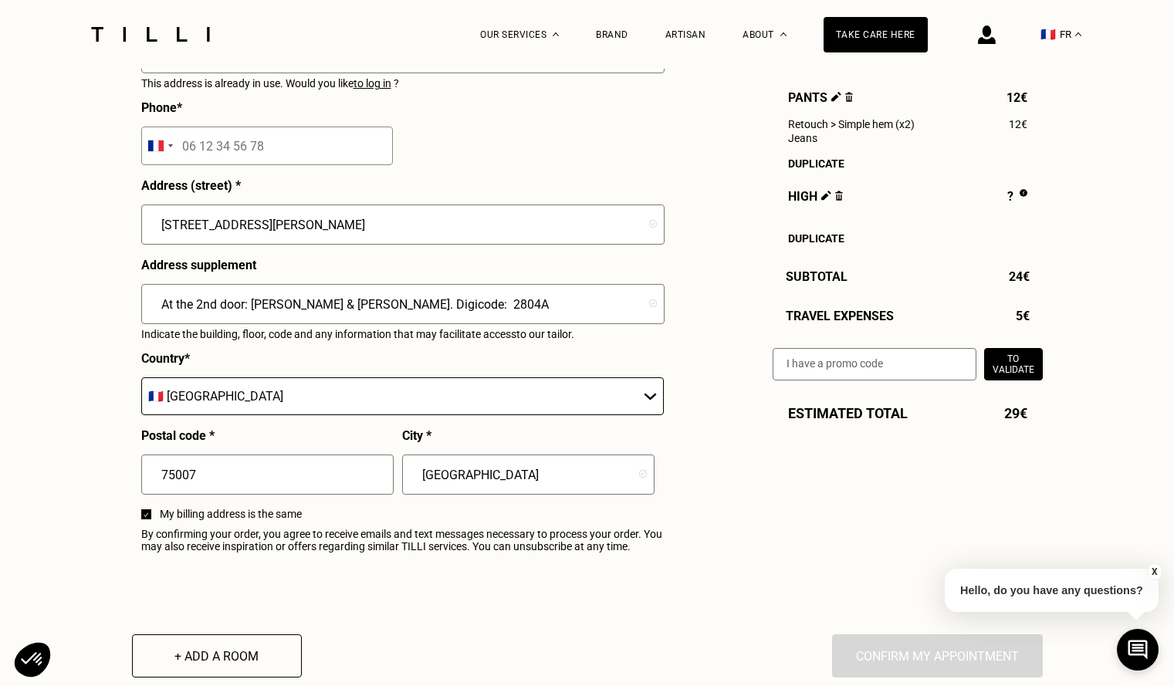
click at [144, 324] on input "At the 2nd door: [PERSON_NAME] & [PERSON_NAME]. Digicode: 2804A" at bounding box center [402, 304] width 523 height 40
type input "At the 2nd door: [PERSON_NAME] & [PERSON_NAME]. Digicode: 2804A"
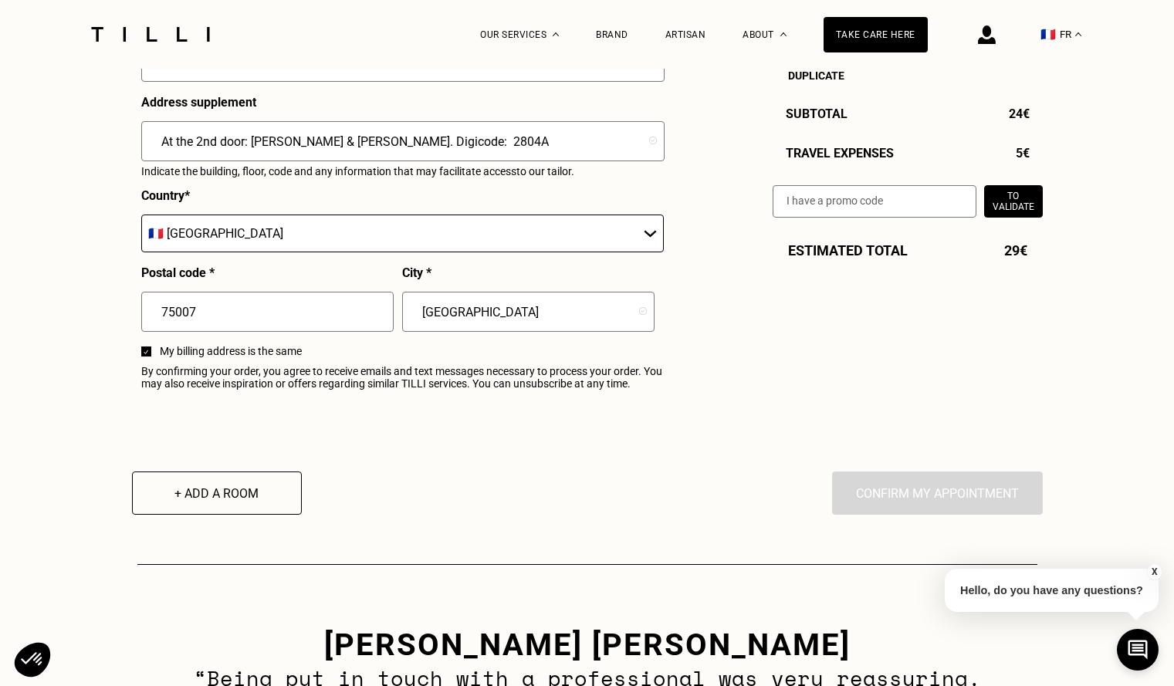
scroll to position [2084, 0]
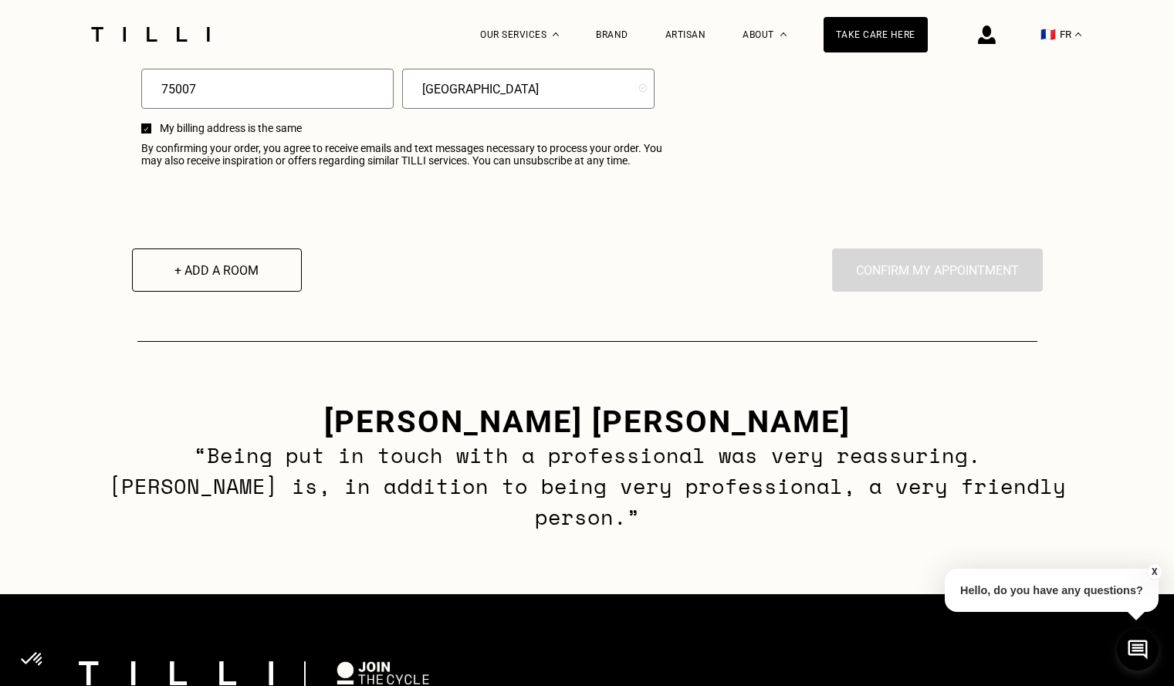
click at [449, 292] on div "+ Add a room En cliquant sur “Confirmer”, vous déclenchez l’intervention de l’u…" at bounding box center [587, 269] width 911 height 43
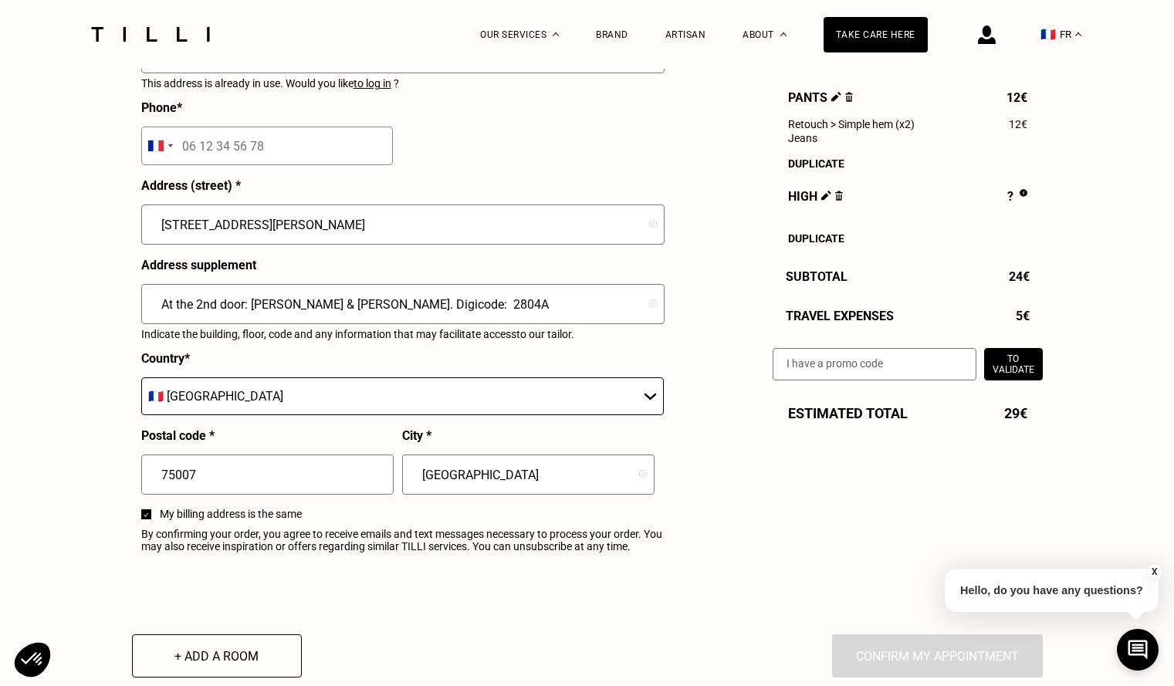
scroll to position [1466, 0]
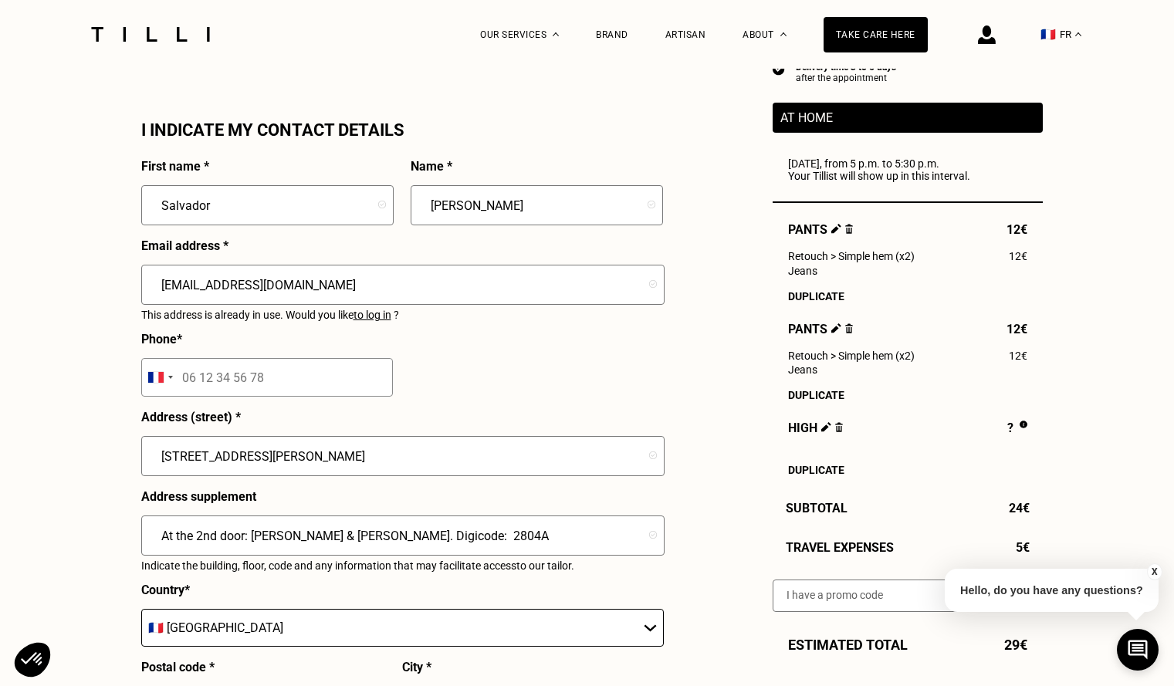
click at [261, 397] on input "tel" at bounding box center [267, 377] width 252 height 39
paste input "06 22 90 13 21"
type input "06 22 90 13 21"
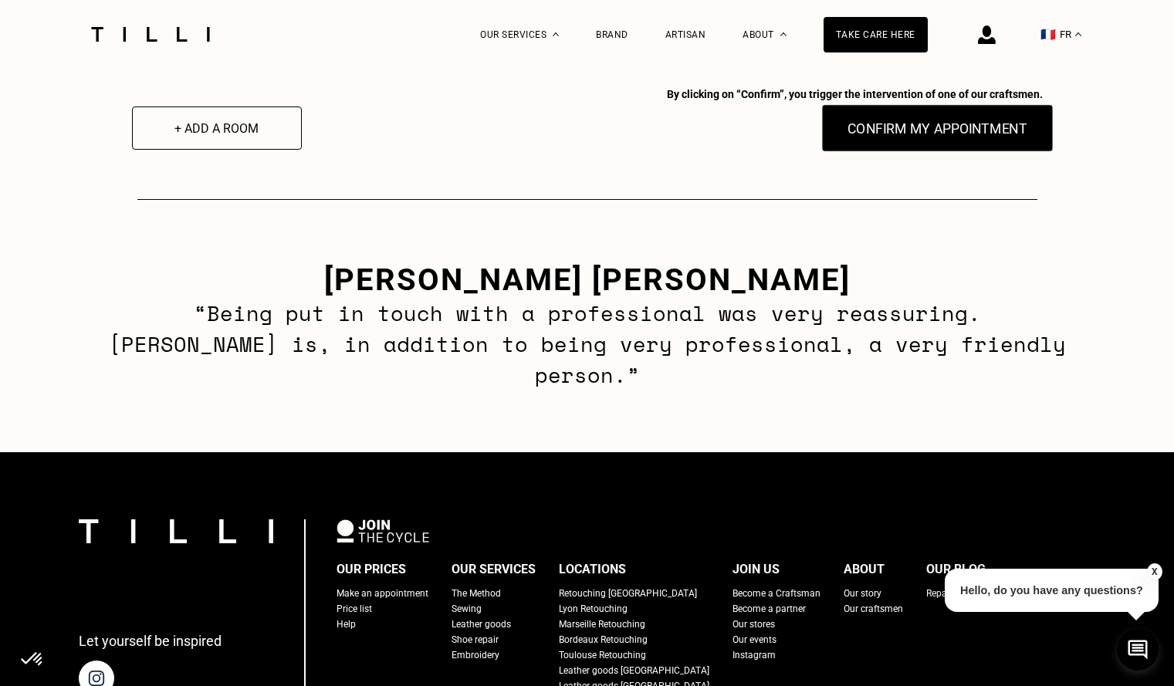
scroll to position [2161, 0]
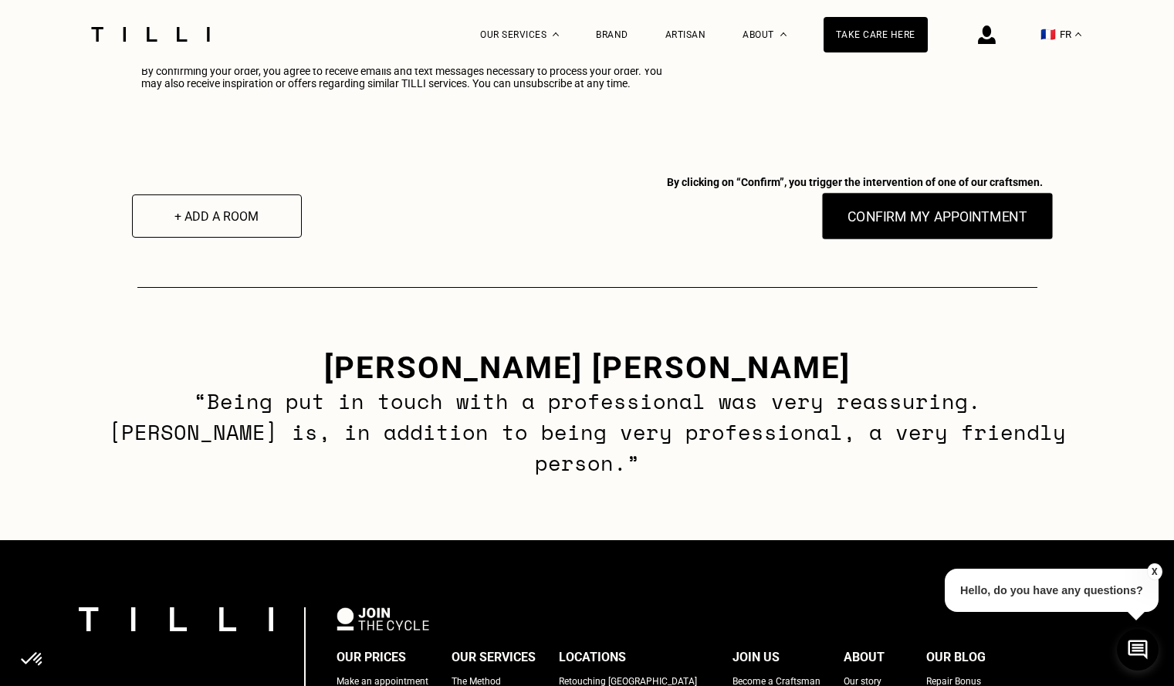
click at [902, 225] on font "Confirm my appointment" at bounding box center [936, 216] width 179 height 16
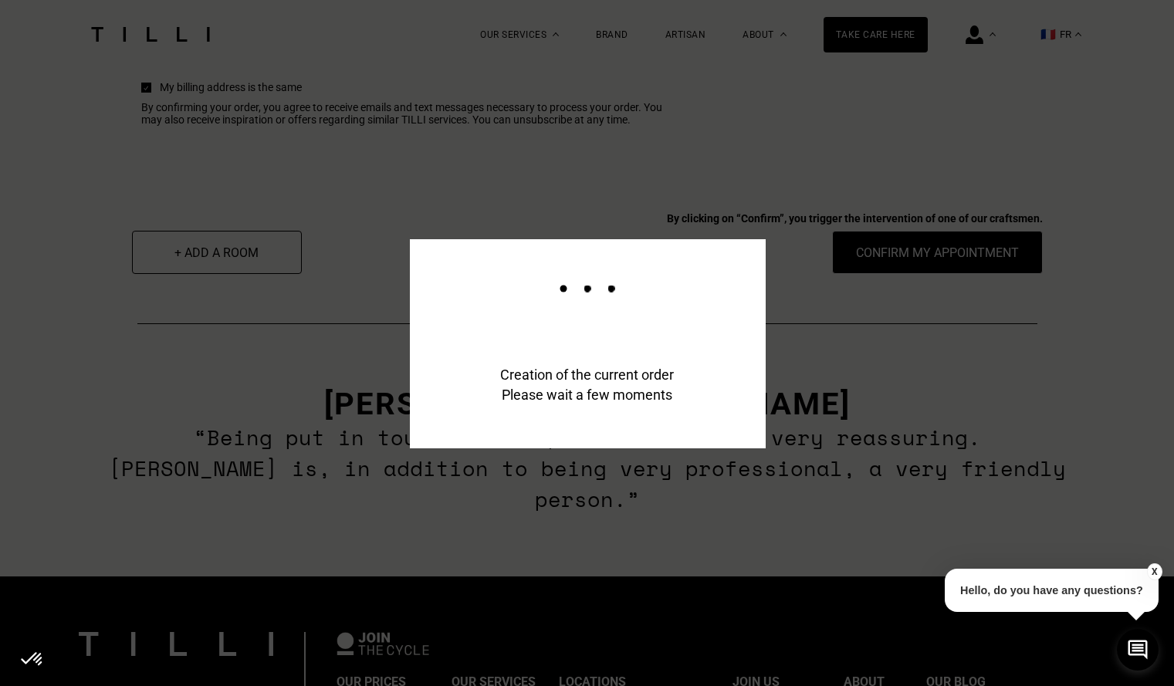
scroll to position [2199, 0]
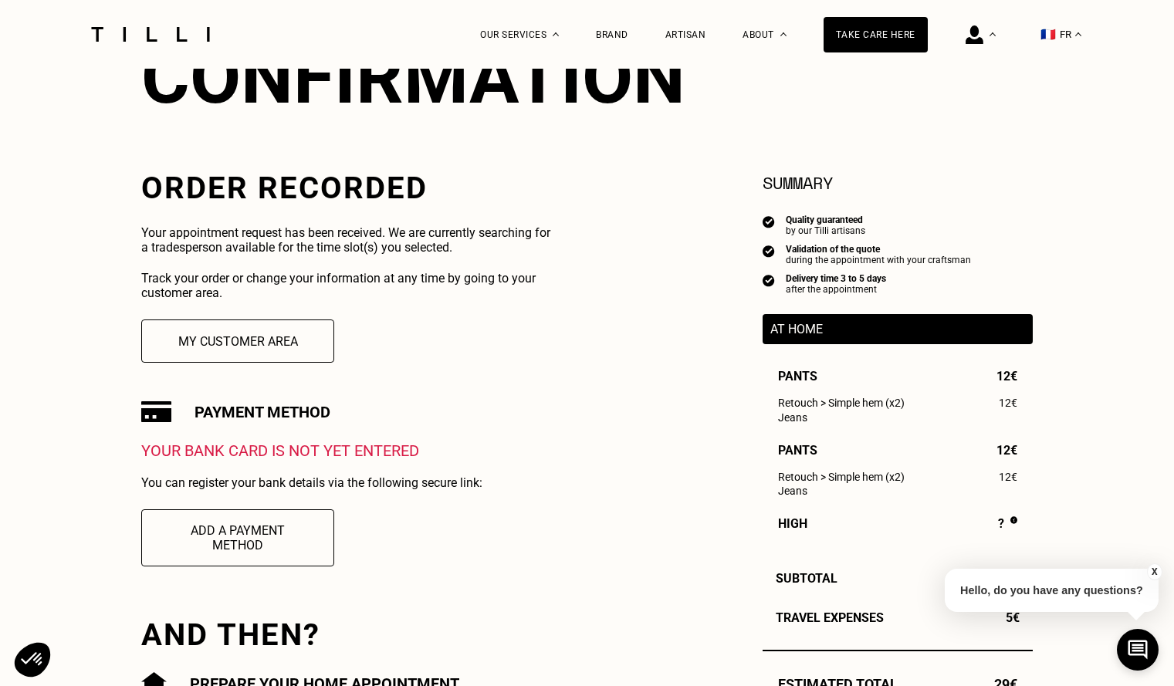
scroll to position [154, 0]
